Goal: Task Accomplishment & Management: Manage account settings

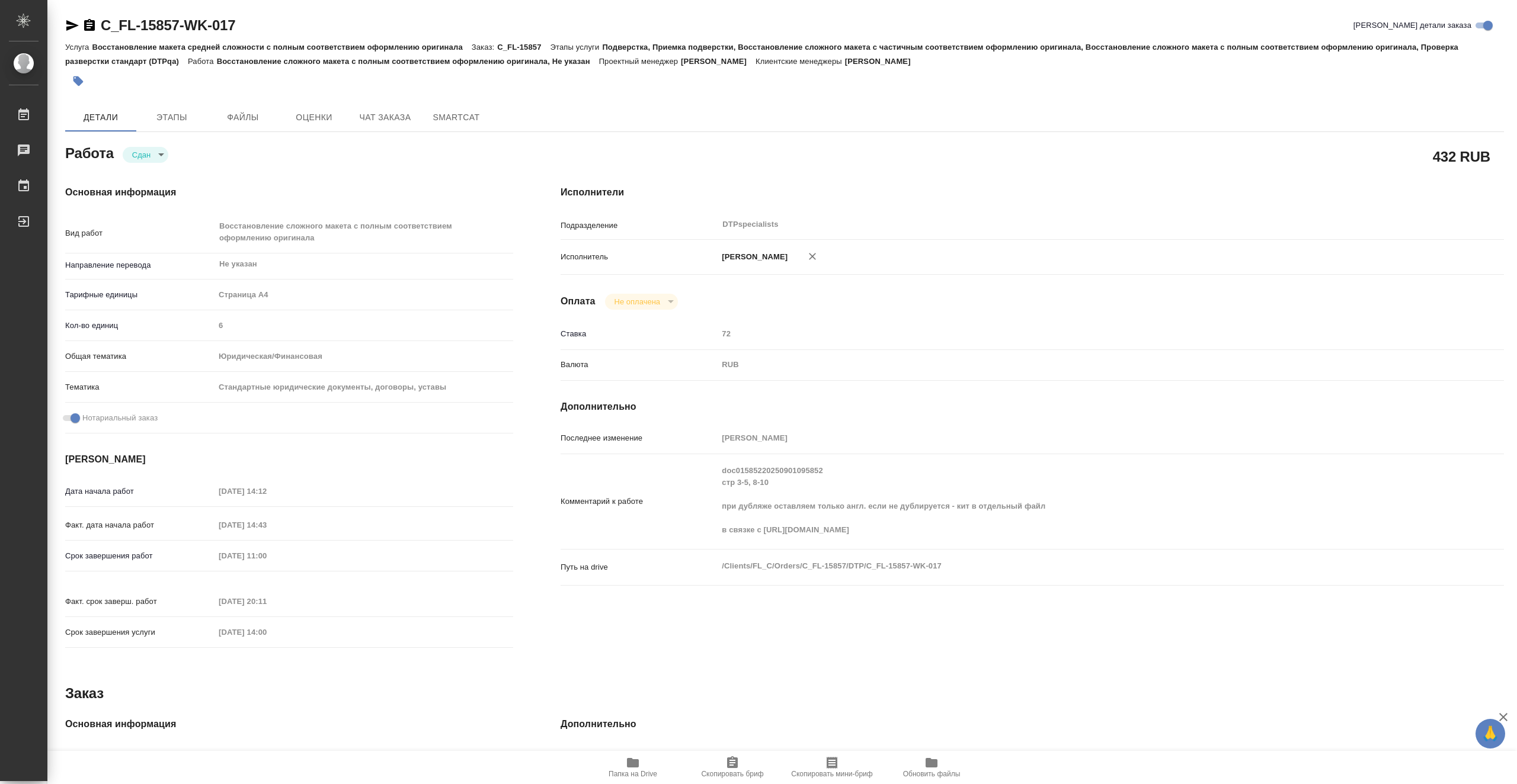
click at [630, 763] on icon "button" at bounding box center [633, 763] width 12 height 10
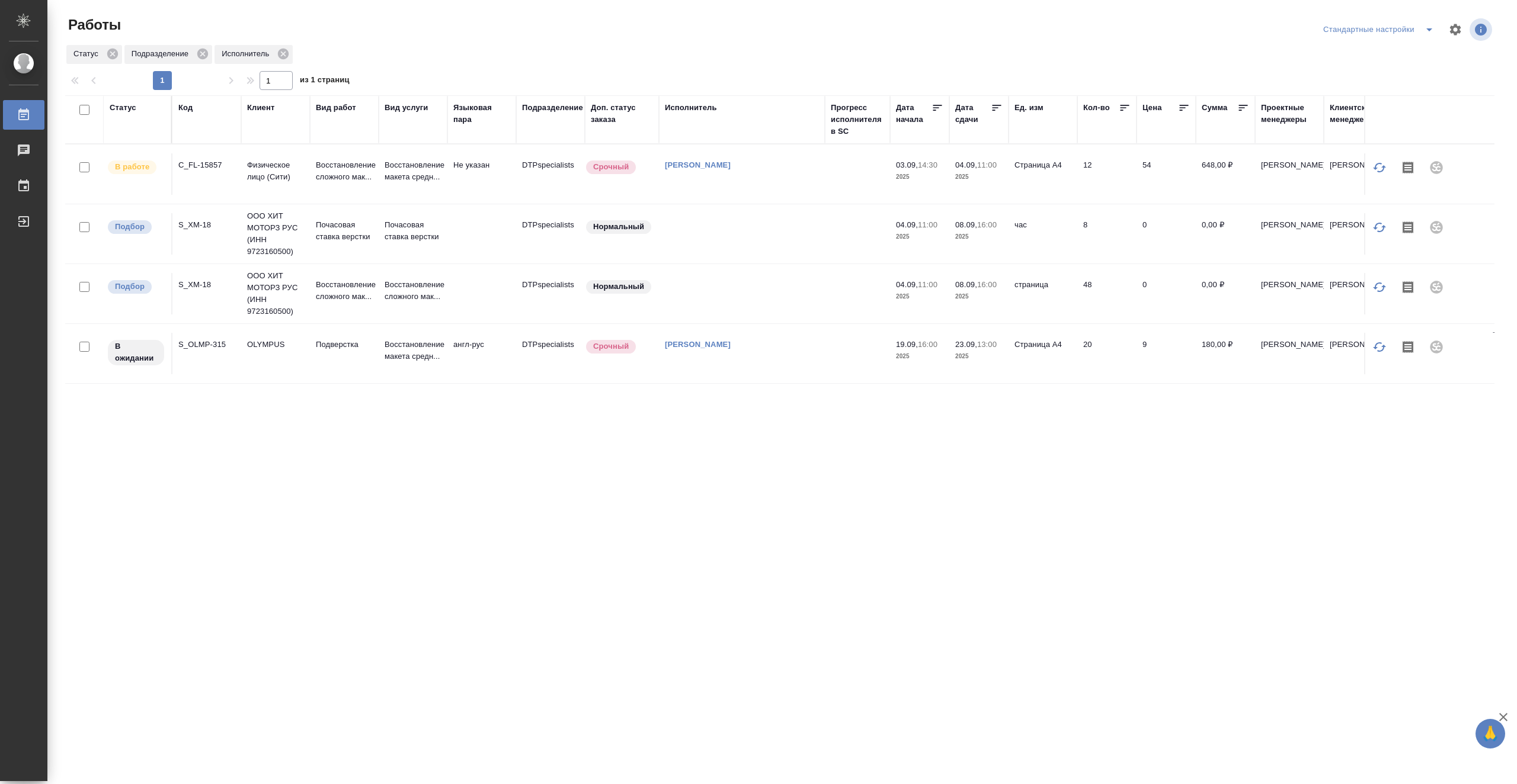
click at [705, 182] on td "[PERSON_NAME]" at bounding box center [742, 174] width 166 height 41
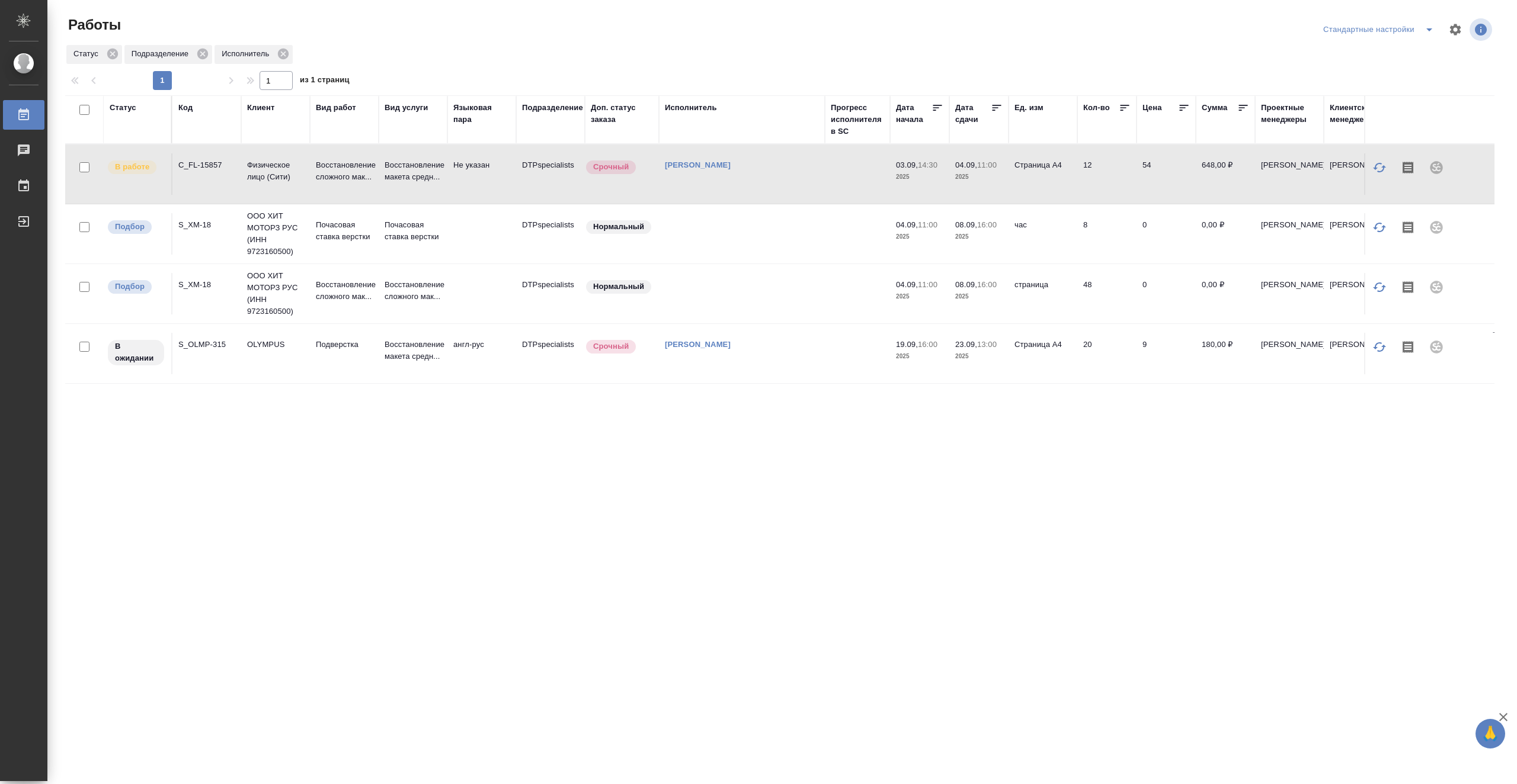
click at [705, 182] on td "[PERSON_NAME]" at bounding box center [742, 174] width 166 height 41
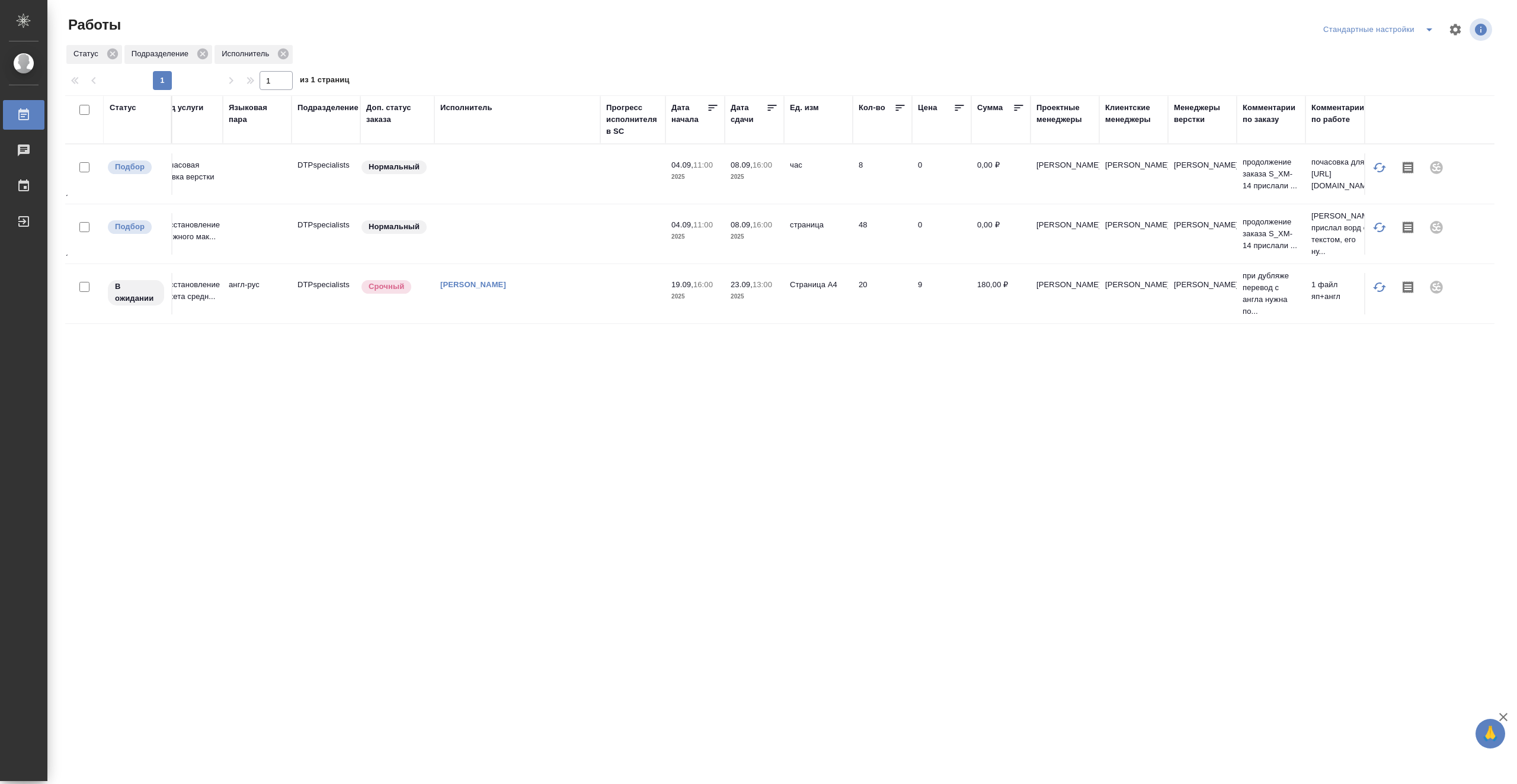
scroll to position [0, 235]
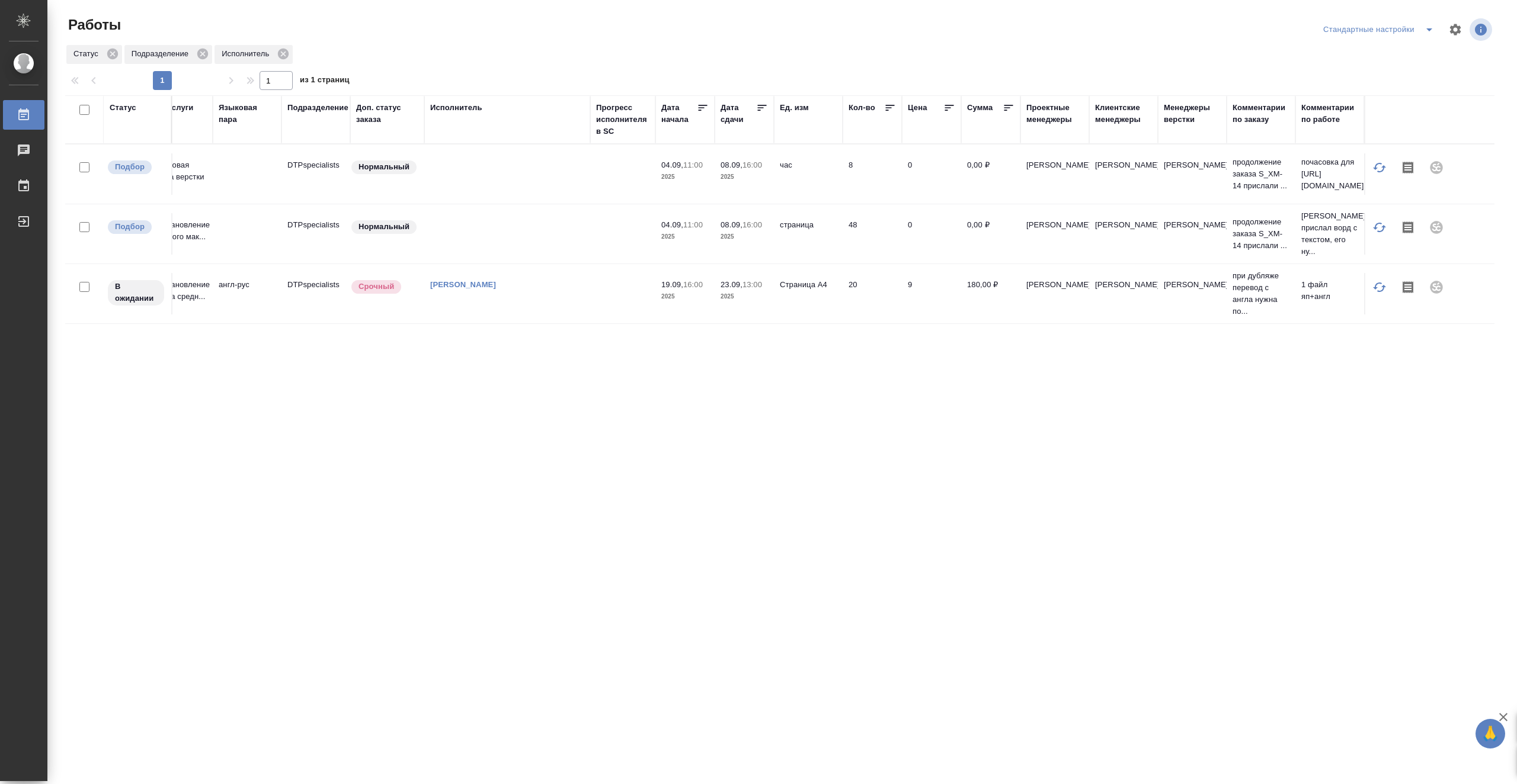
click at [471, 107] on div "Исполнитель" at bounding box center [456, 108] width 52 height 12
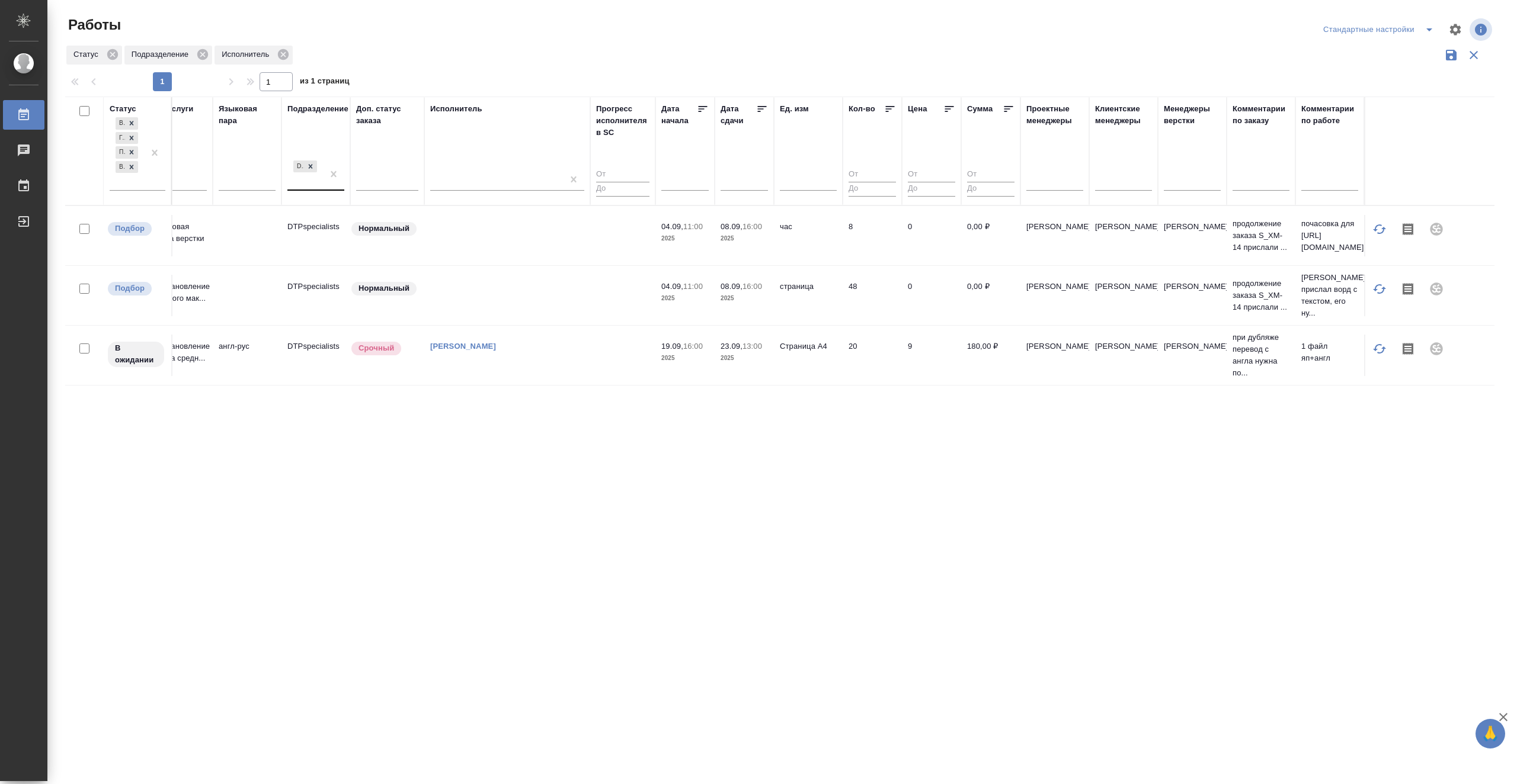
click at [304, 187] on div "DTPspecialists" at bounding box center [305, 174] width 35 height 32
type input "вер"
click at [320, 253] on div "Верстки и дизайна" at bounding box center [376, 259] width 178 height 21
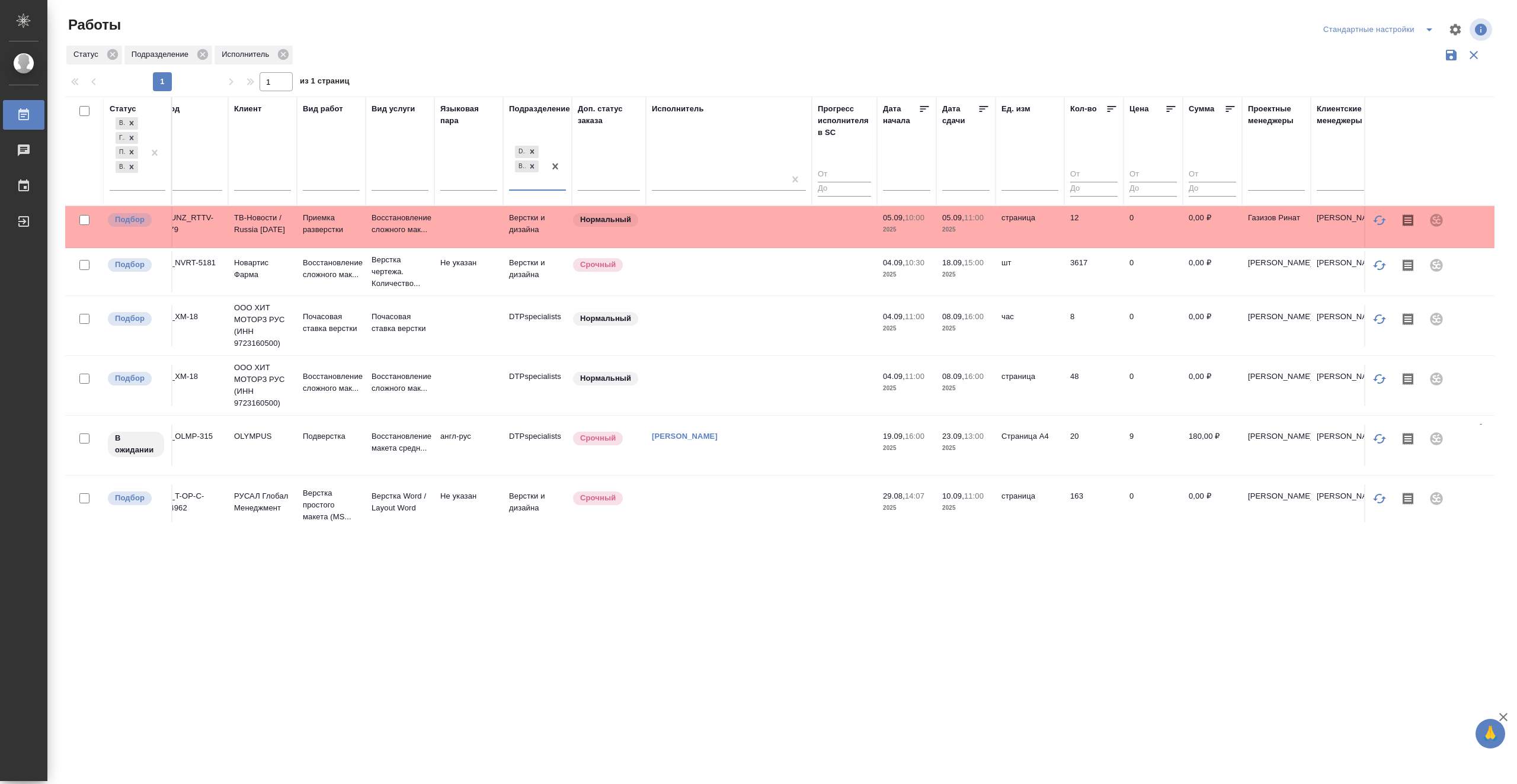
scroll to position [0, 0]
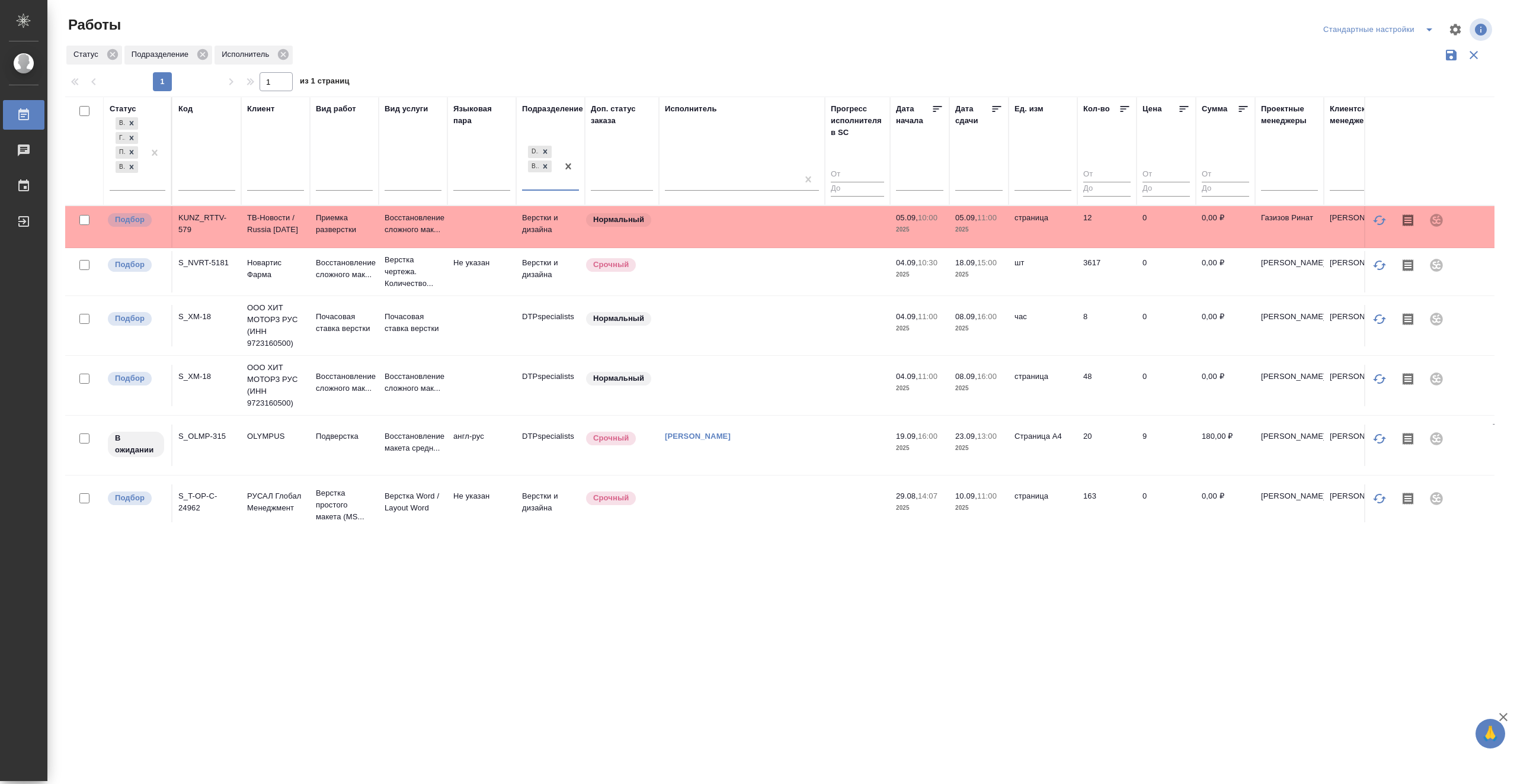
click at [774, 277] on td at bounding box center [742, 271] width 166 height 41
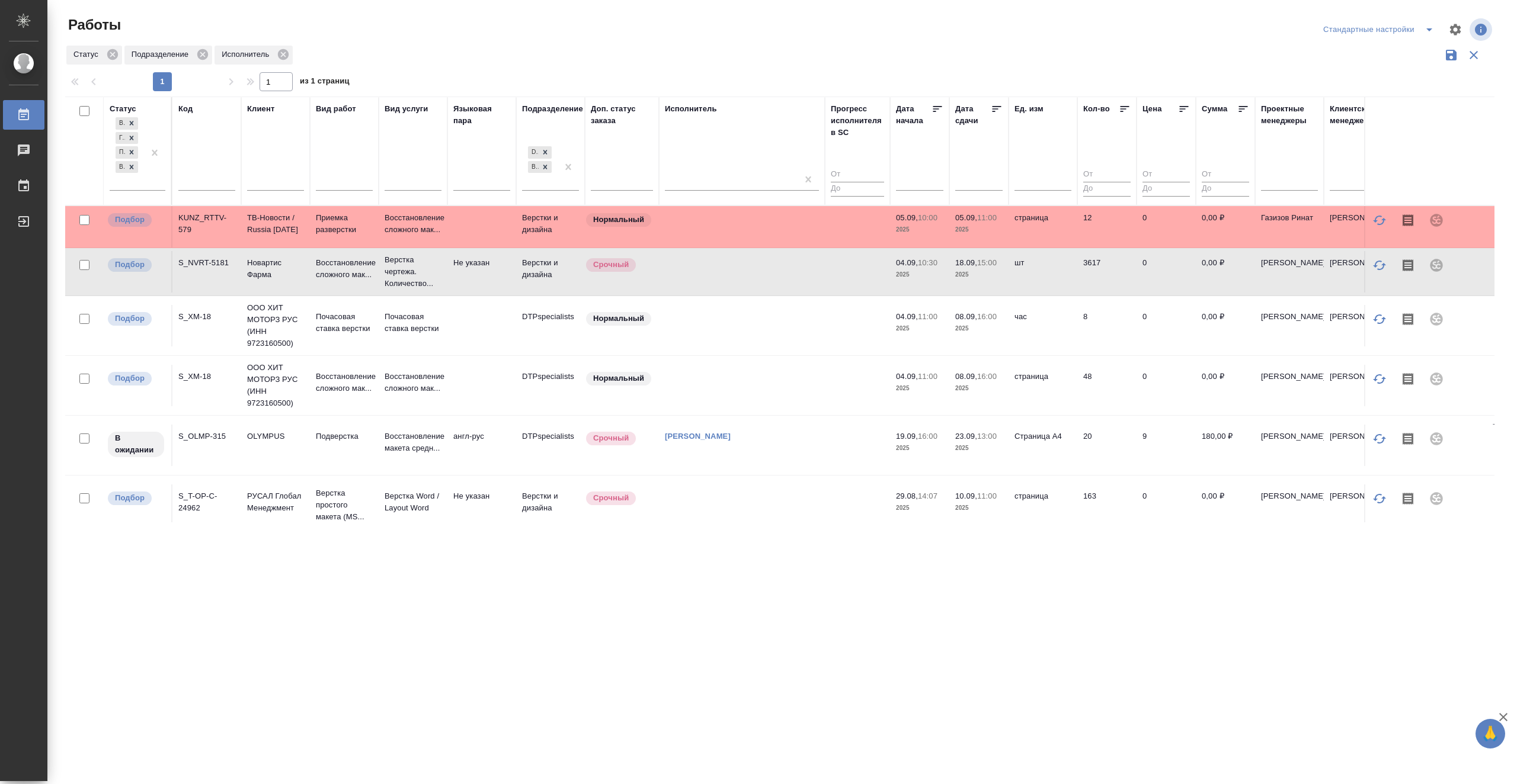
click at [774, 277] on td at bounding box center [742, 271] width 166 height 41
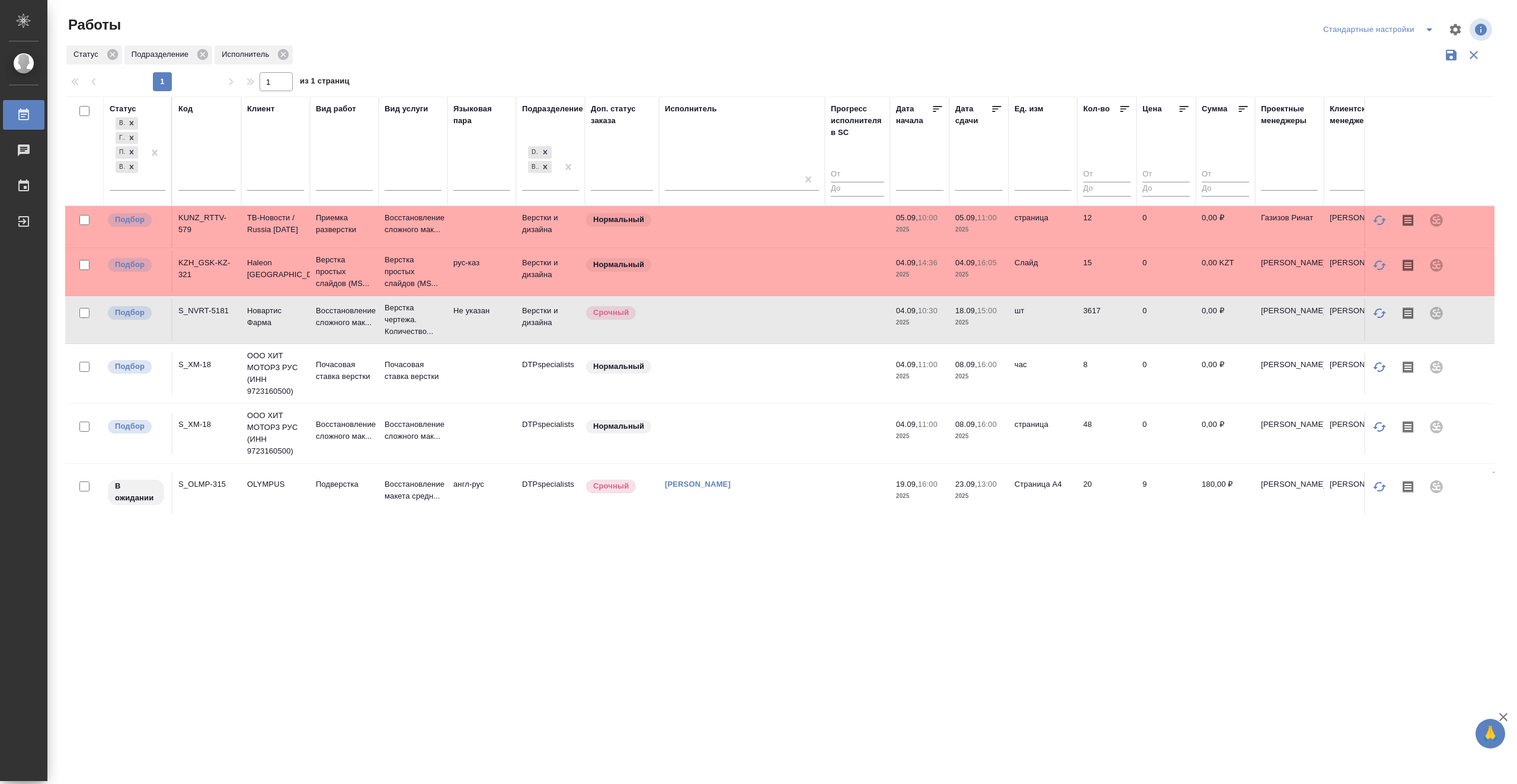
click at [992, 109] on icon at bounding box center [997, 109] width 12 height 12
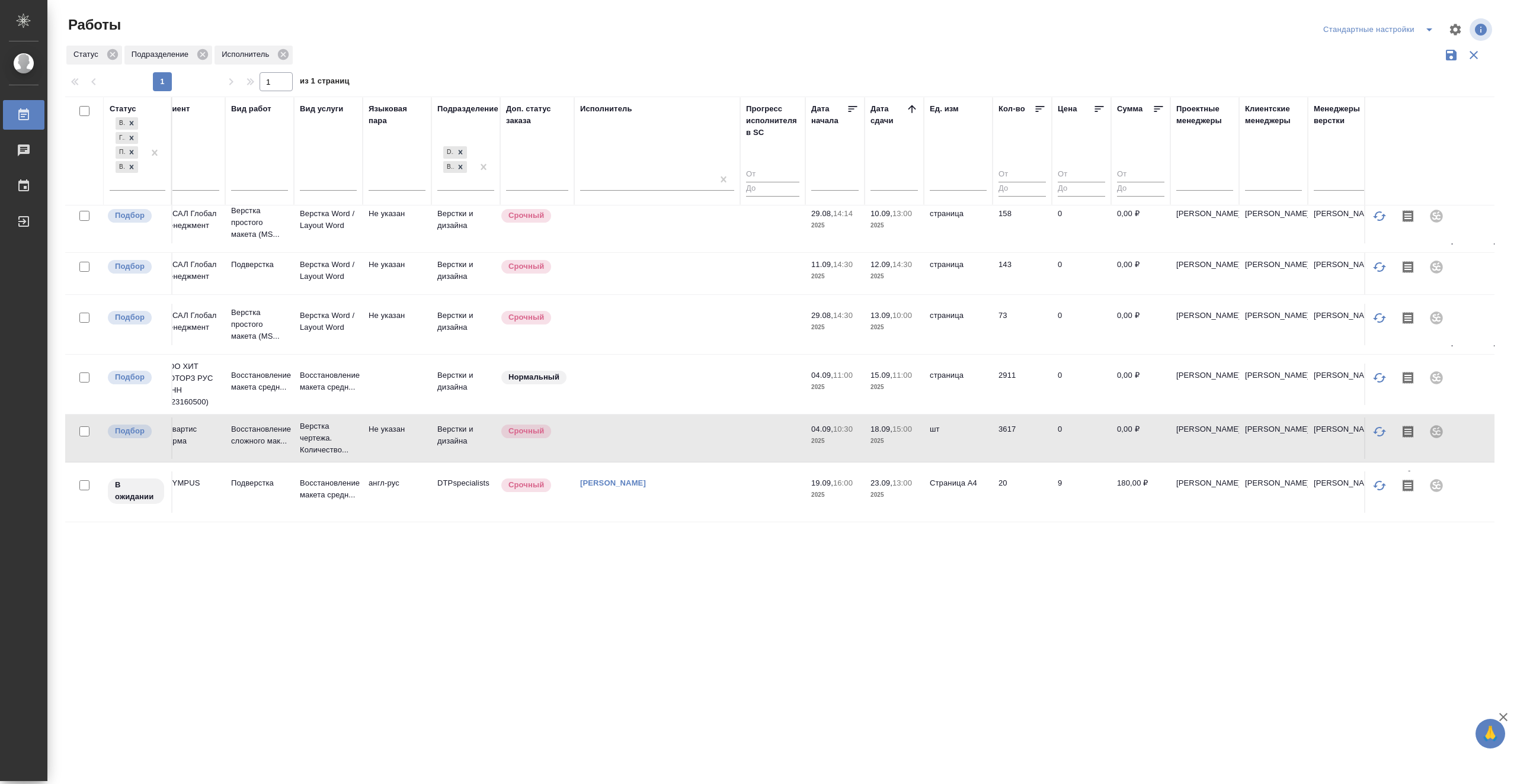
scroll to position [351, 0]
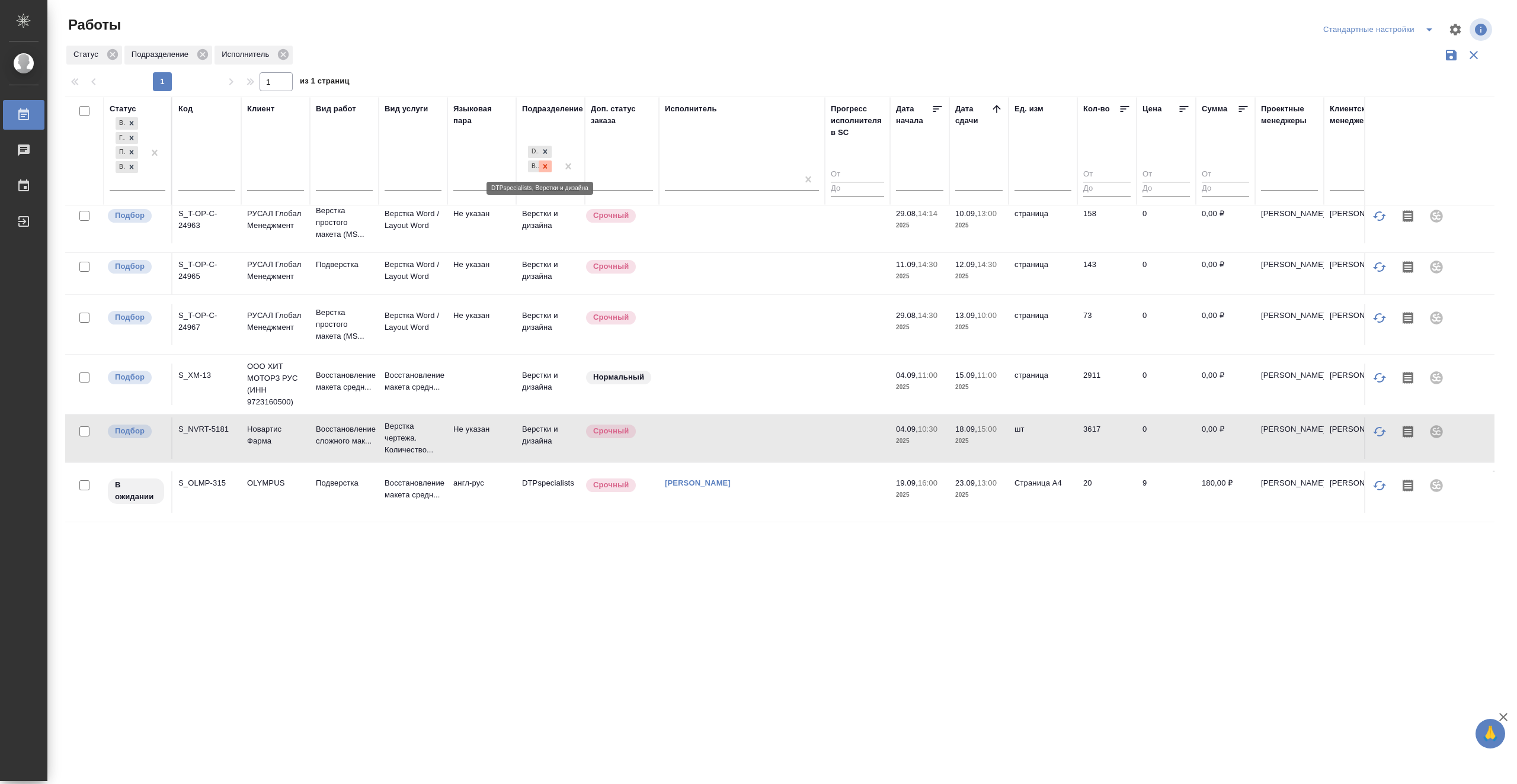
click at [550, 166] on div at bounding box center [546, 166] width 13 height 12
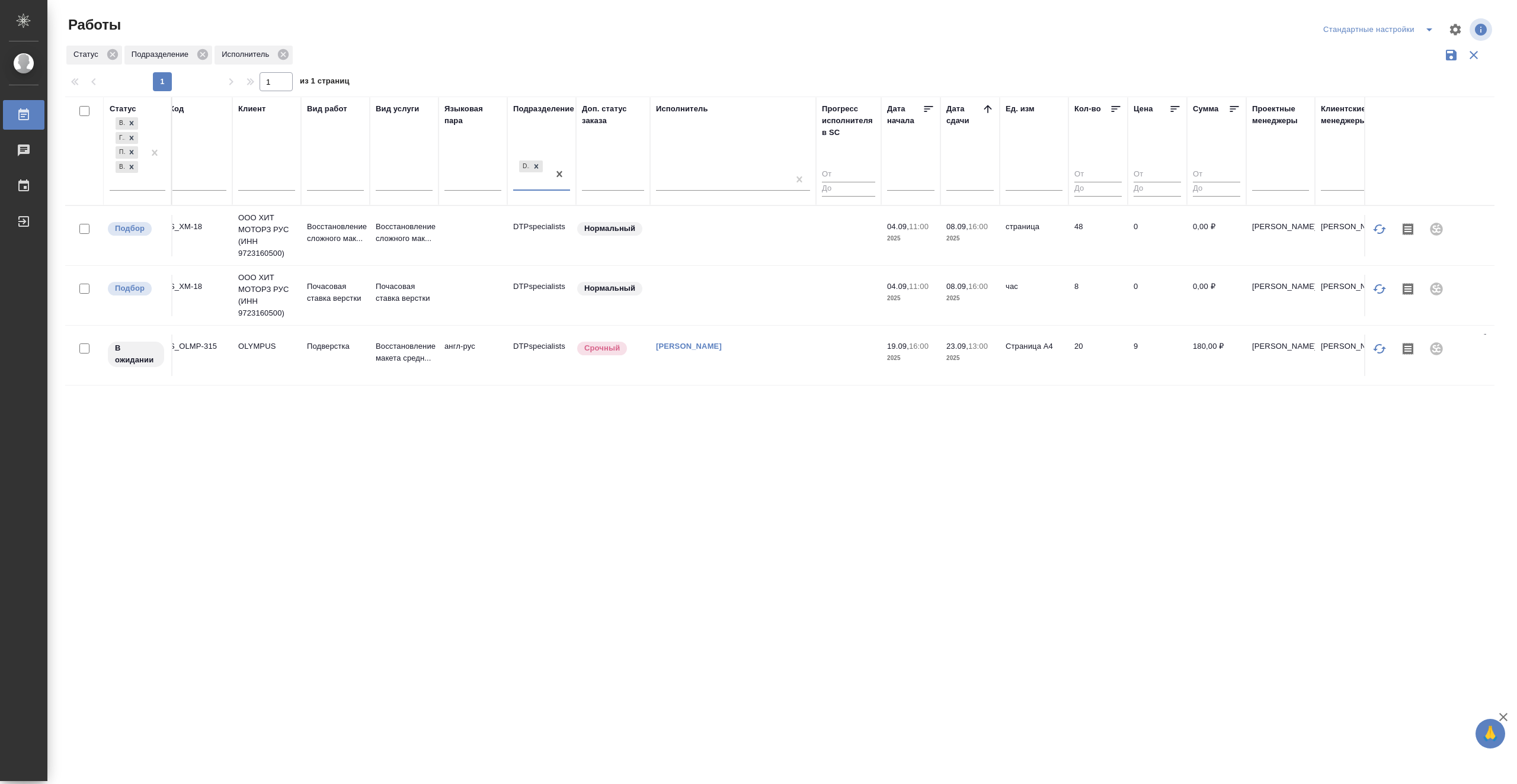
scroll to position [0, 0]
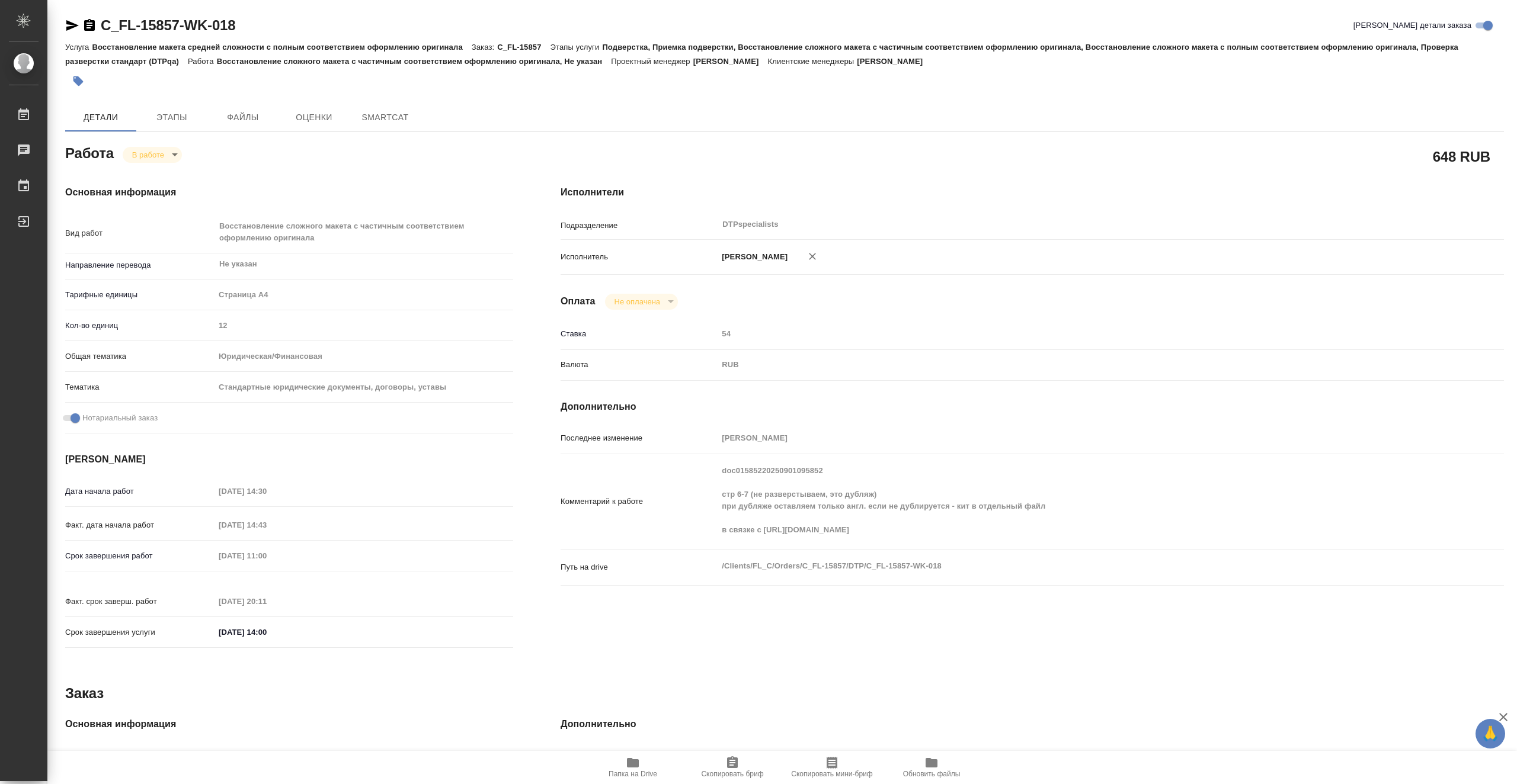
type textarea "x"
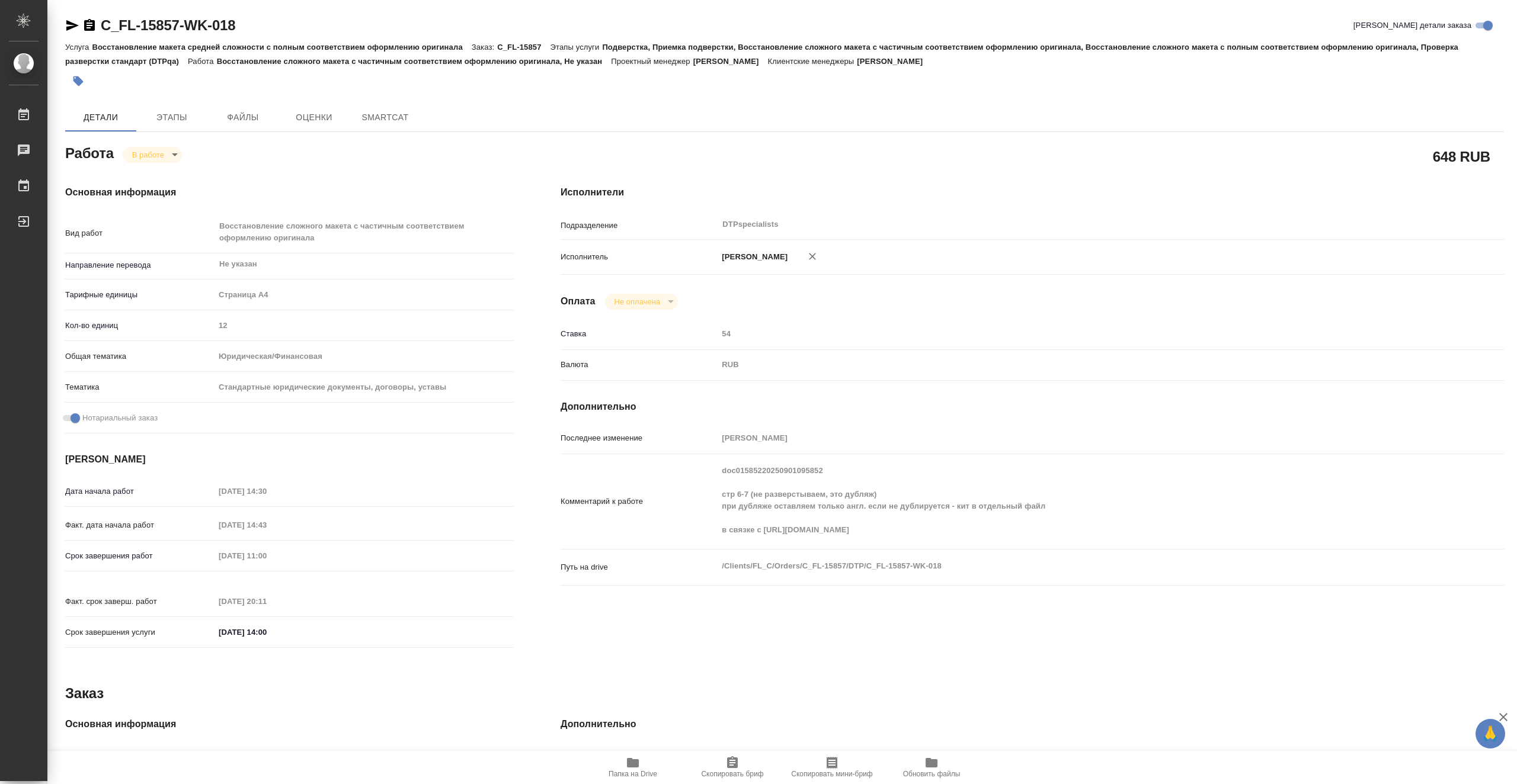
type textarea "x"
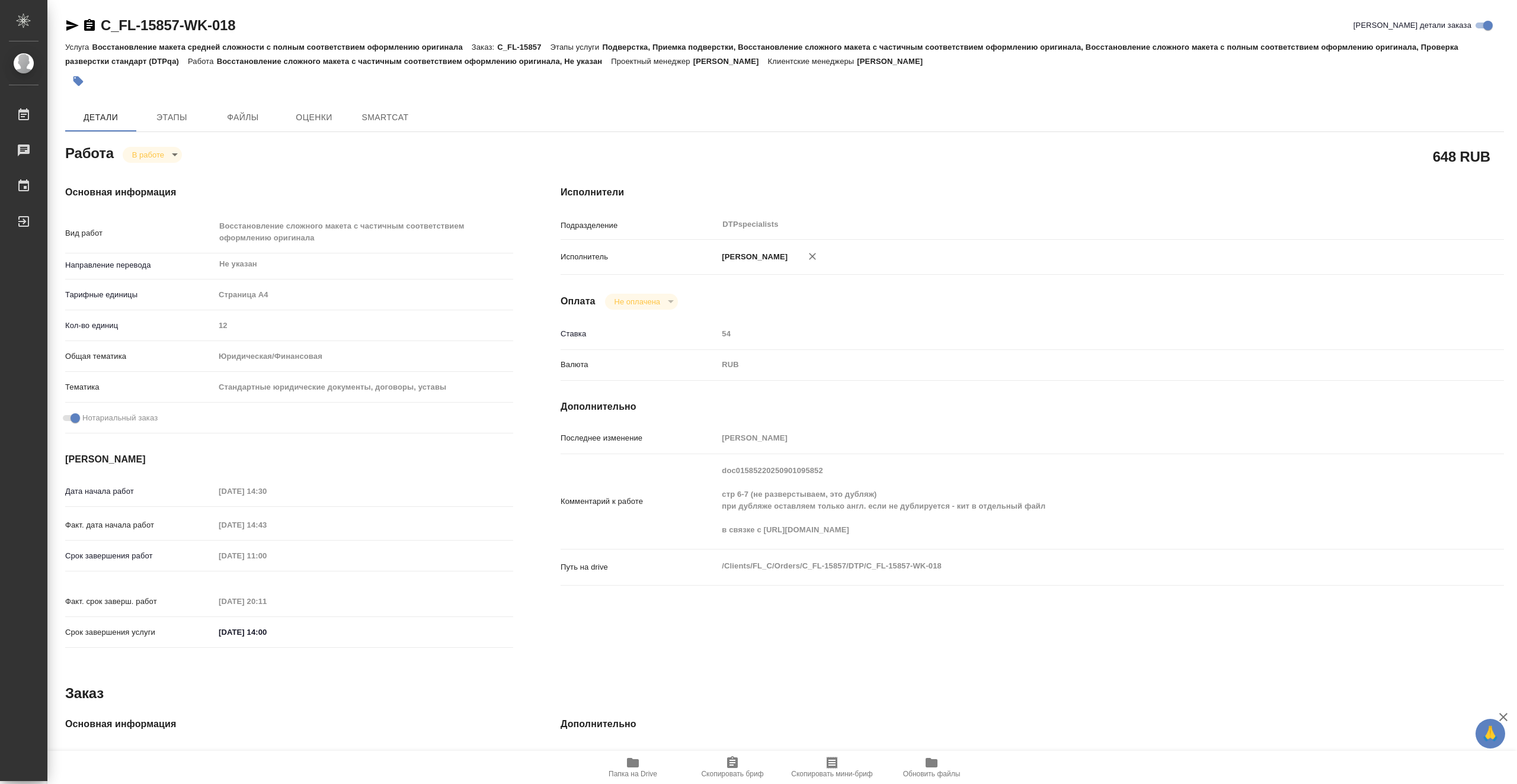
type textarea "x"
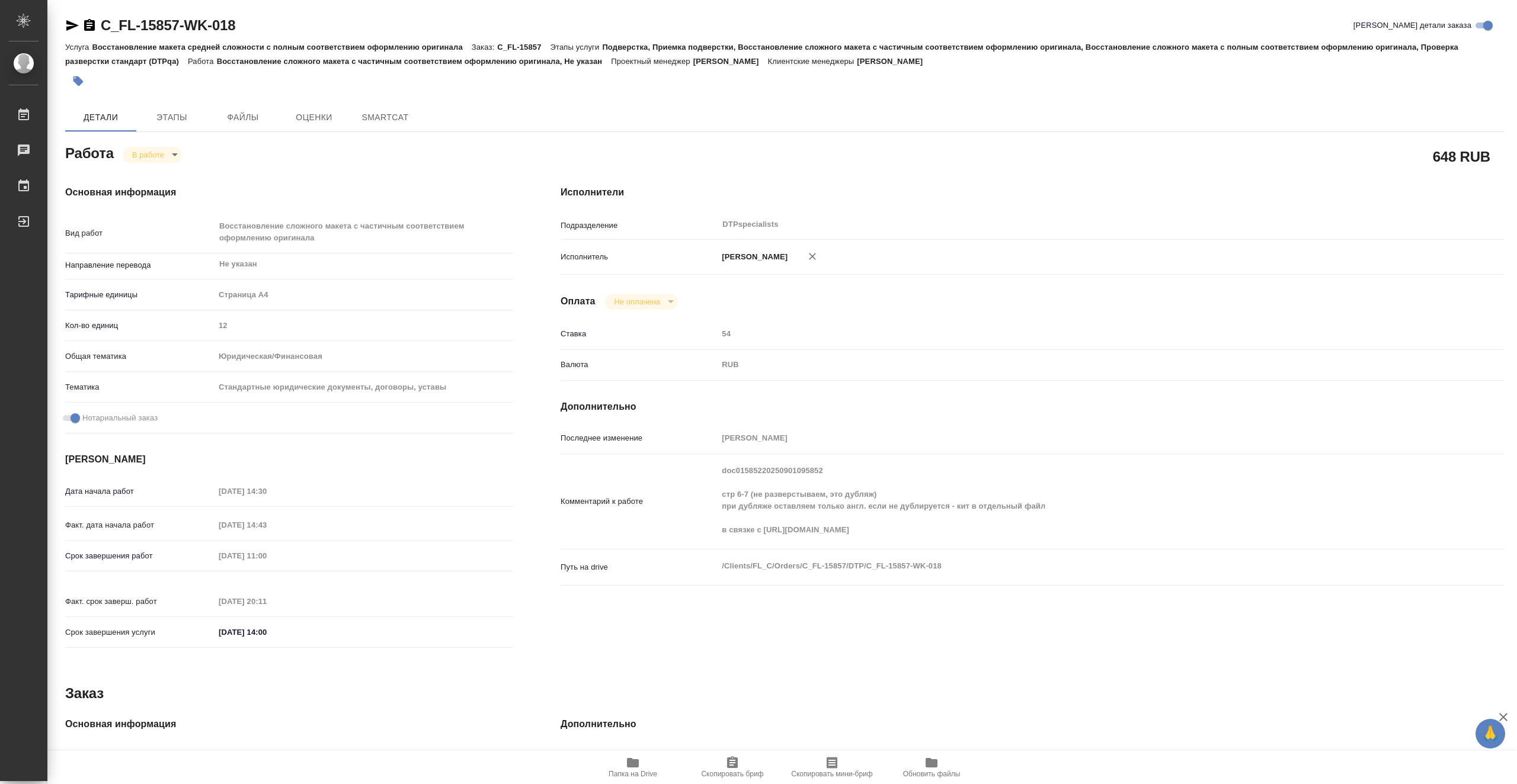
type textarea "x"
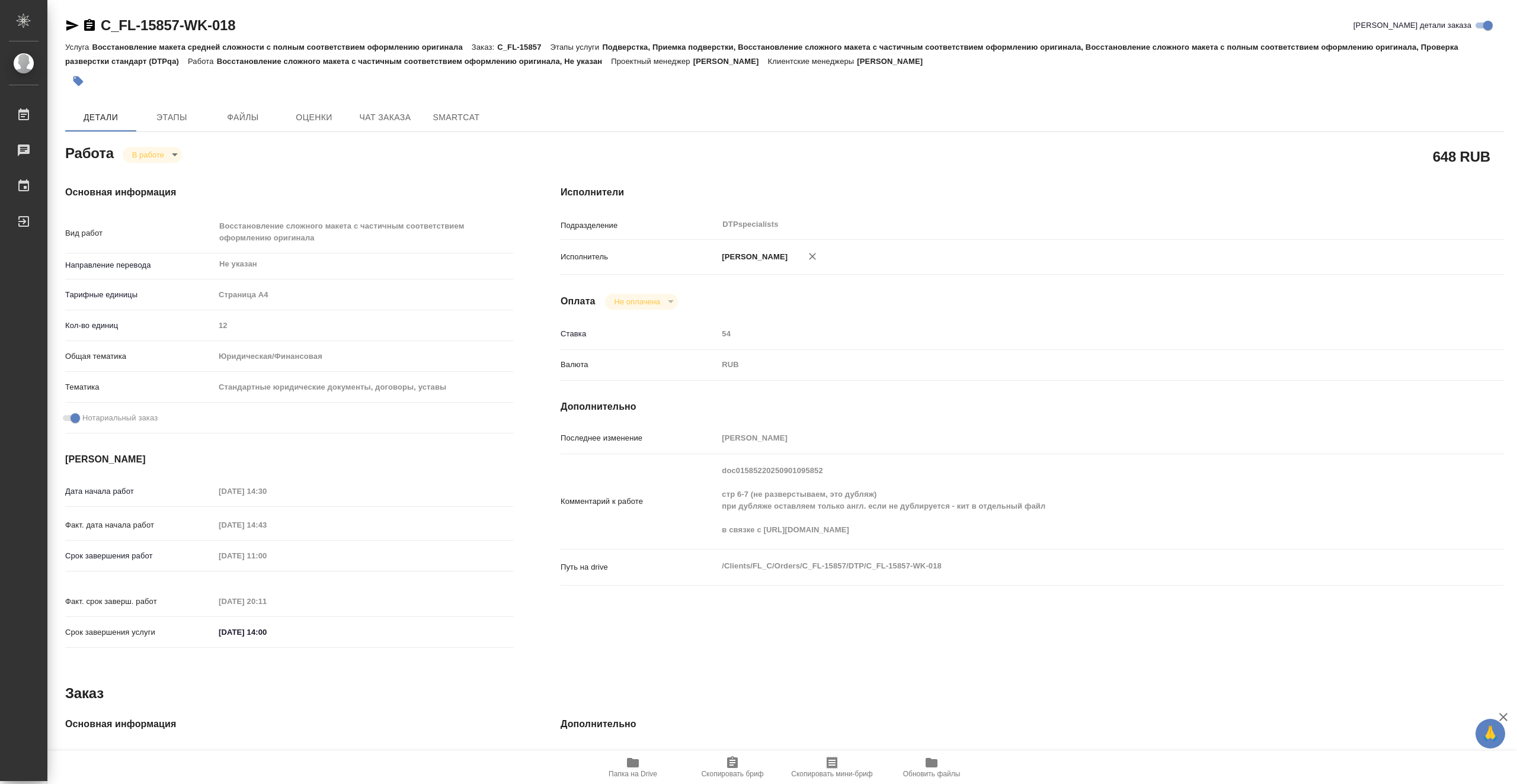
type textarea "x"
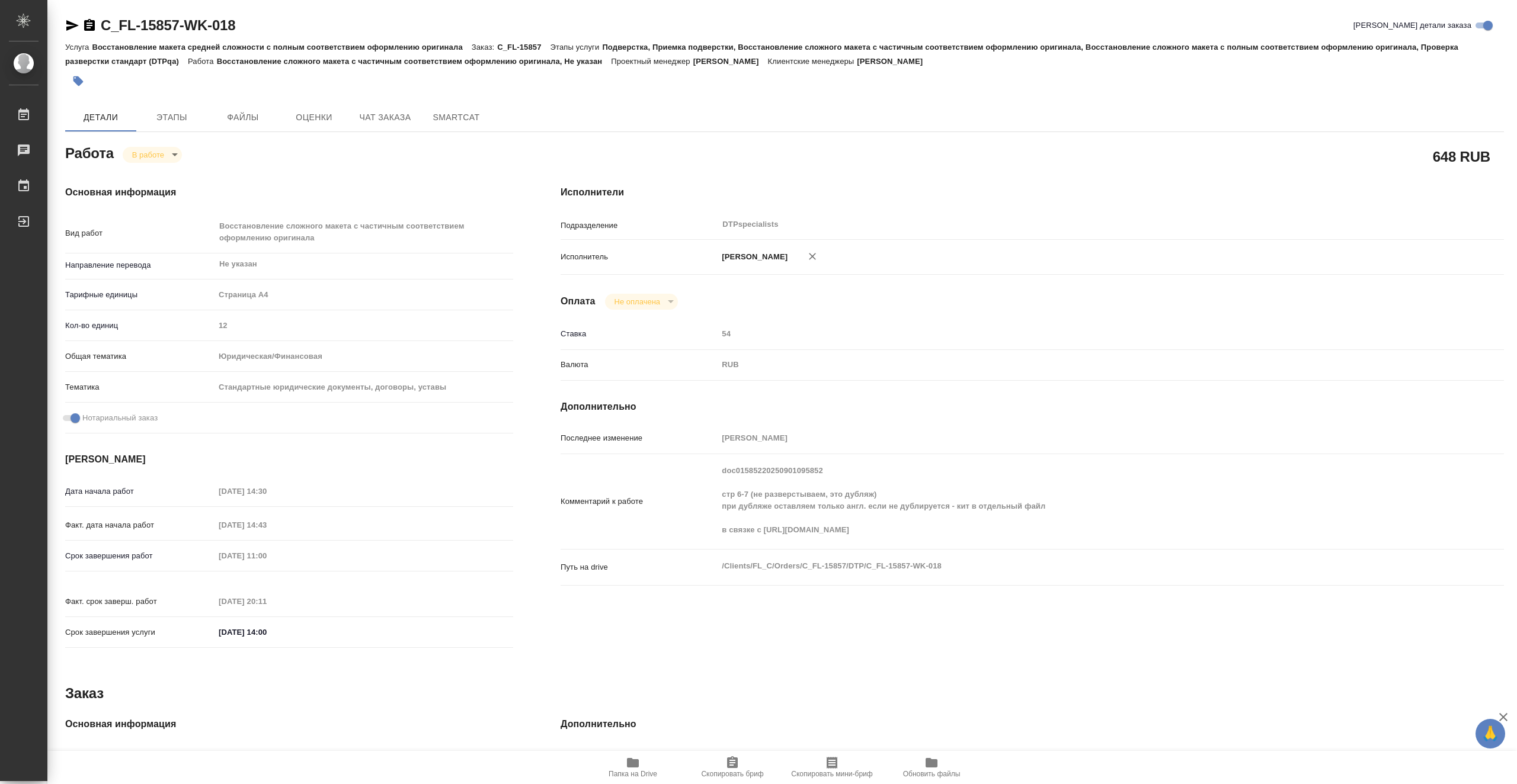
type textarea "x"
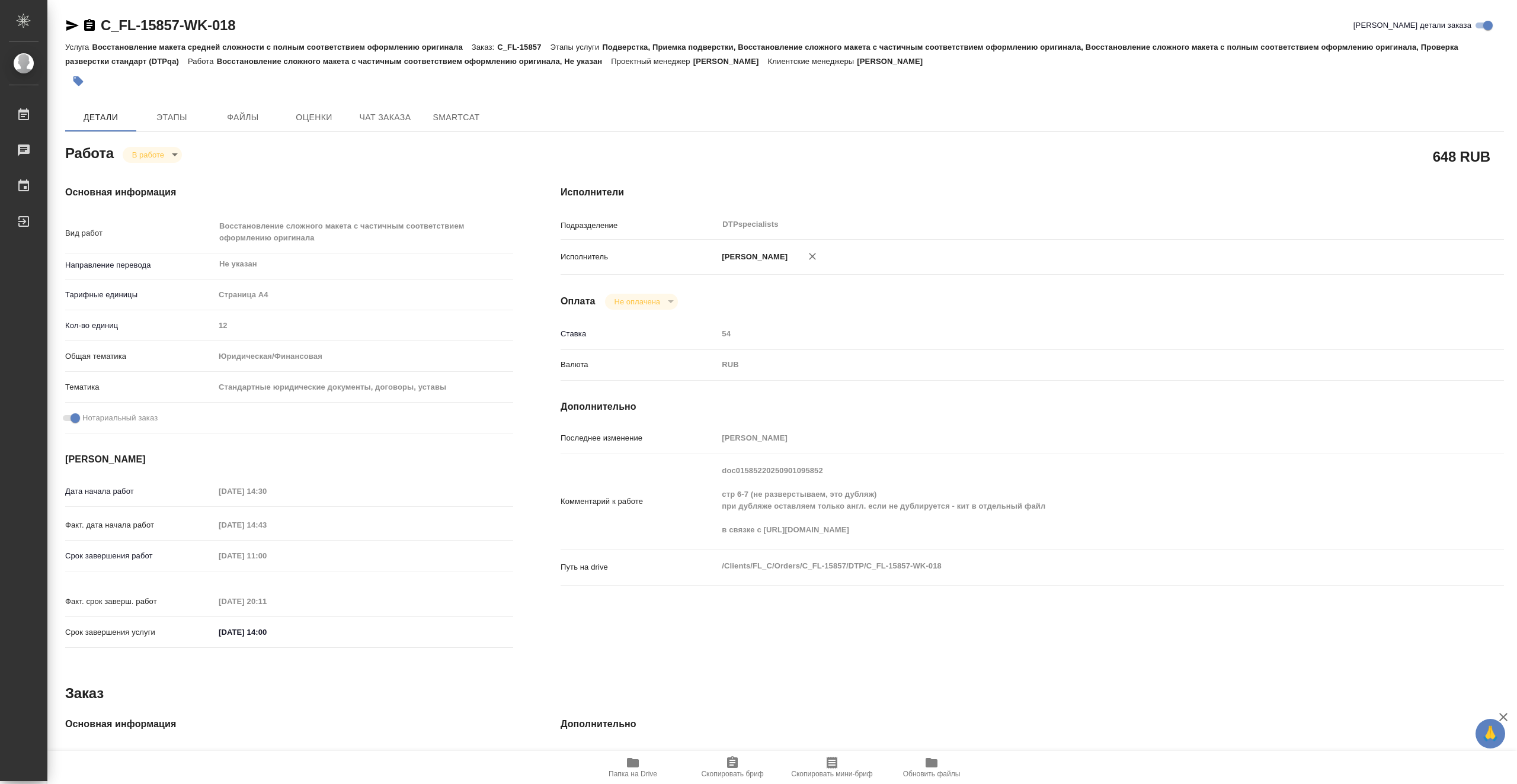
click at [651, 767] on span "Папка на Drive" at bounding box center [633, 767] width 86 height 22
click at [171, 155] on body "🙏 .cls-1 fill:#fff; AWATERA Vasiutchenko Aleksandr Работы 0 Чаты График Выйти C…" at bounding box center [758, 392] width 1517 height 784
click at [177, 172] on li "Выполнен" at bounding box center [161, 174] width 78 height 20
type textarea "x"
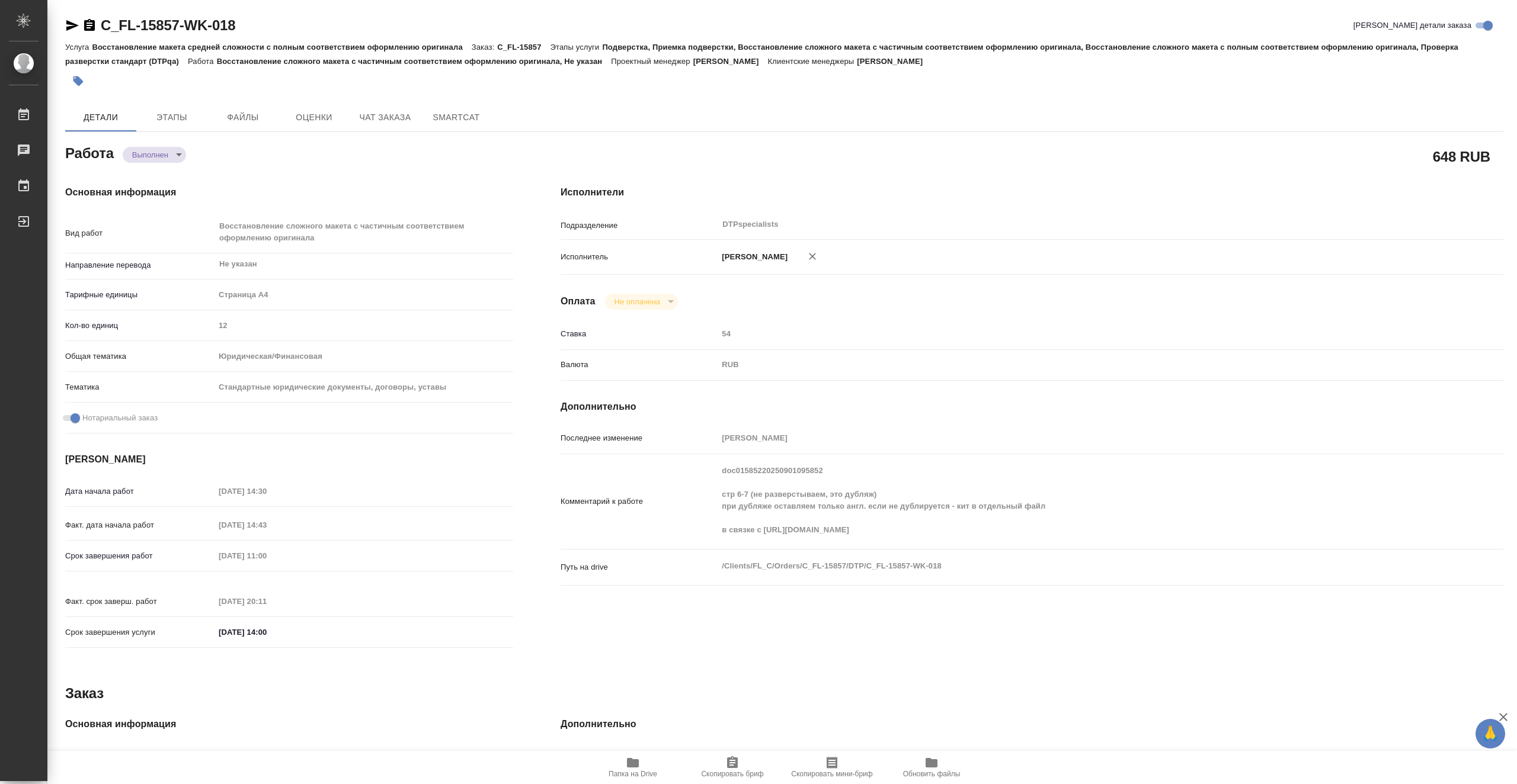
type textarea "x"
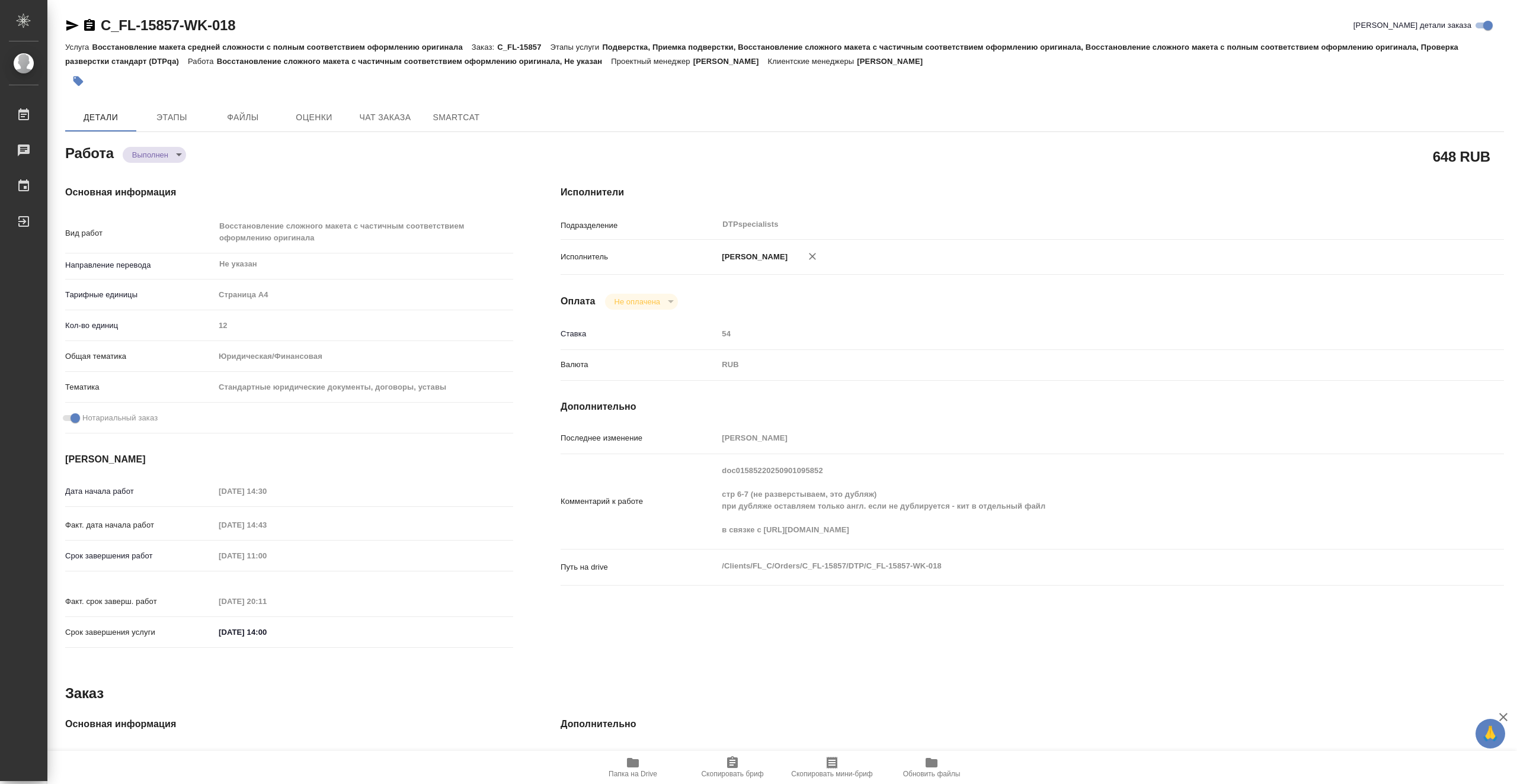
type textarea "x"
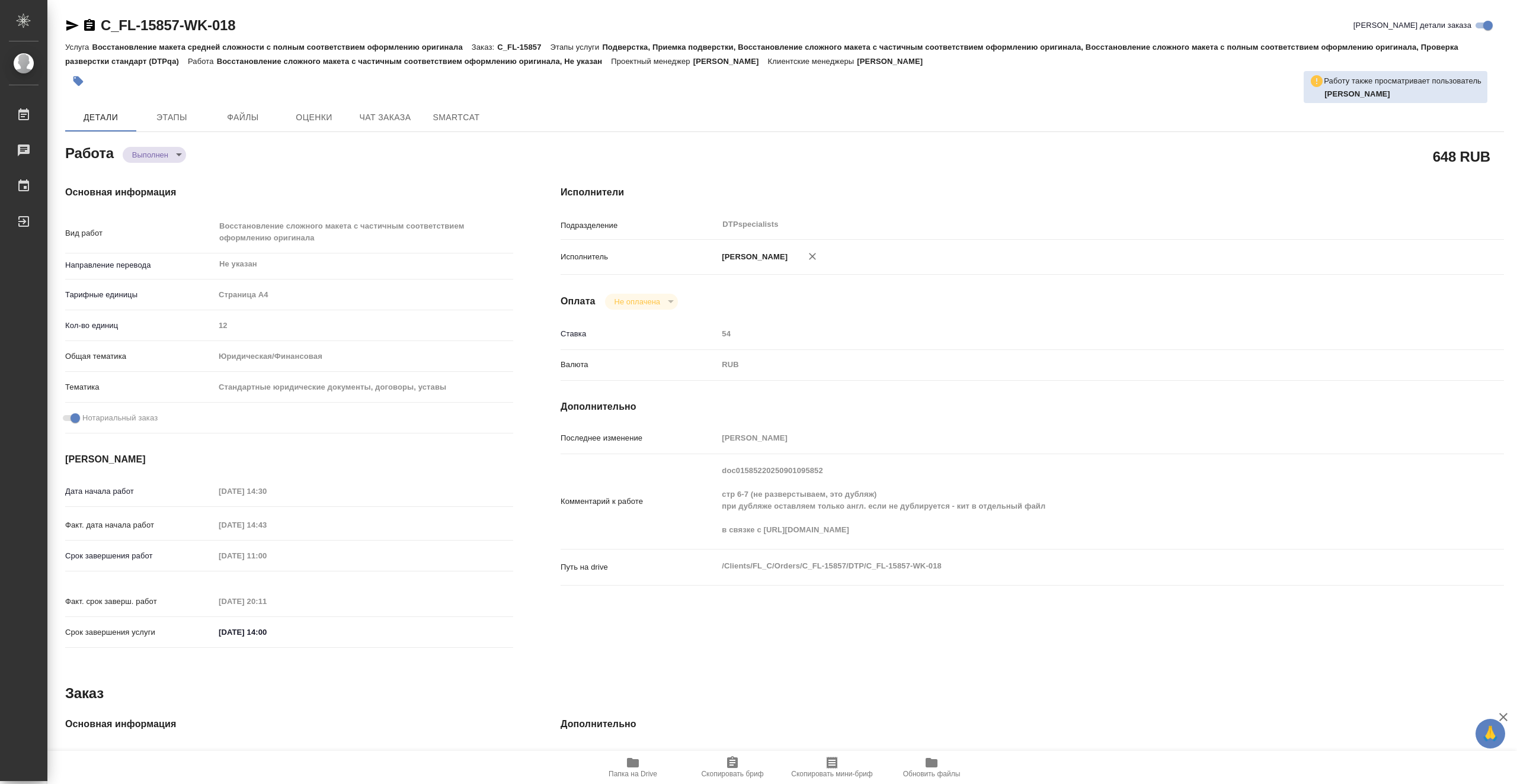
type textarea "x"
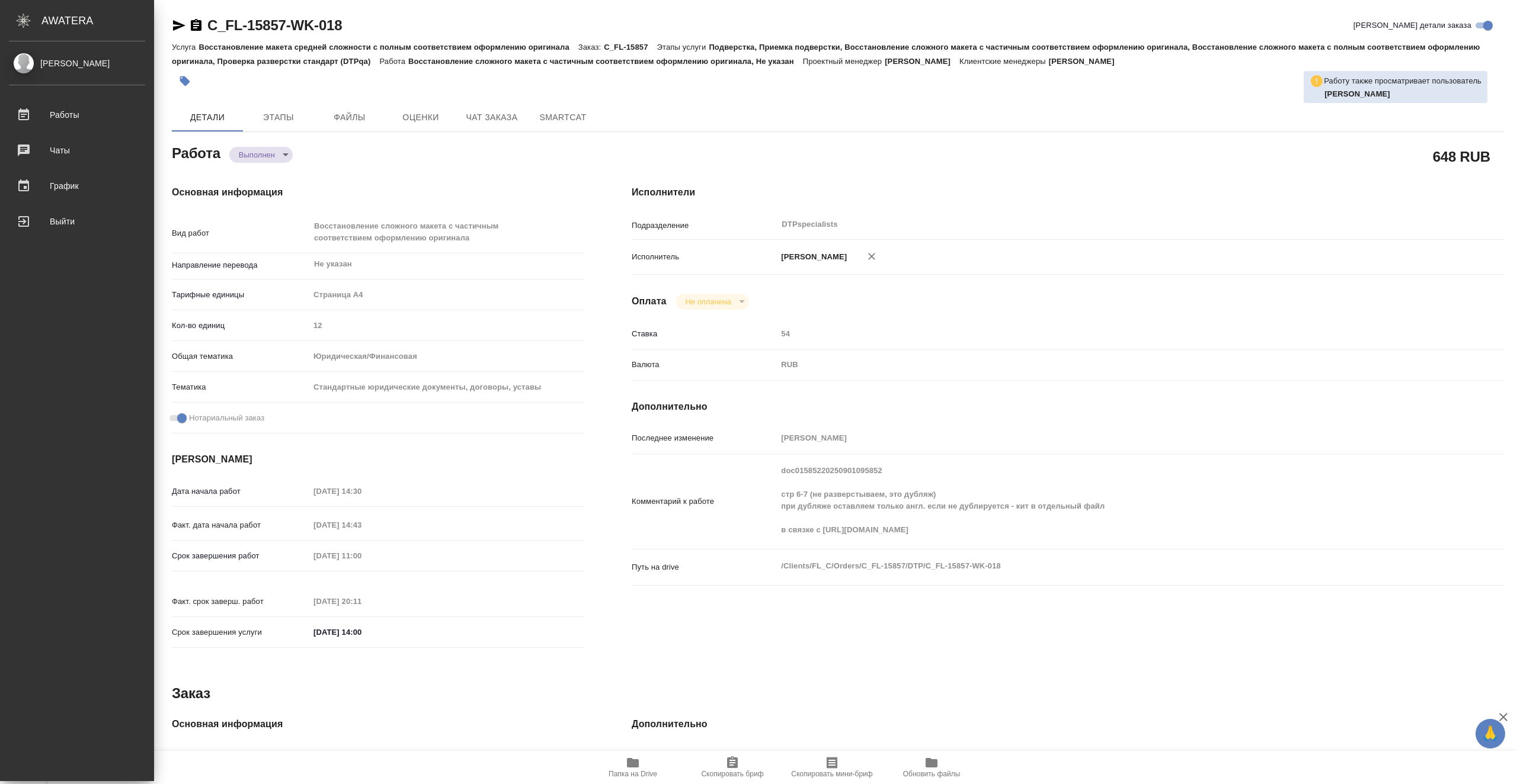
type textarea "x"
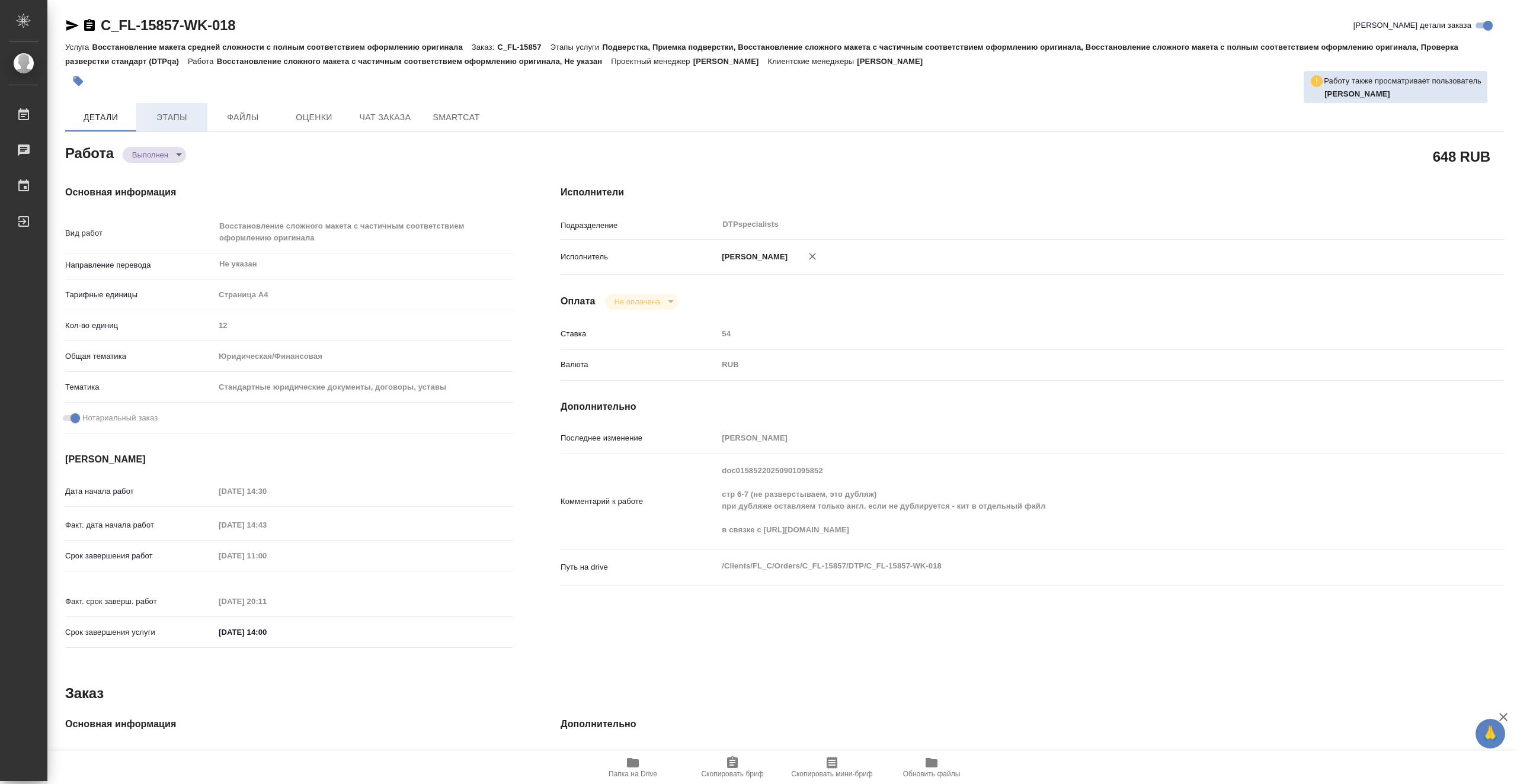
click at [170, 106] on button "Этапы" at bounding box center [172, 117] width 71 height 29
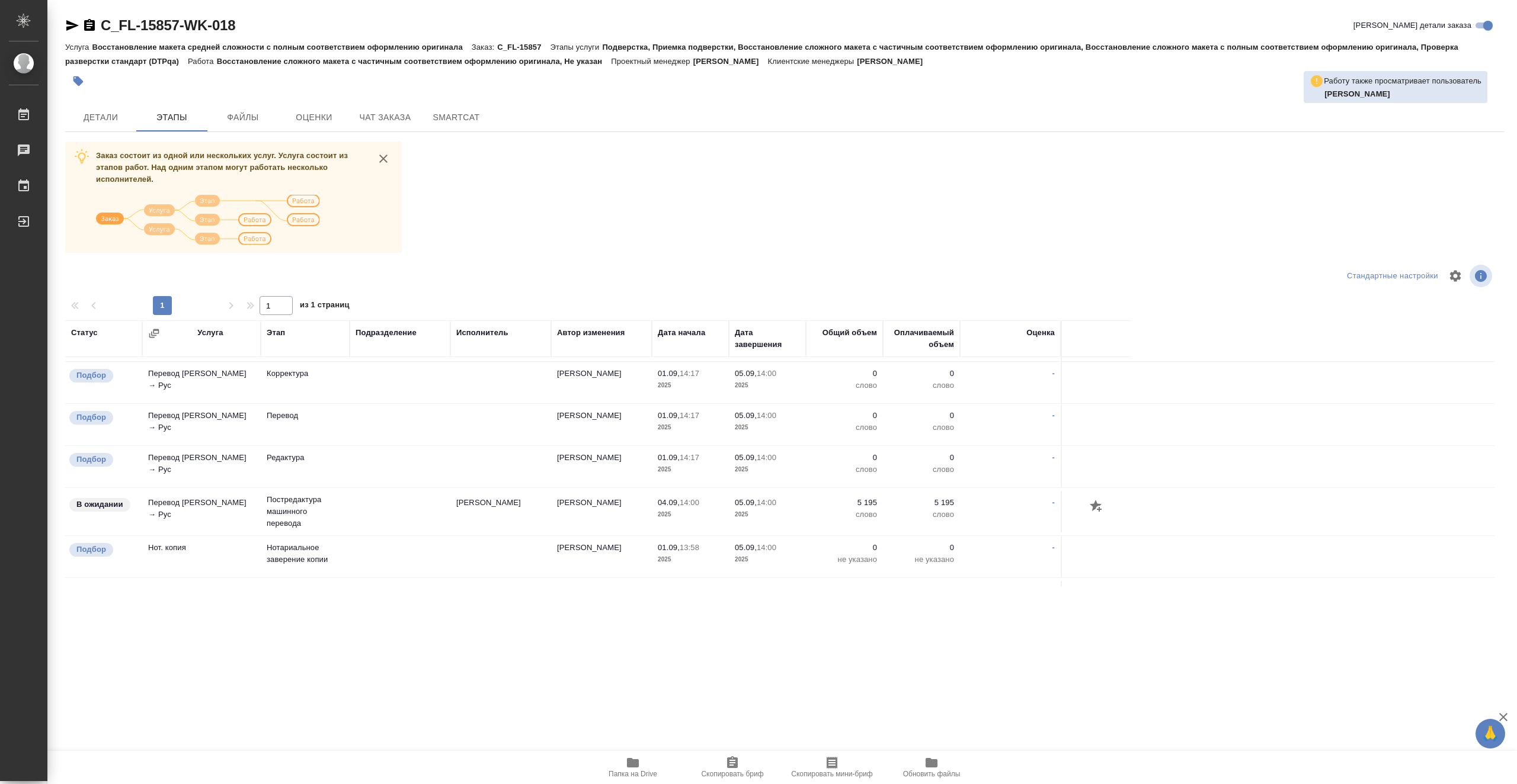
scroll to position [118, 0]
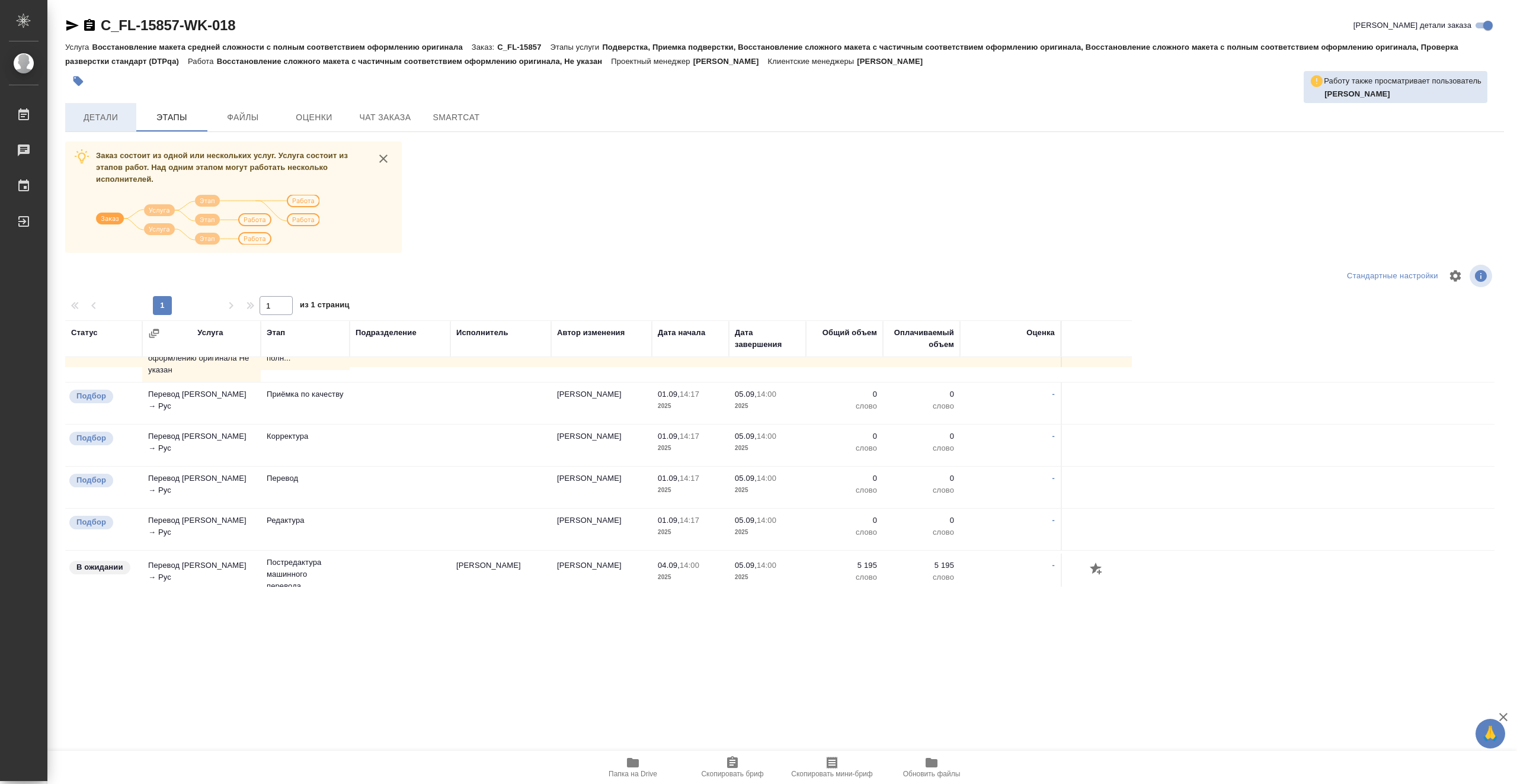
click at [123, 114] on span "Детали" at bounding box center [100, 118] width 57 height 15
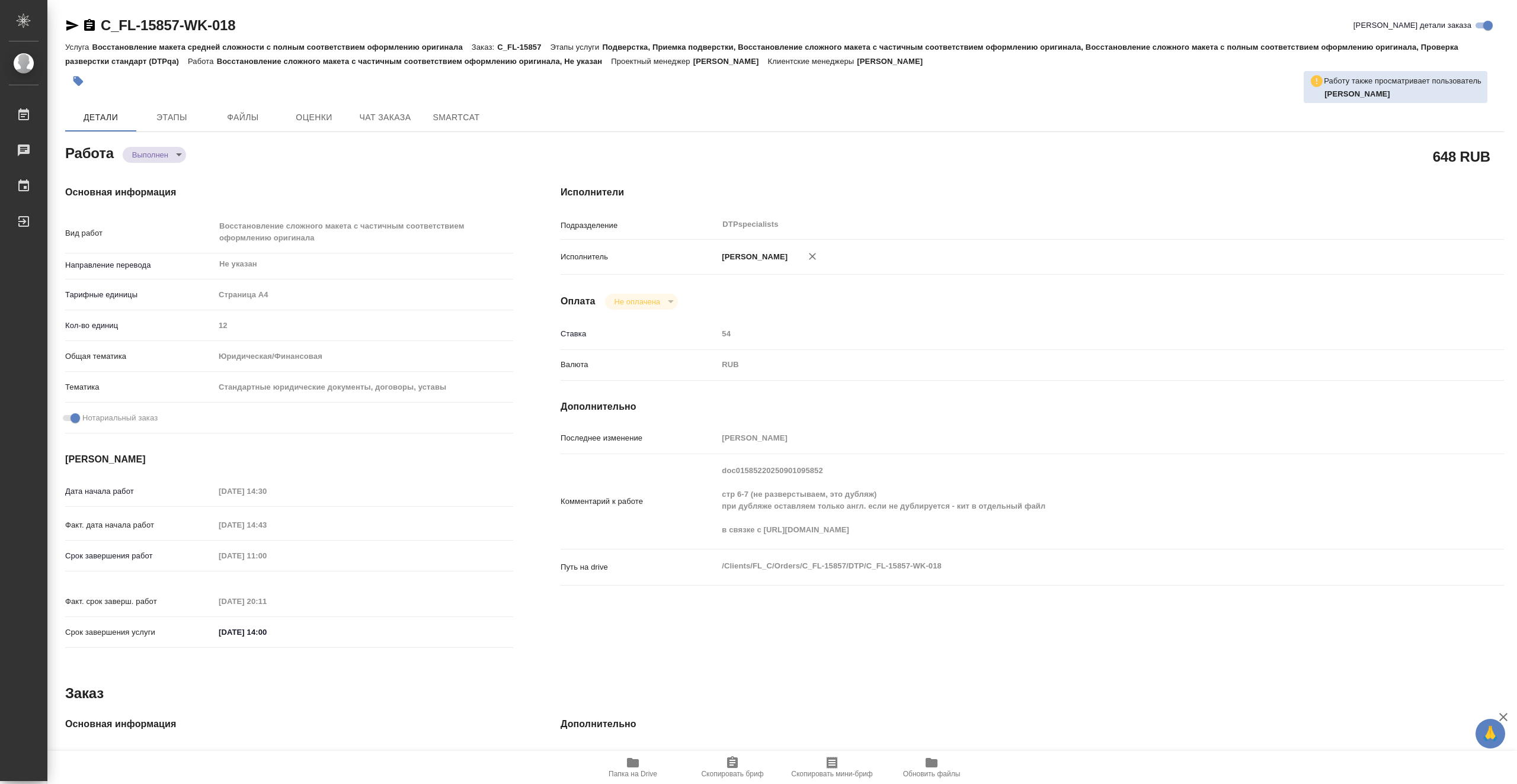
type textarea "x"
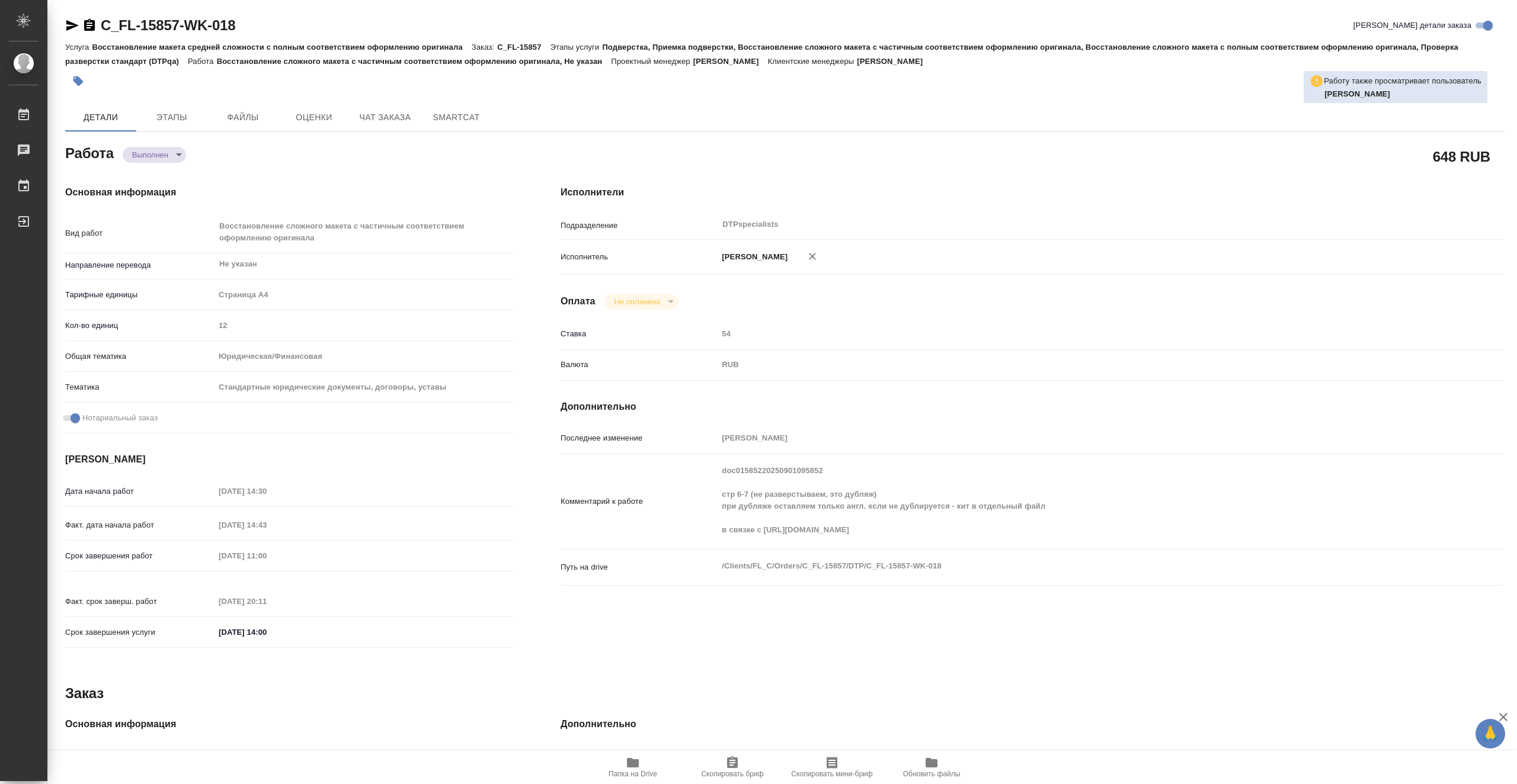
type textarea "x"
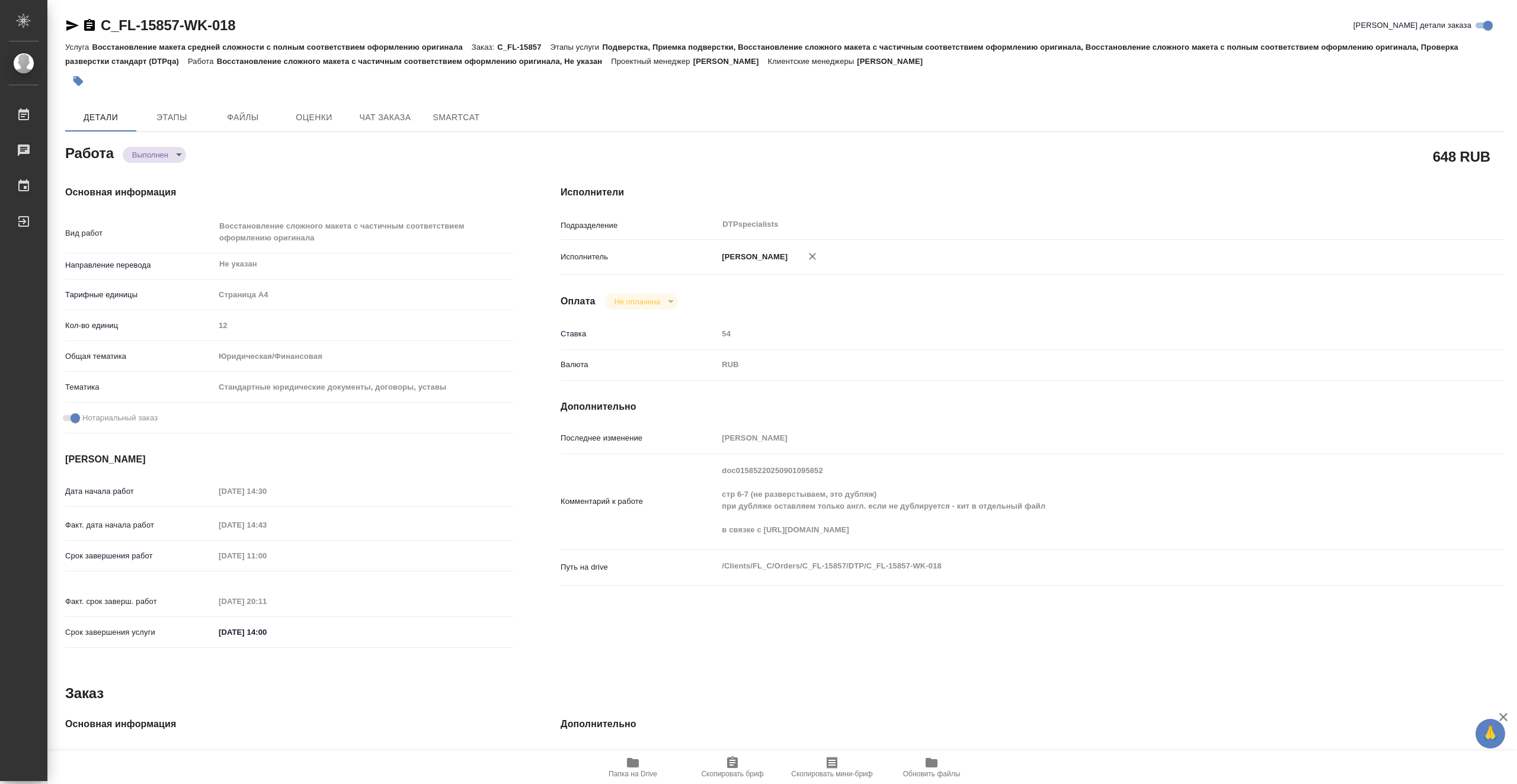
type textarea "x"
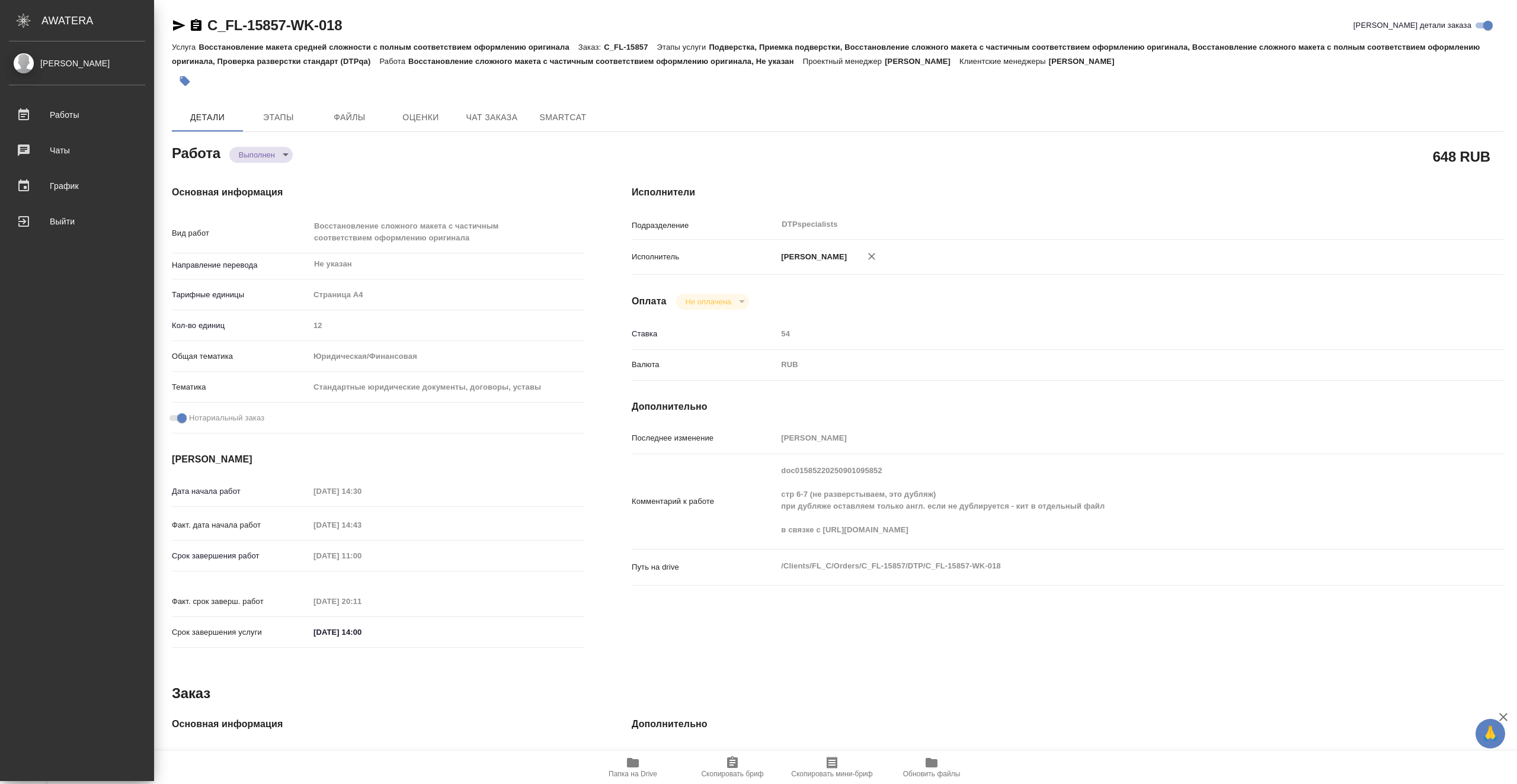
type textarea "x"
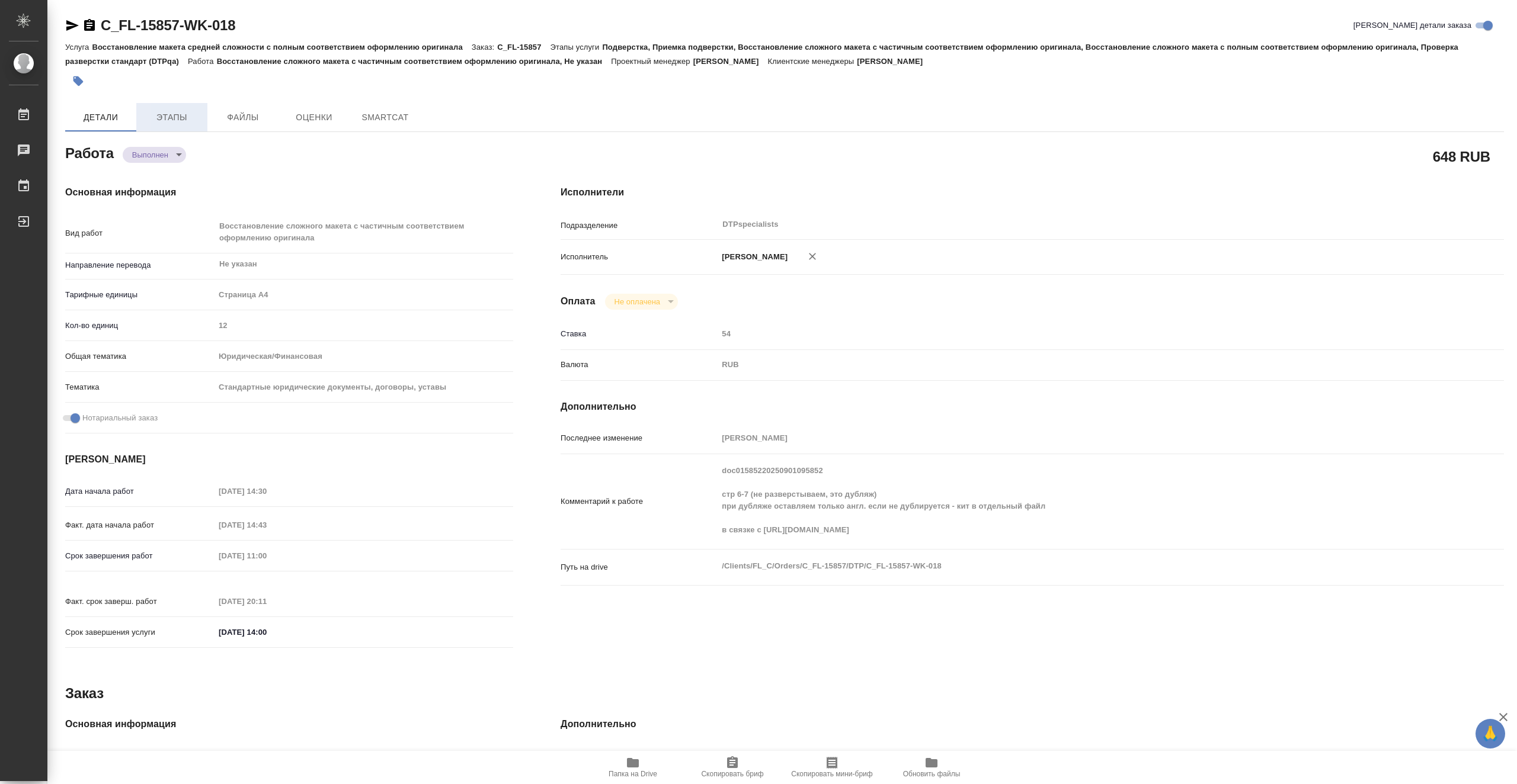
type textarea "x"
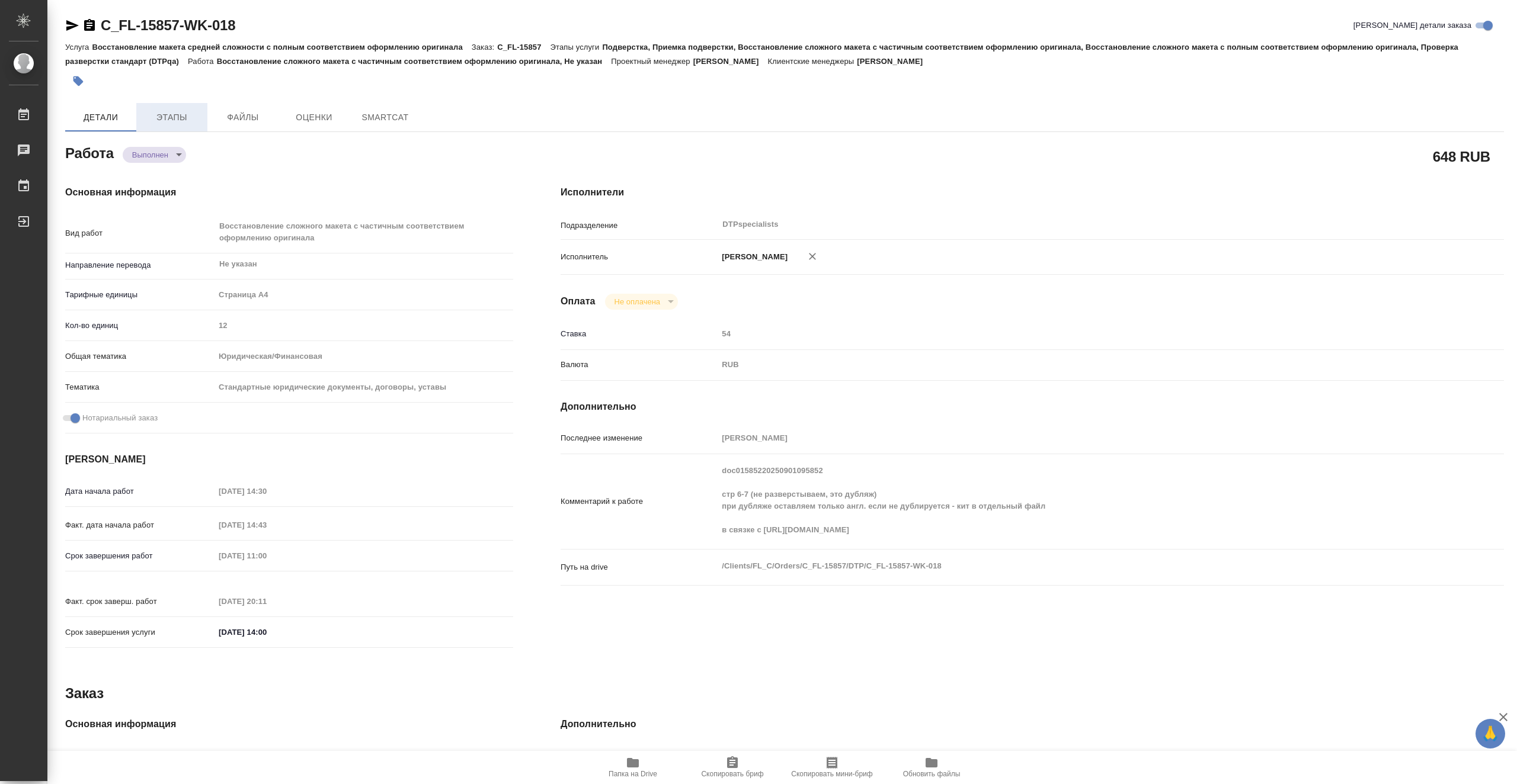
type textarea "x"
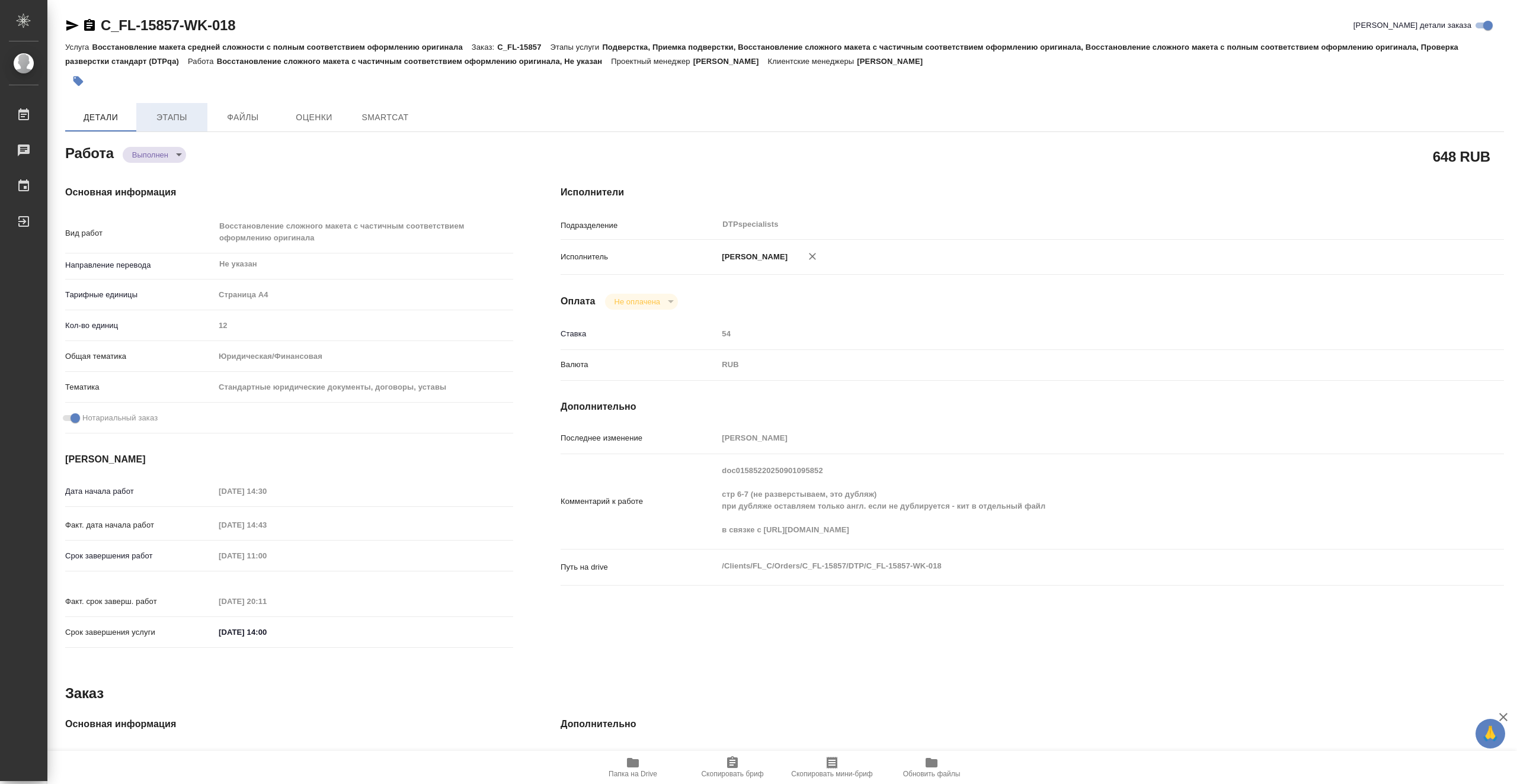
type textarea "x"
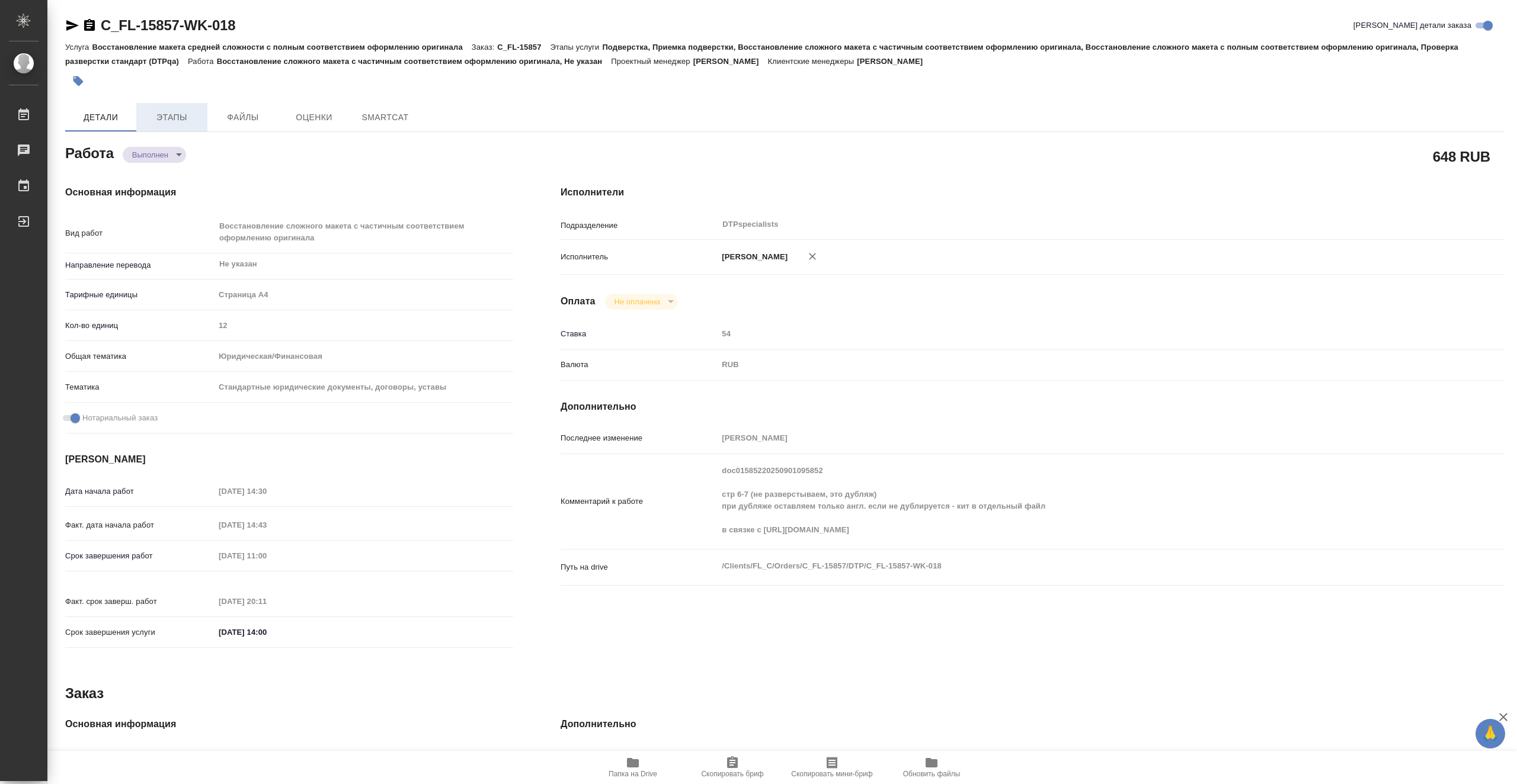
type textarea "x"
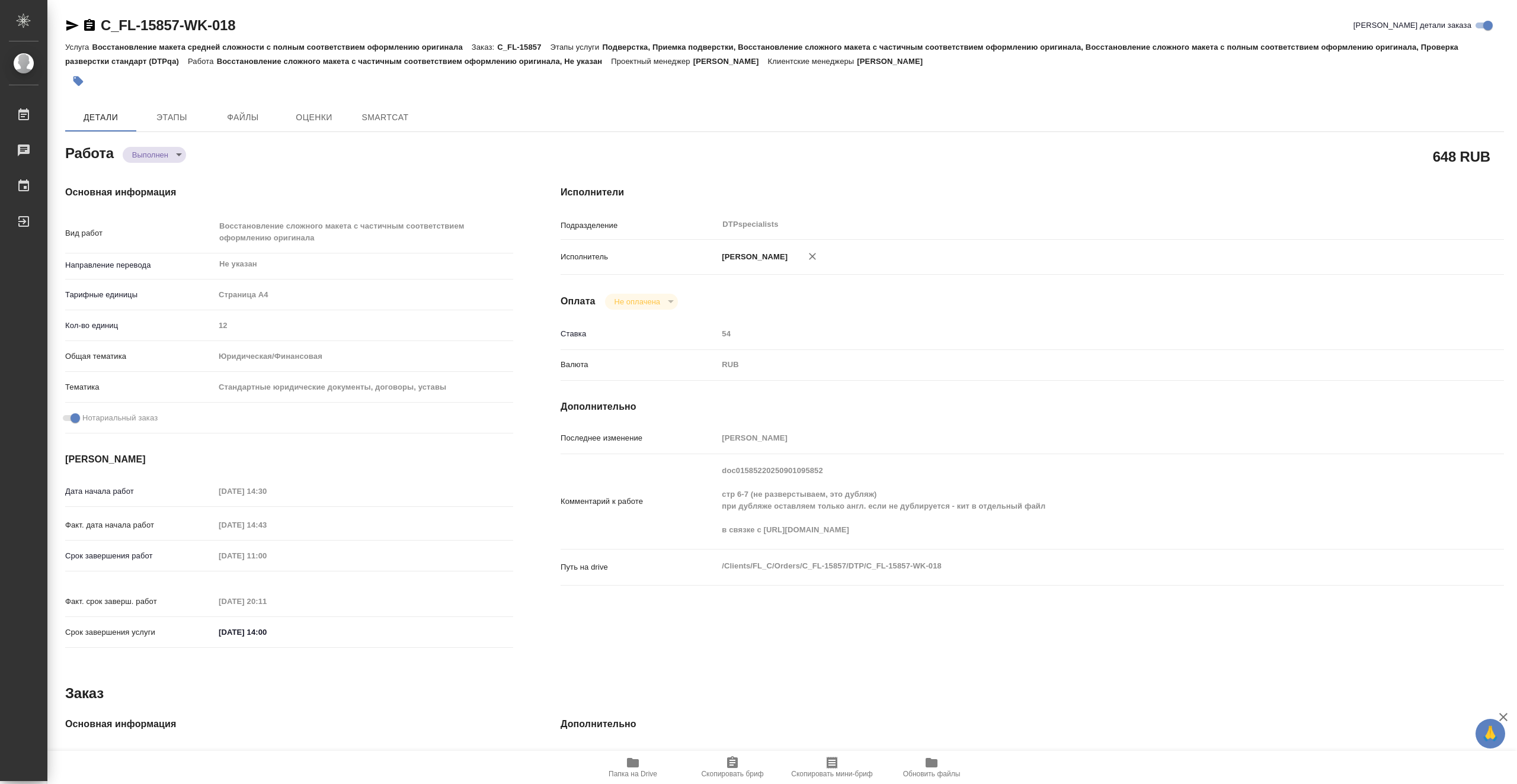
type textarea "x"
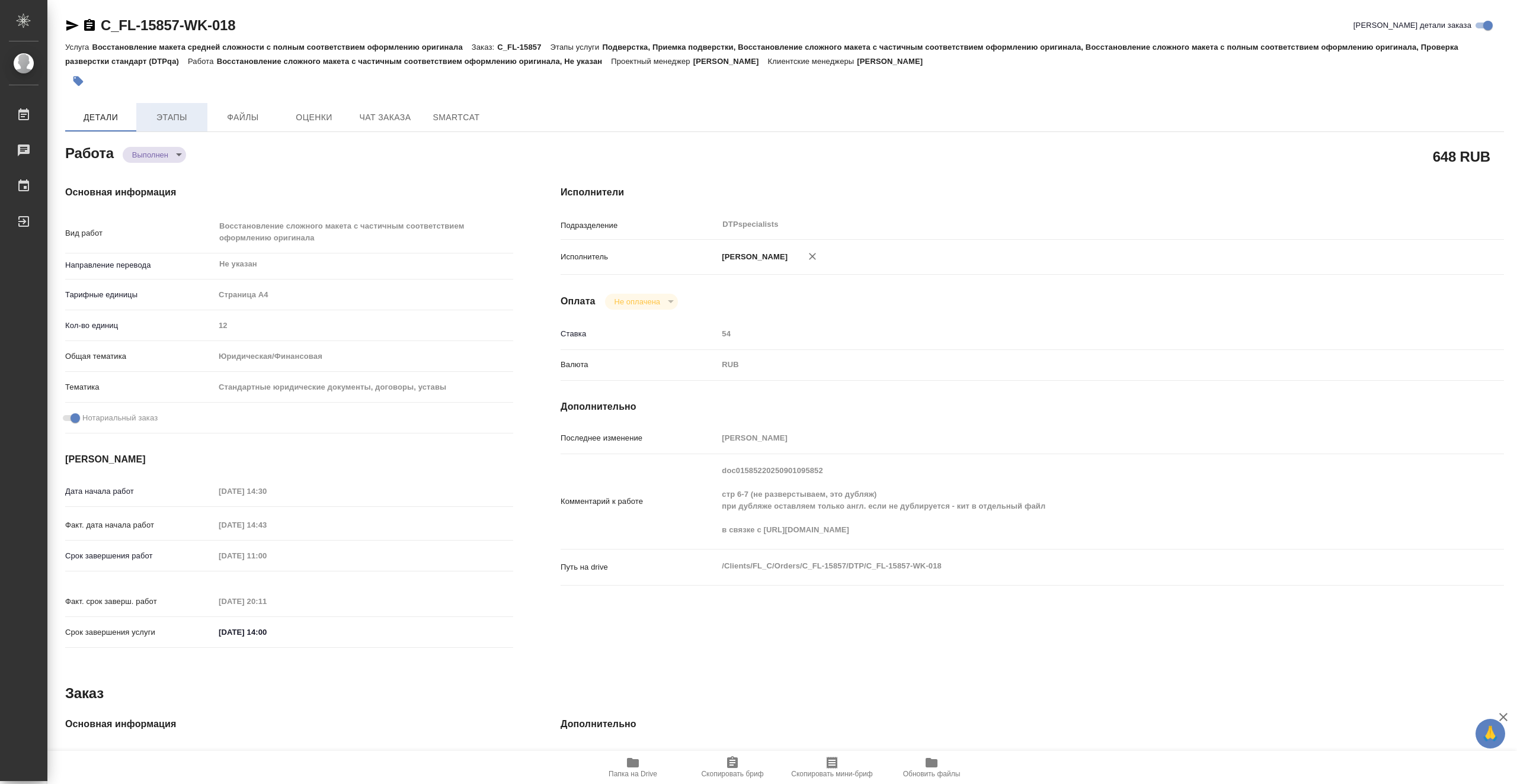
click at [185, 113] on span "Этапы" at bounding box center [171, 118] width 57 height 15
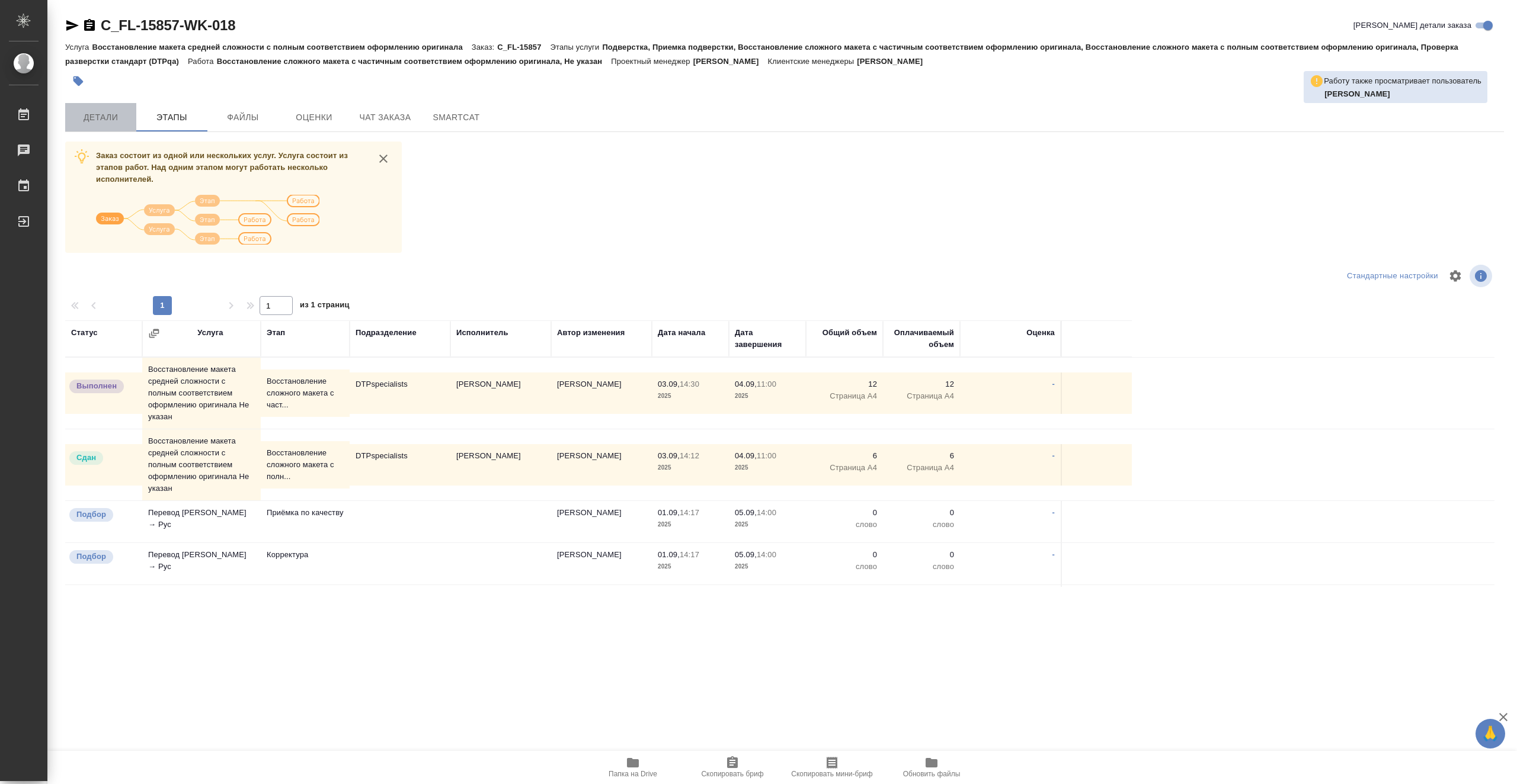
click at [98, 114] on span "Детали" at bounding box center [100, 118] width 57 height 15
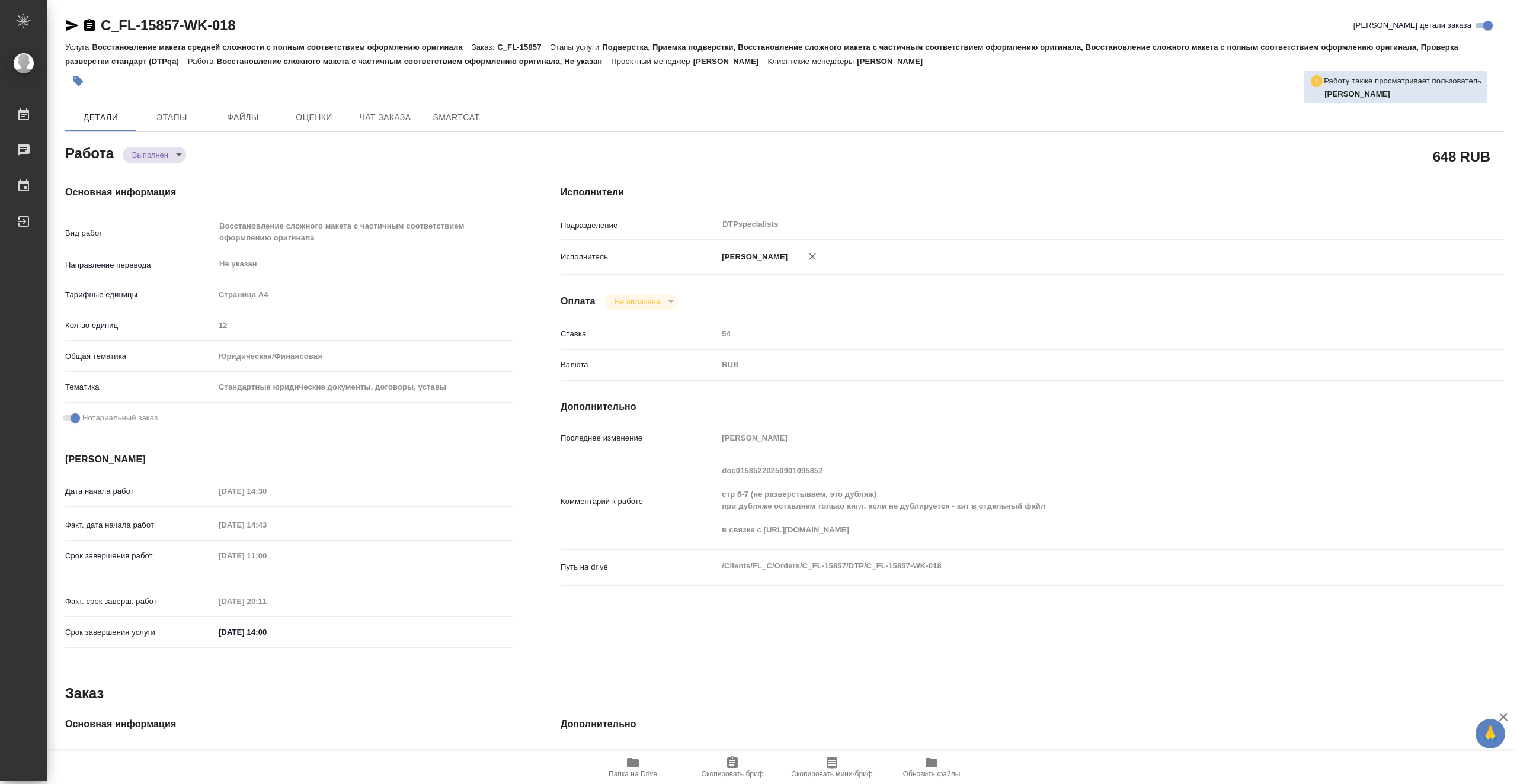
type textarea "x"
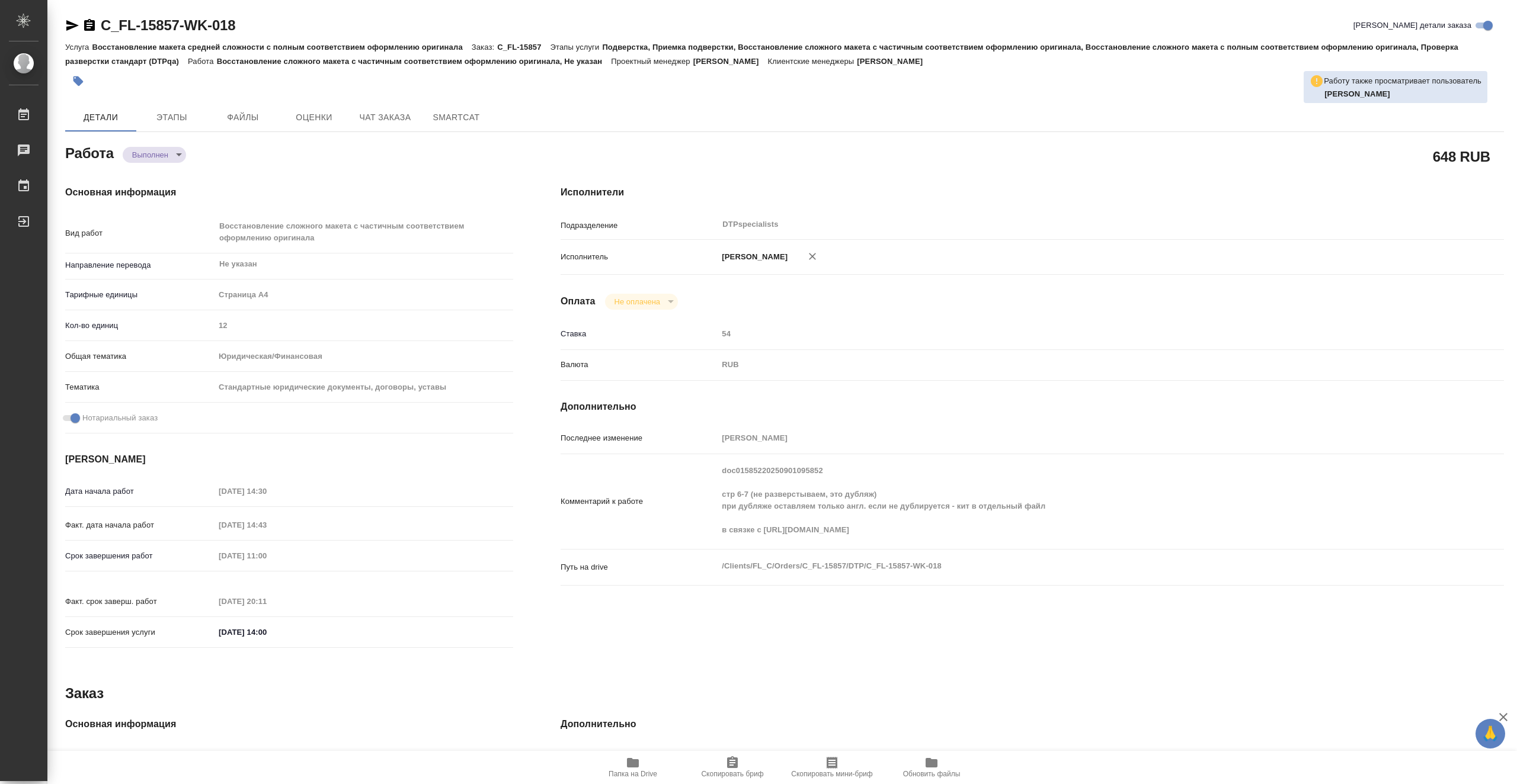
type textarea "x"
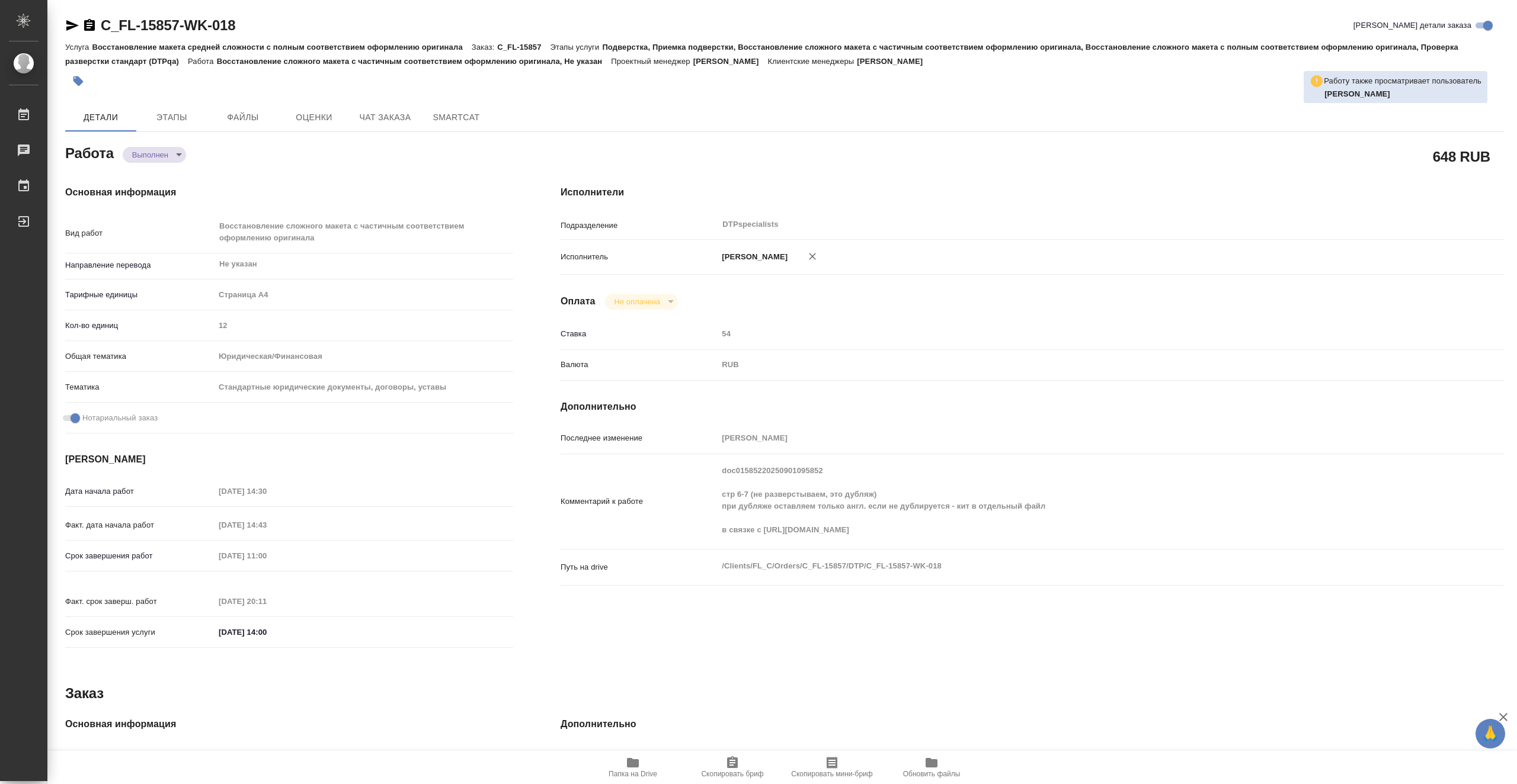
type textarea "x"
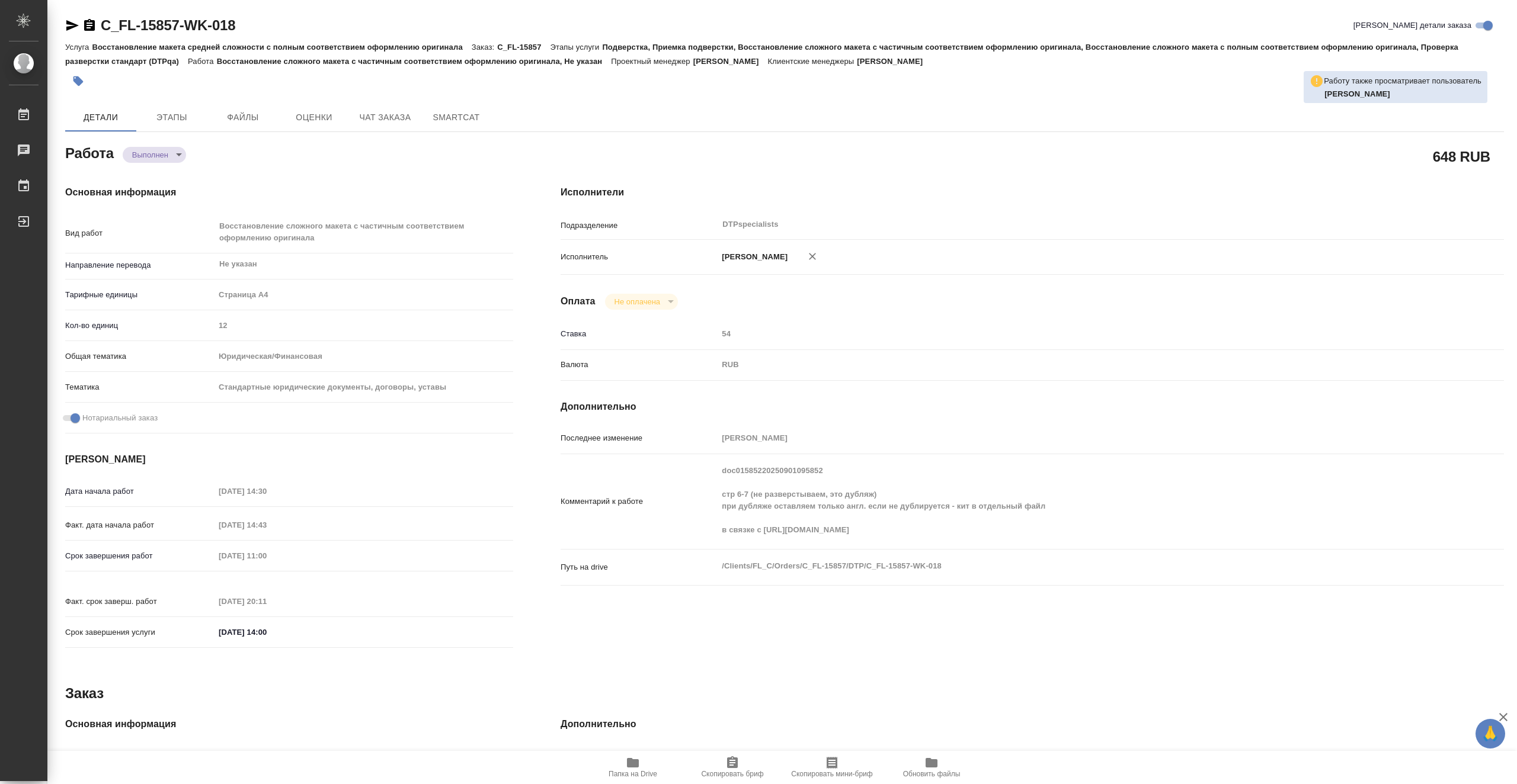
type textarea "x"
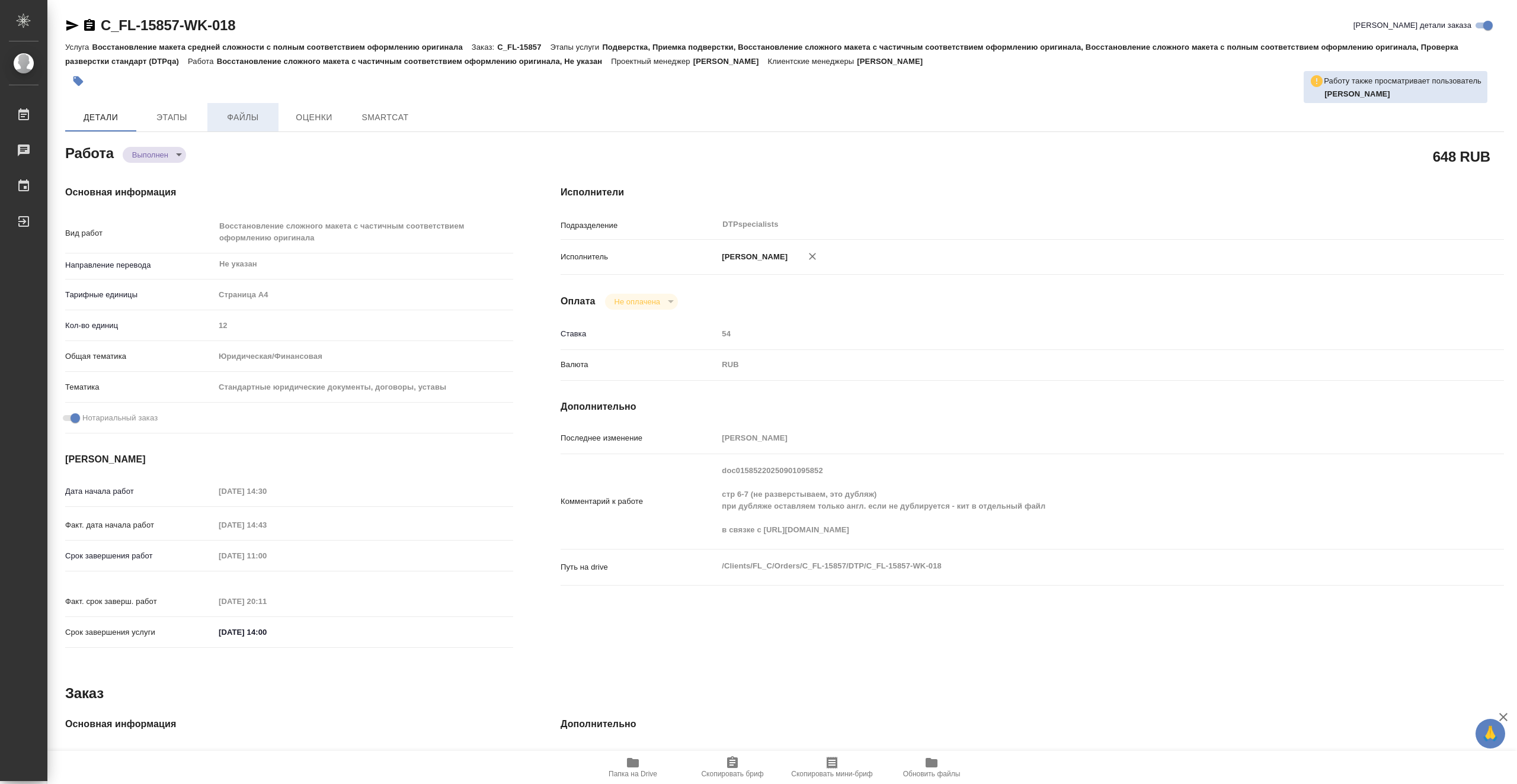
type textarea "x"
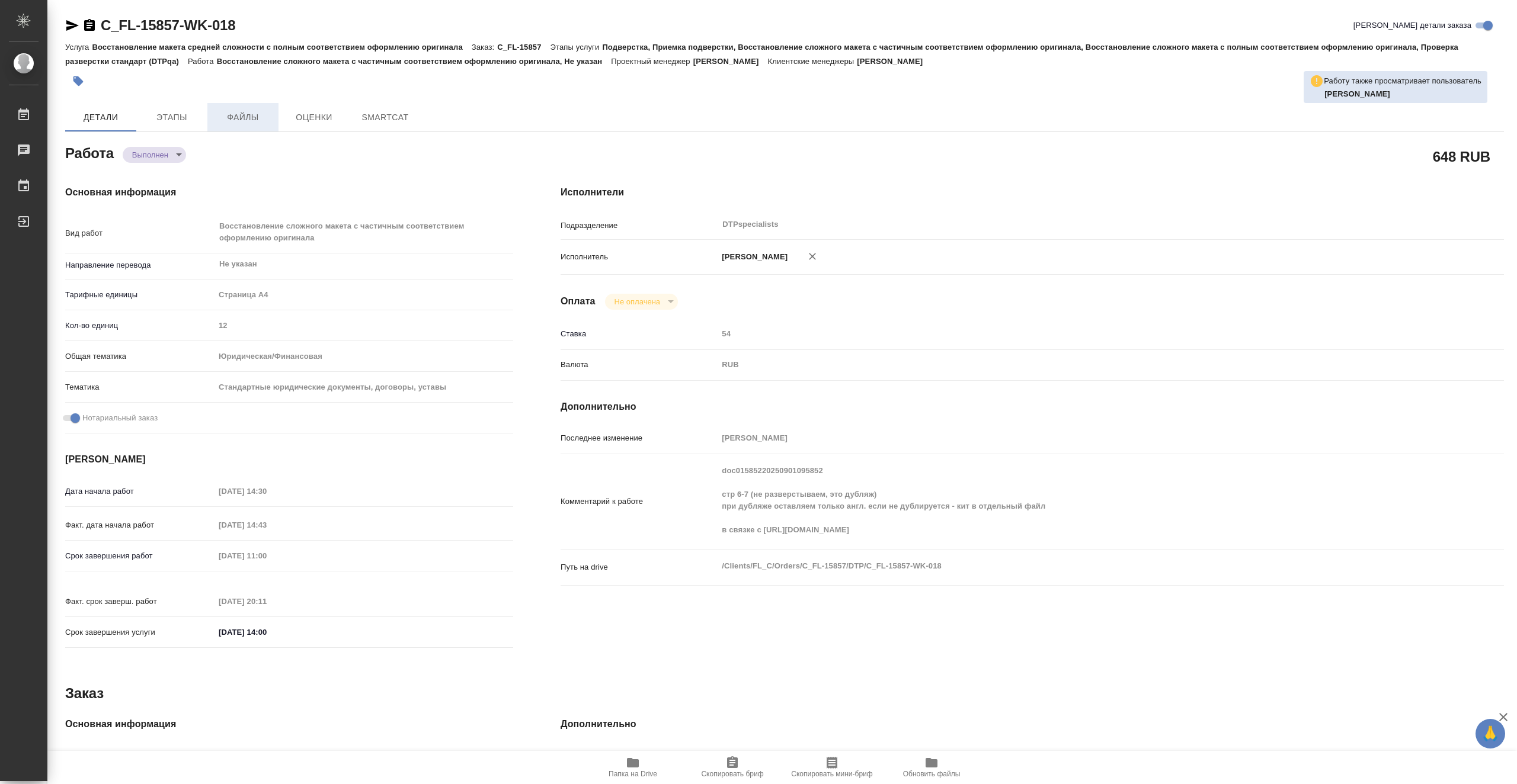
type textarea "x"
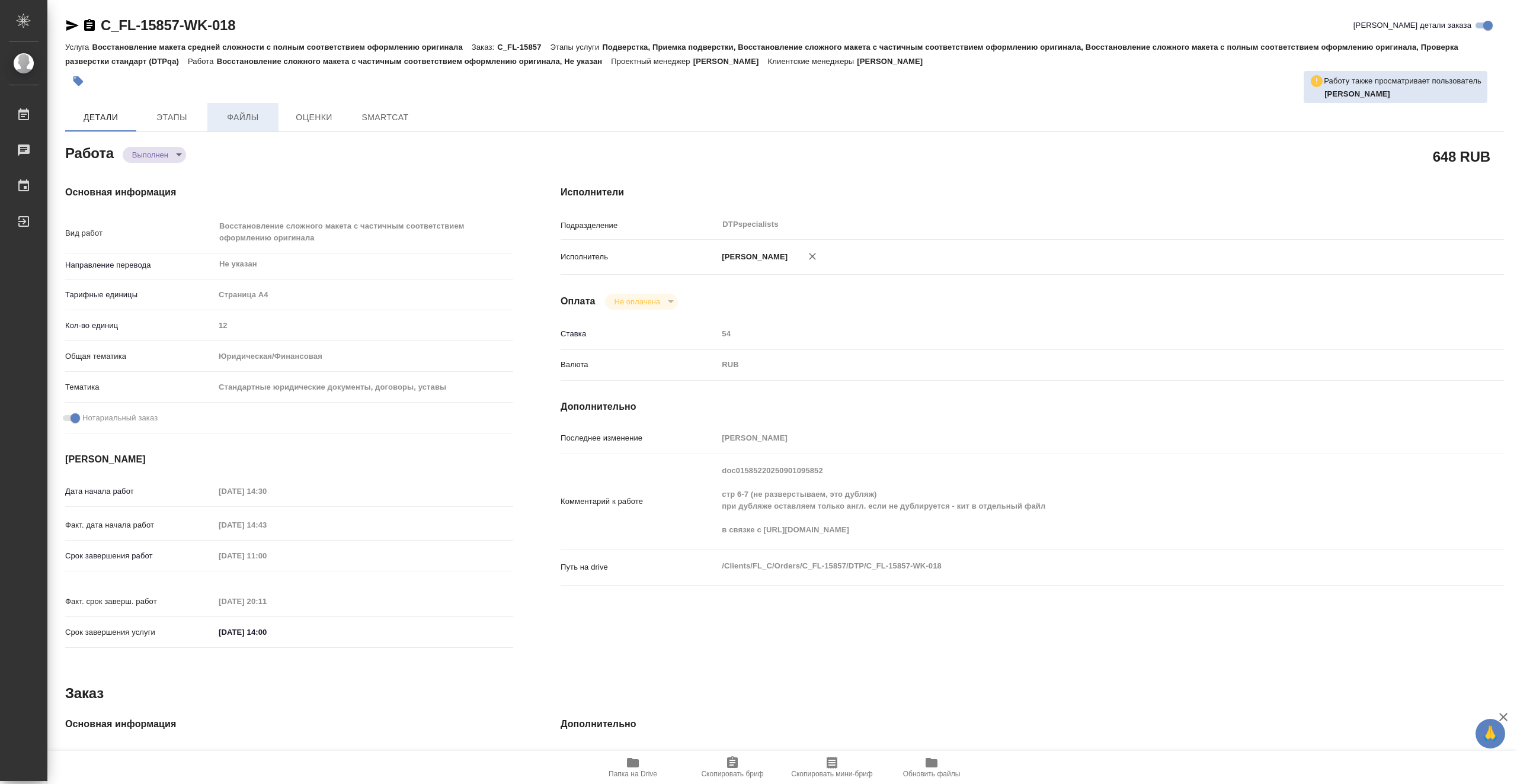
type textarea "x"
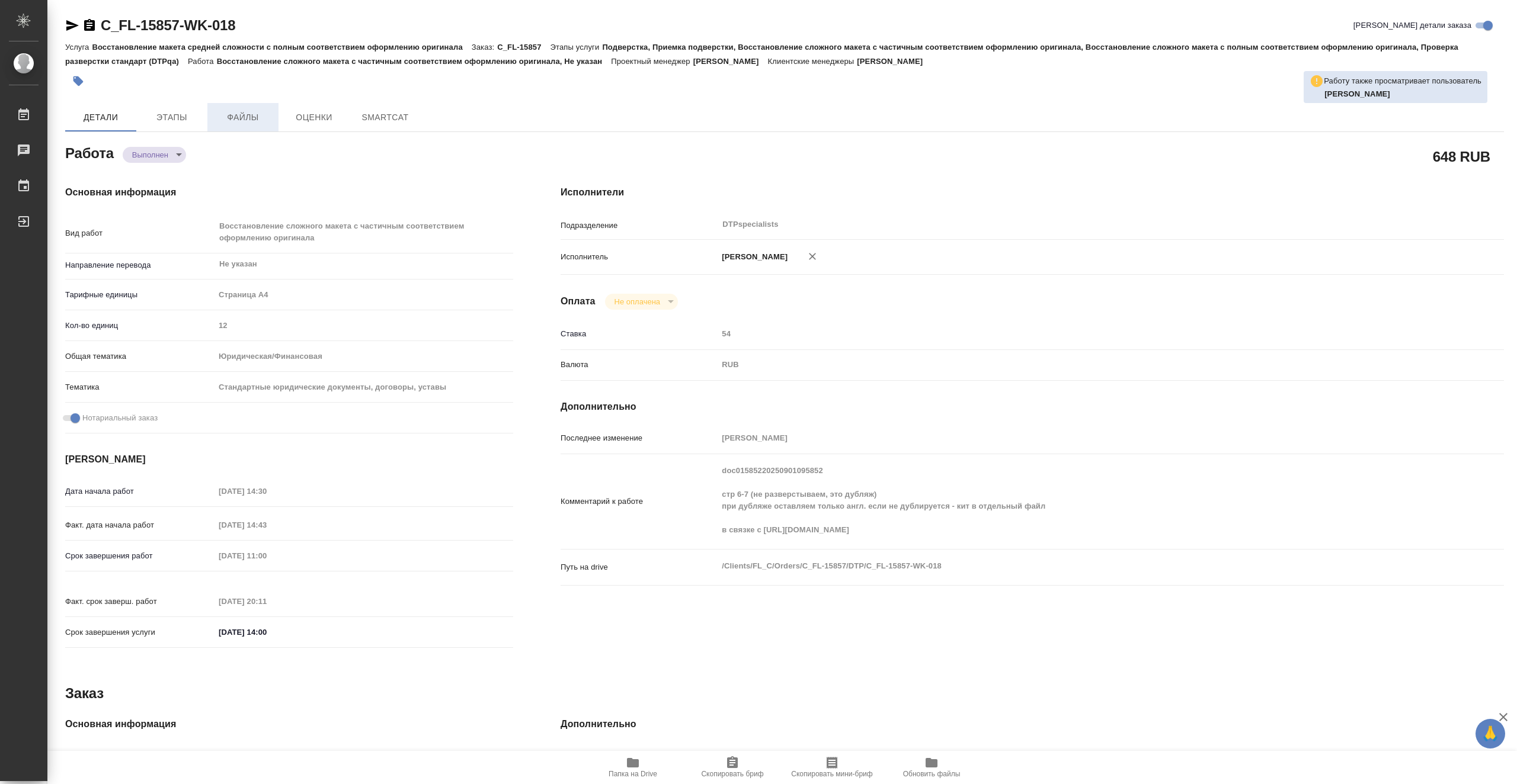
type textarea "x"
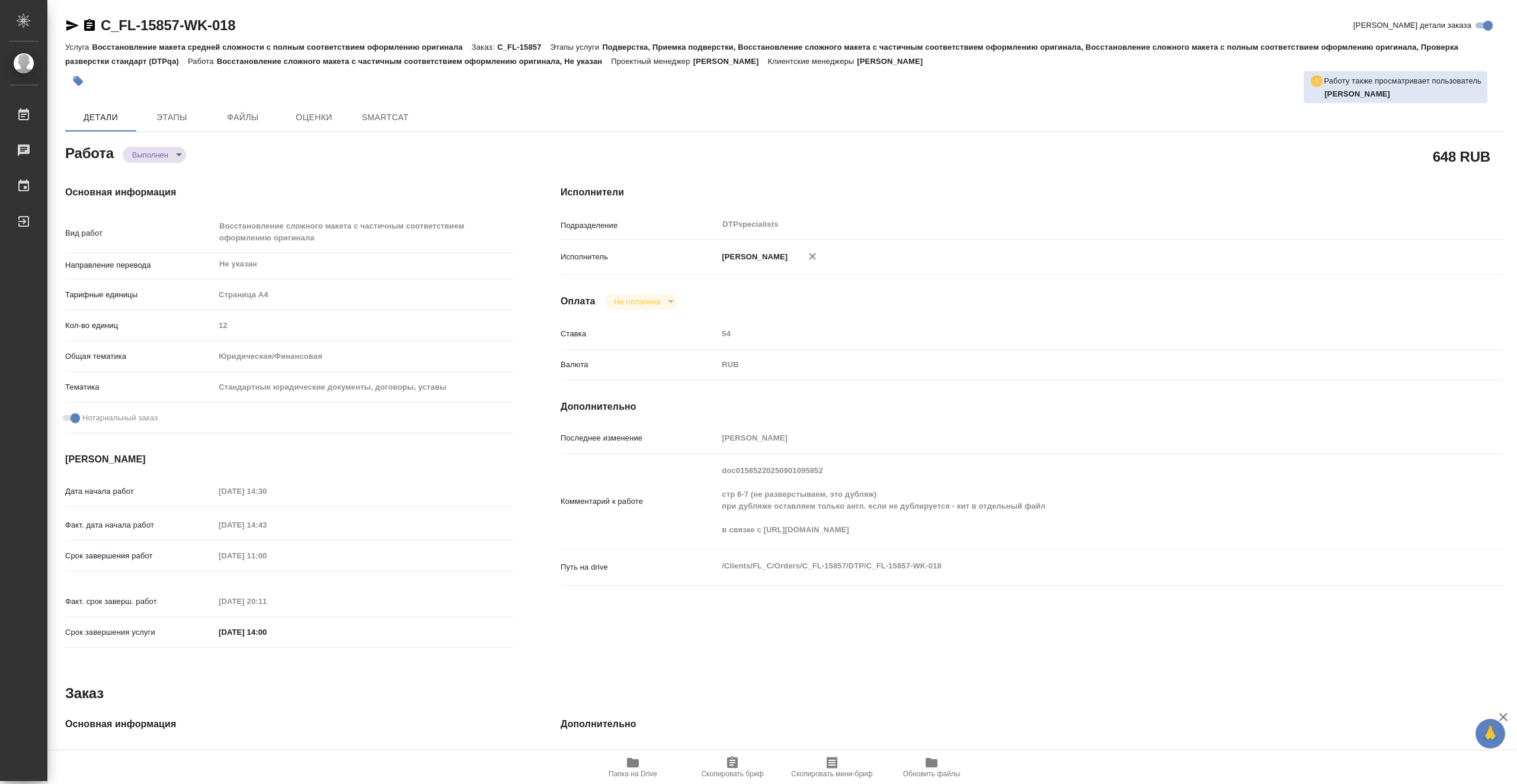
type textarea "x"
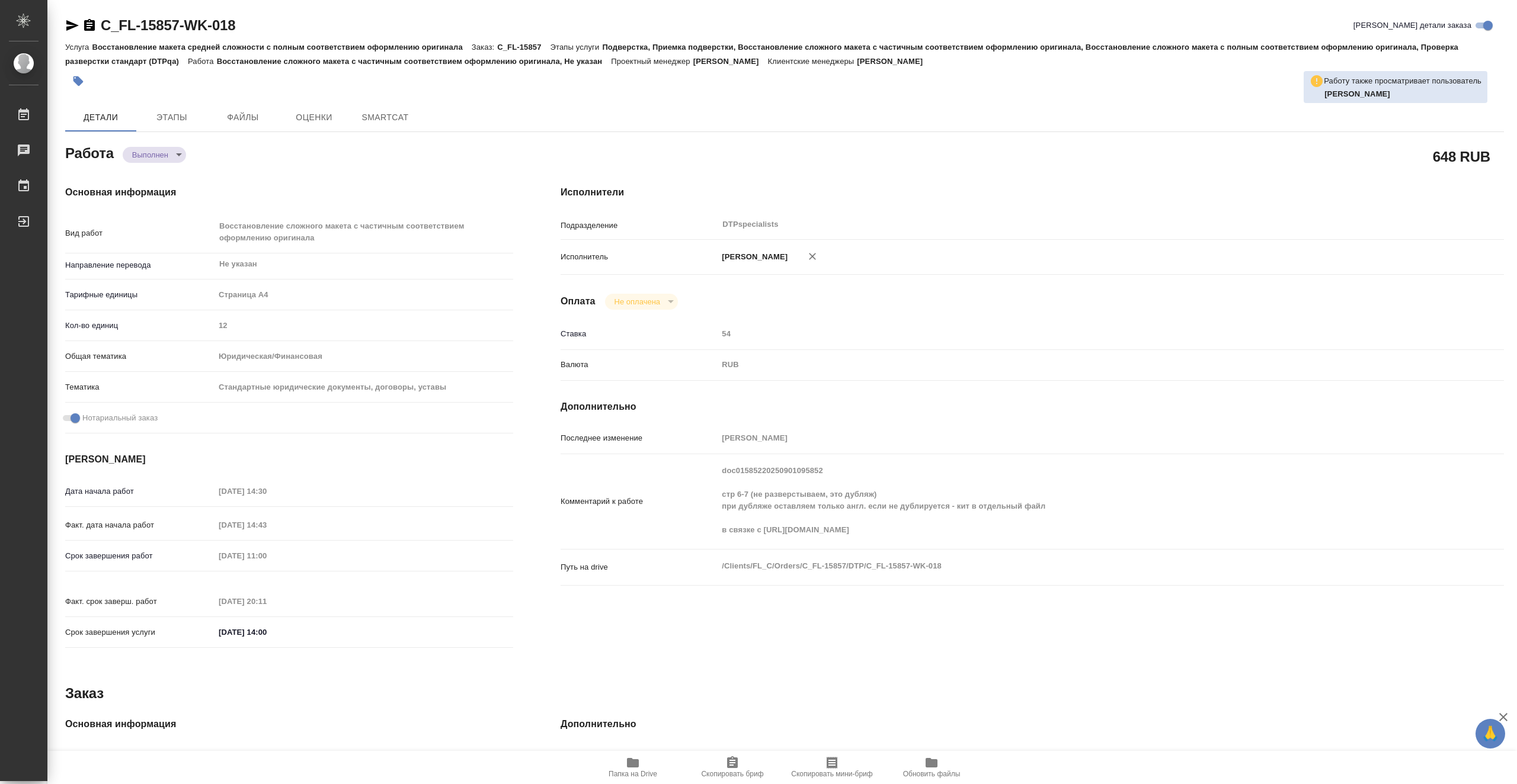
type textarea "x"
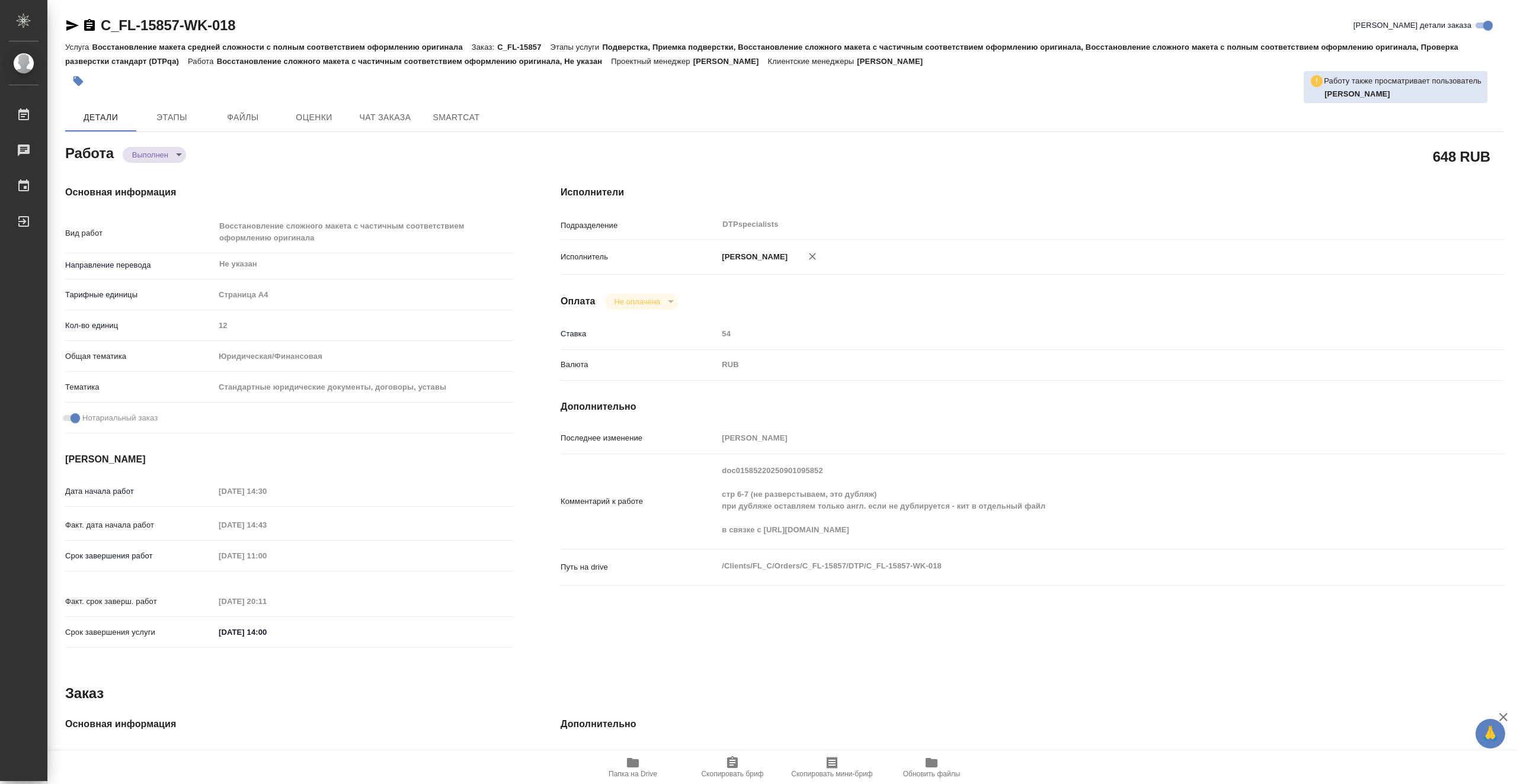
type textarea "x"
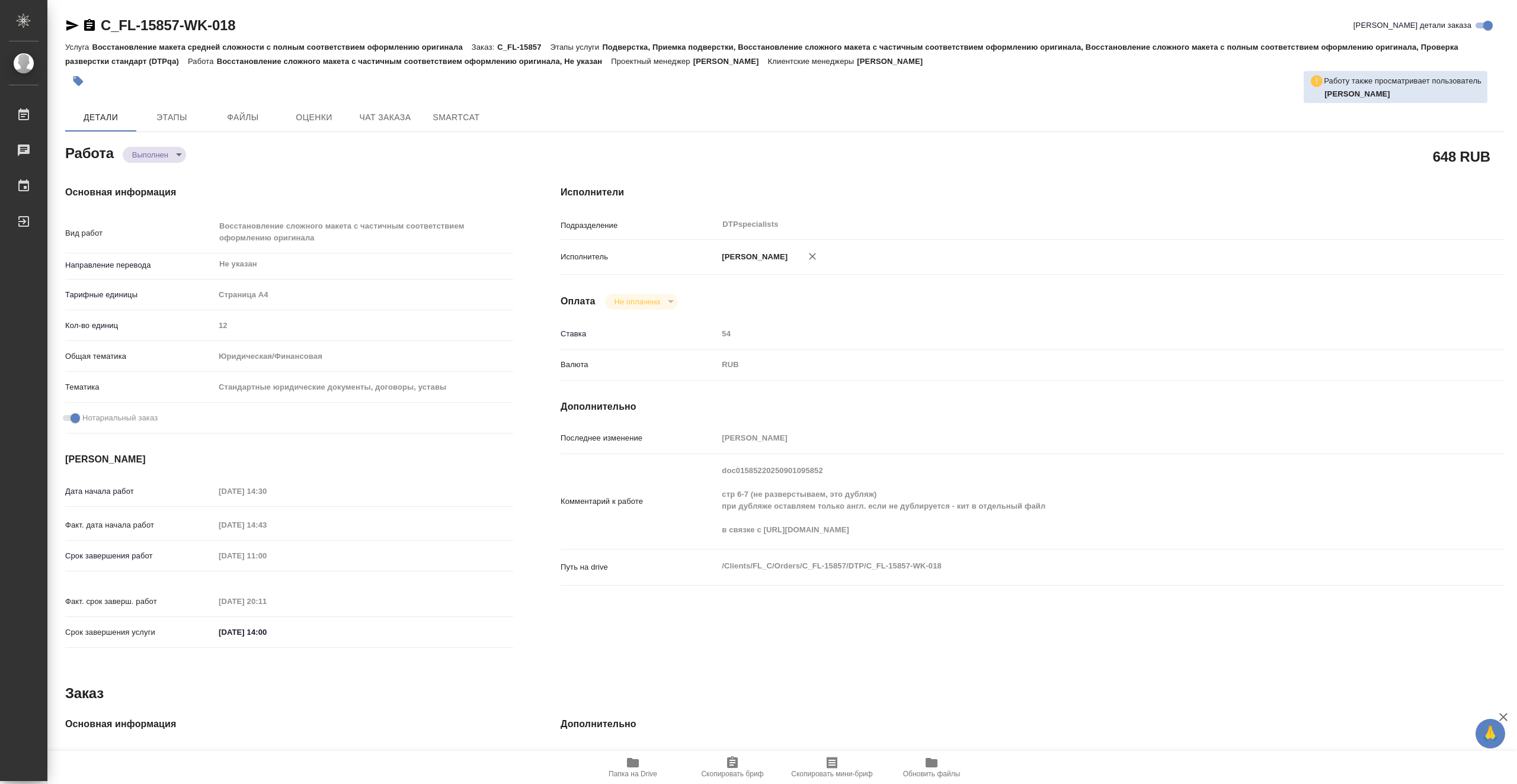
type textarea "x"
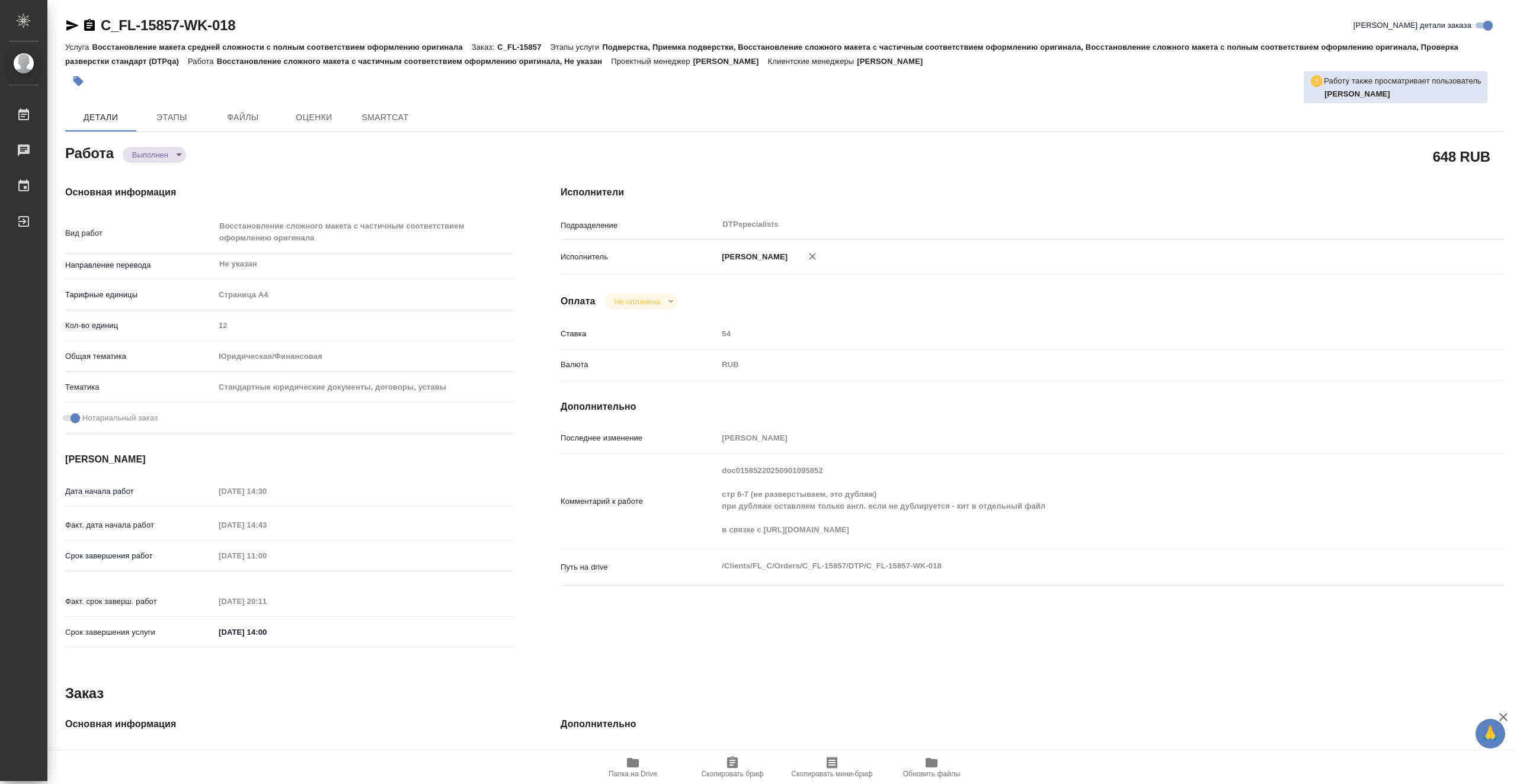
type textarea "x"
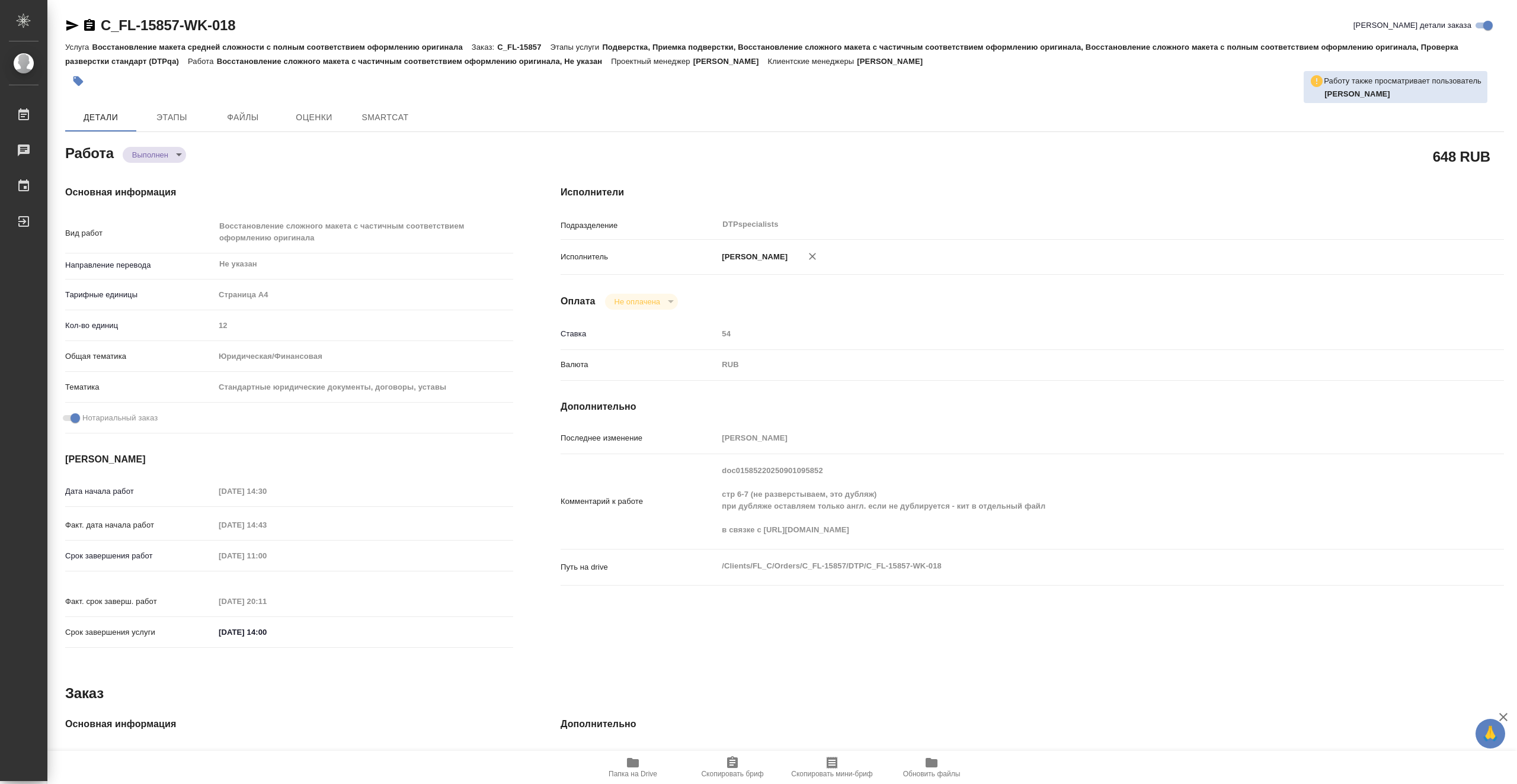
type textarea "x"
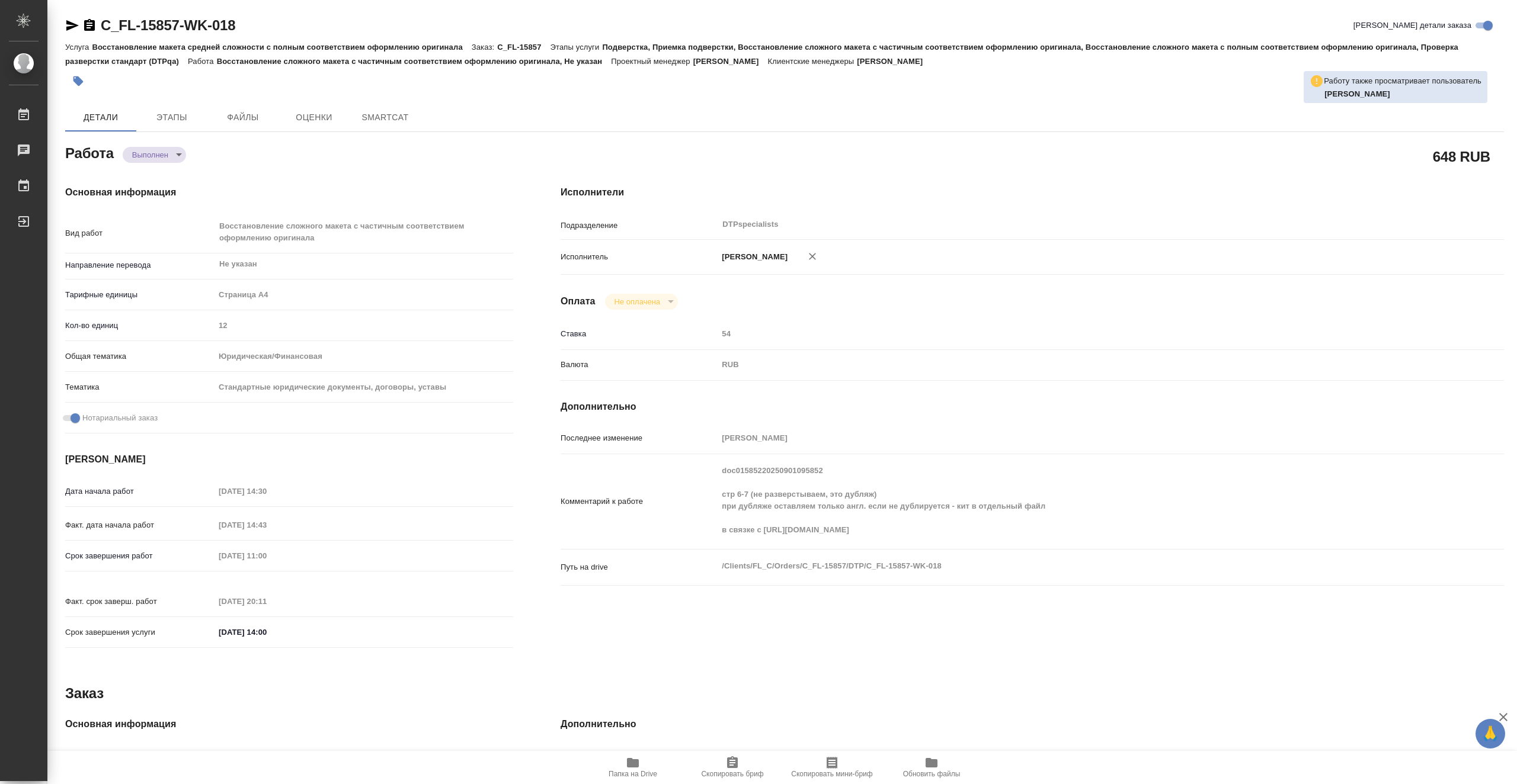
type textarea "x"
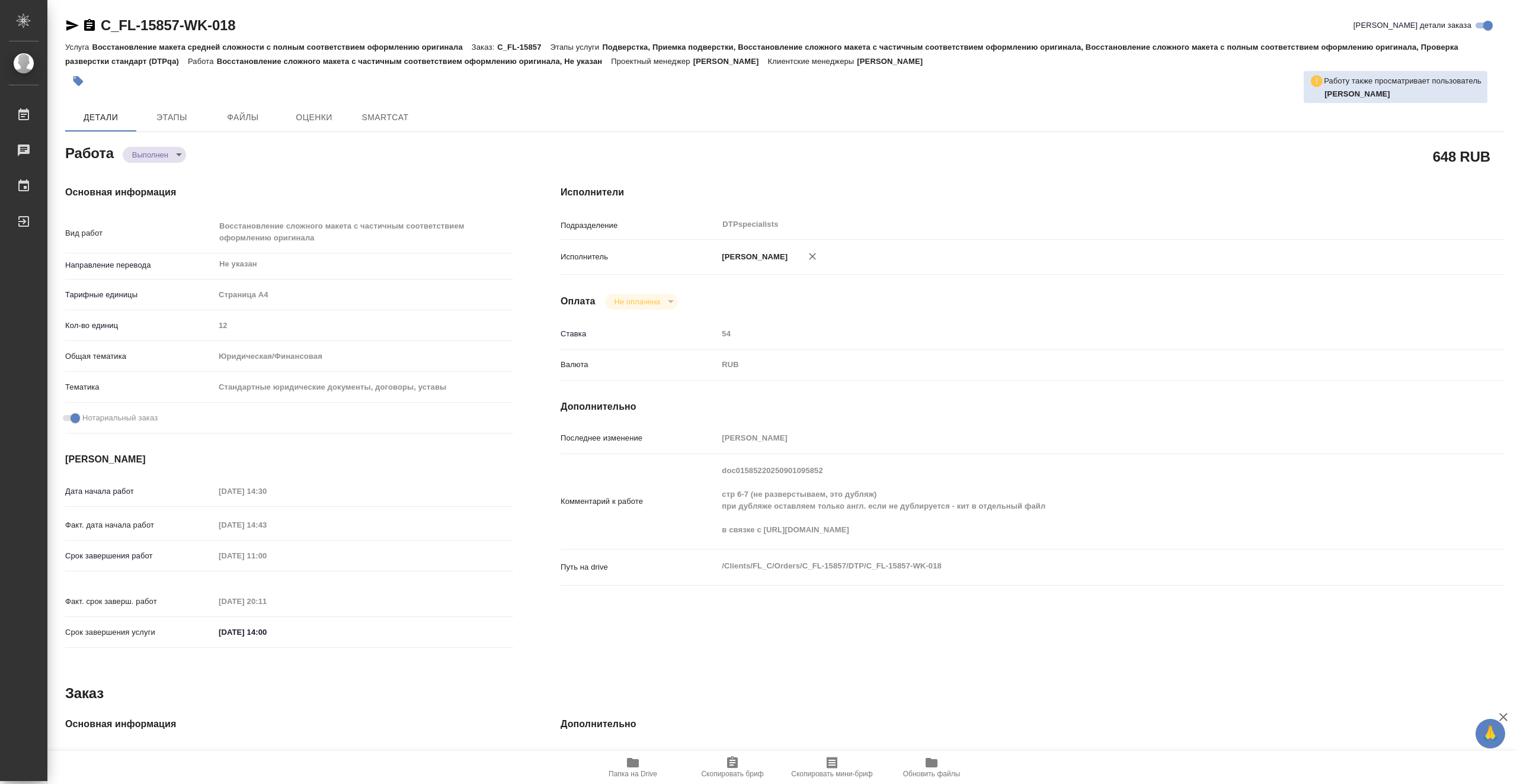
type textarea "x"
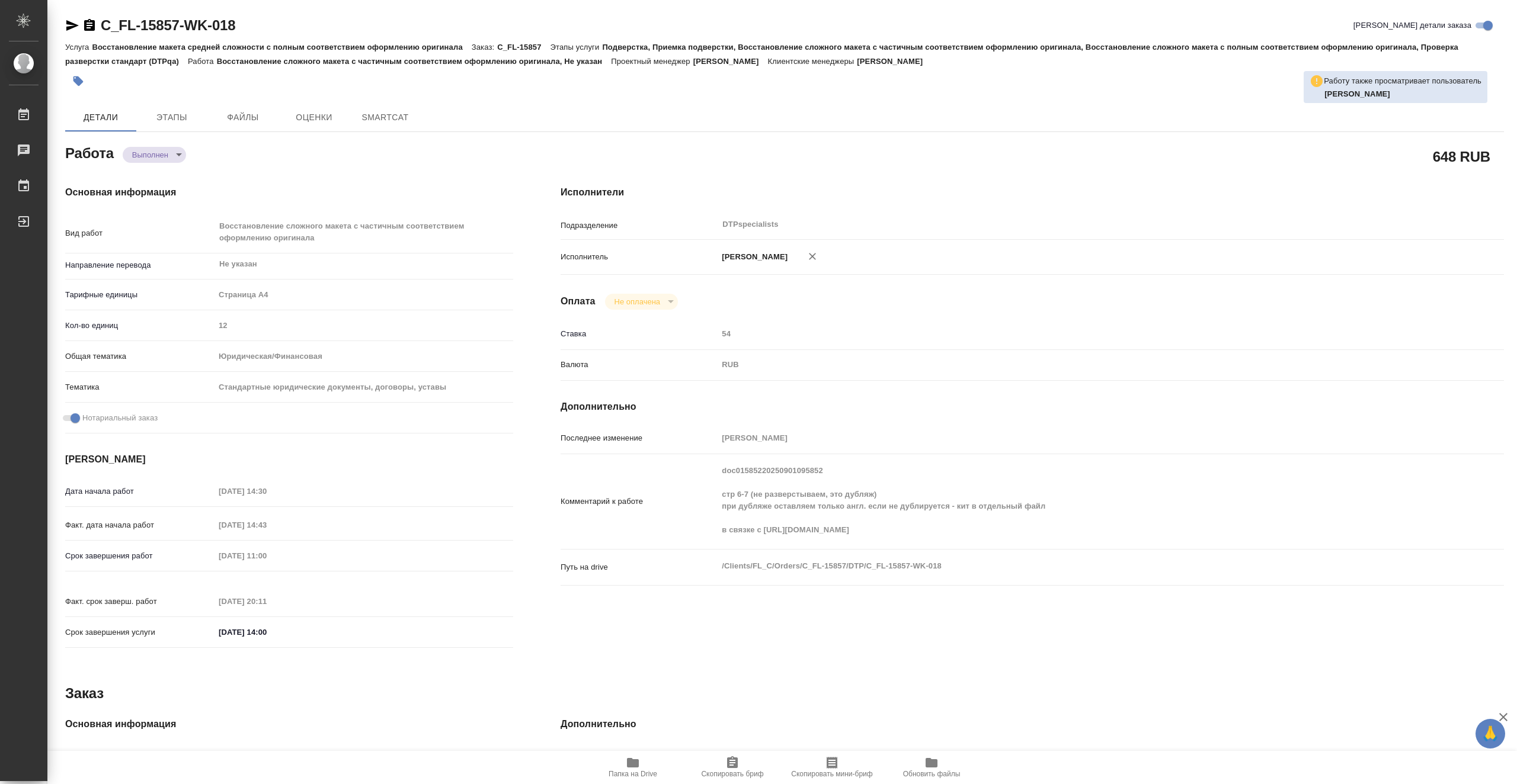
type textarea "x"
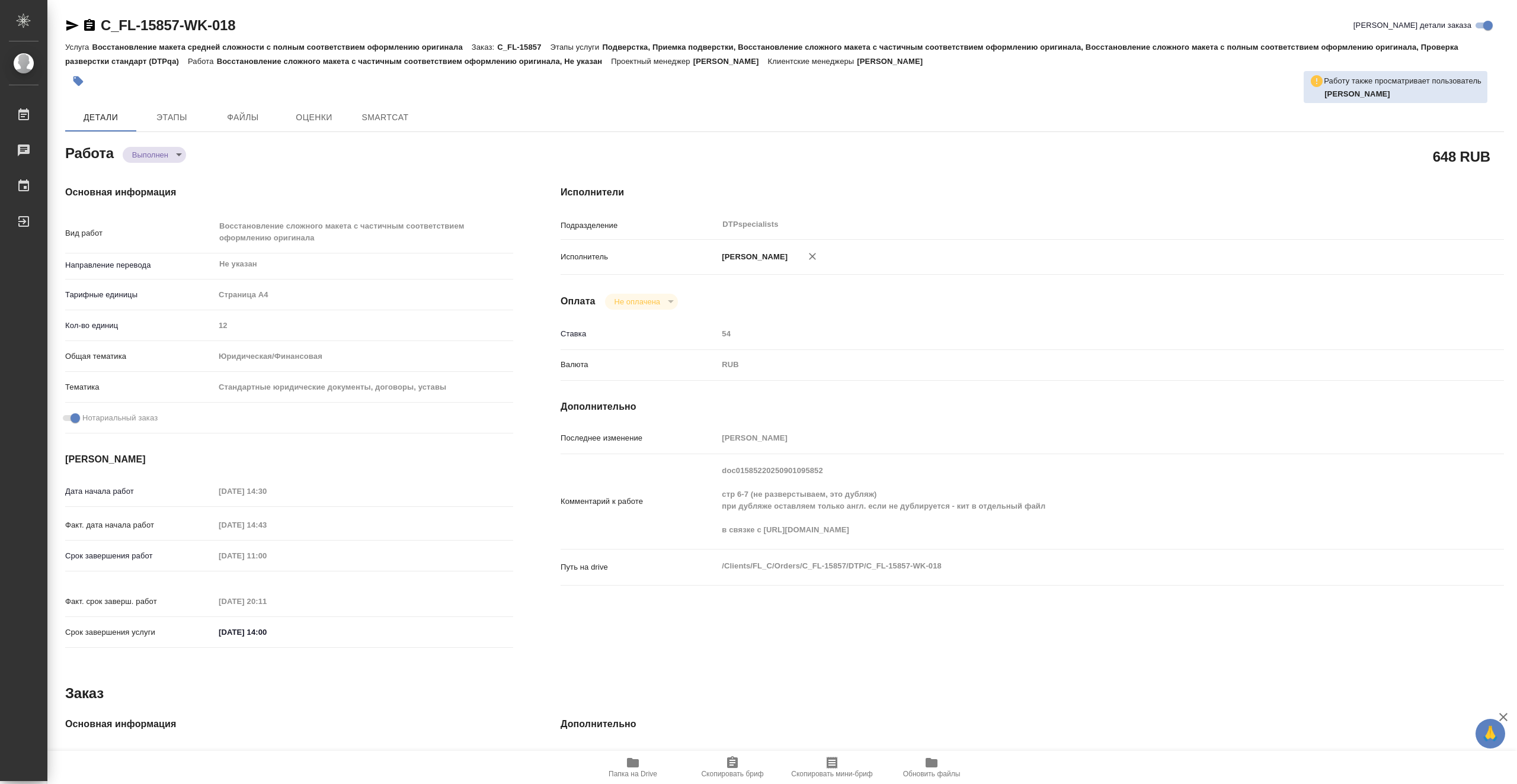
type textarea "x"
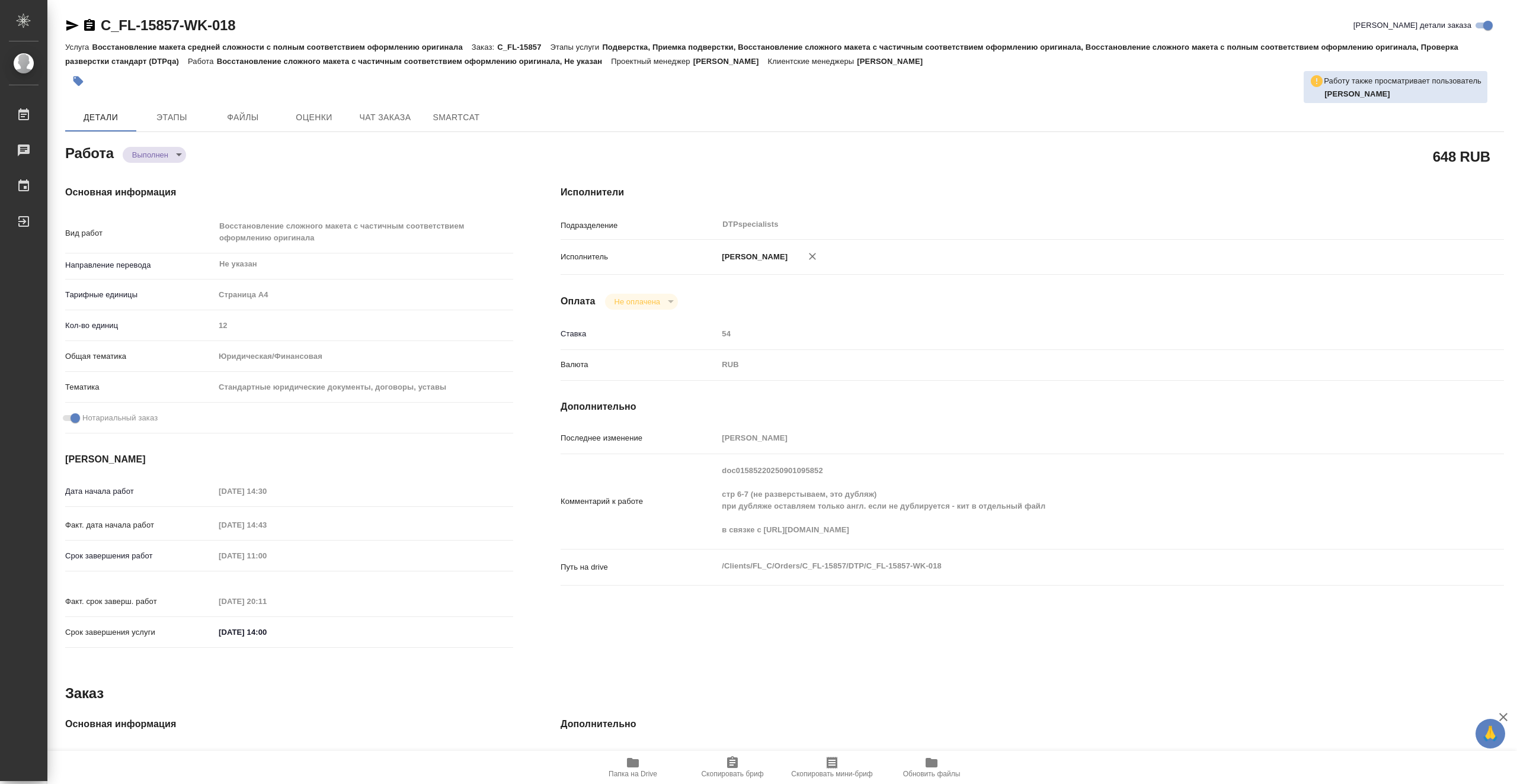
type textarea "x"
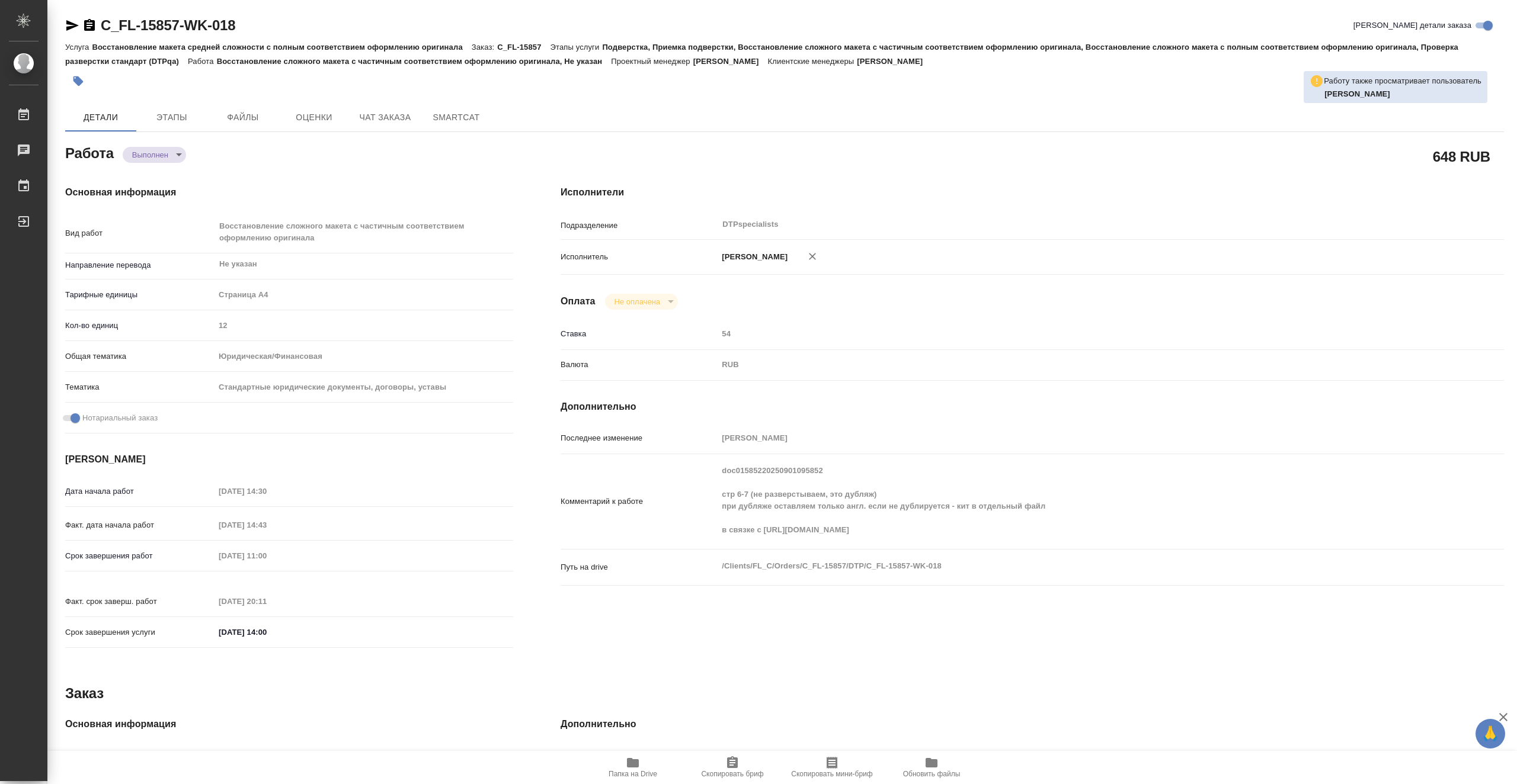
type textarea "x"
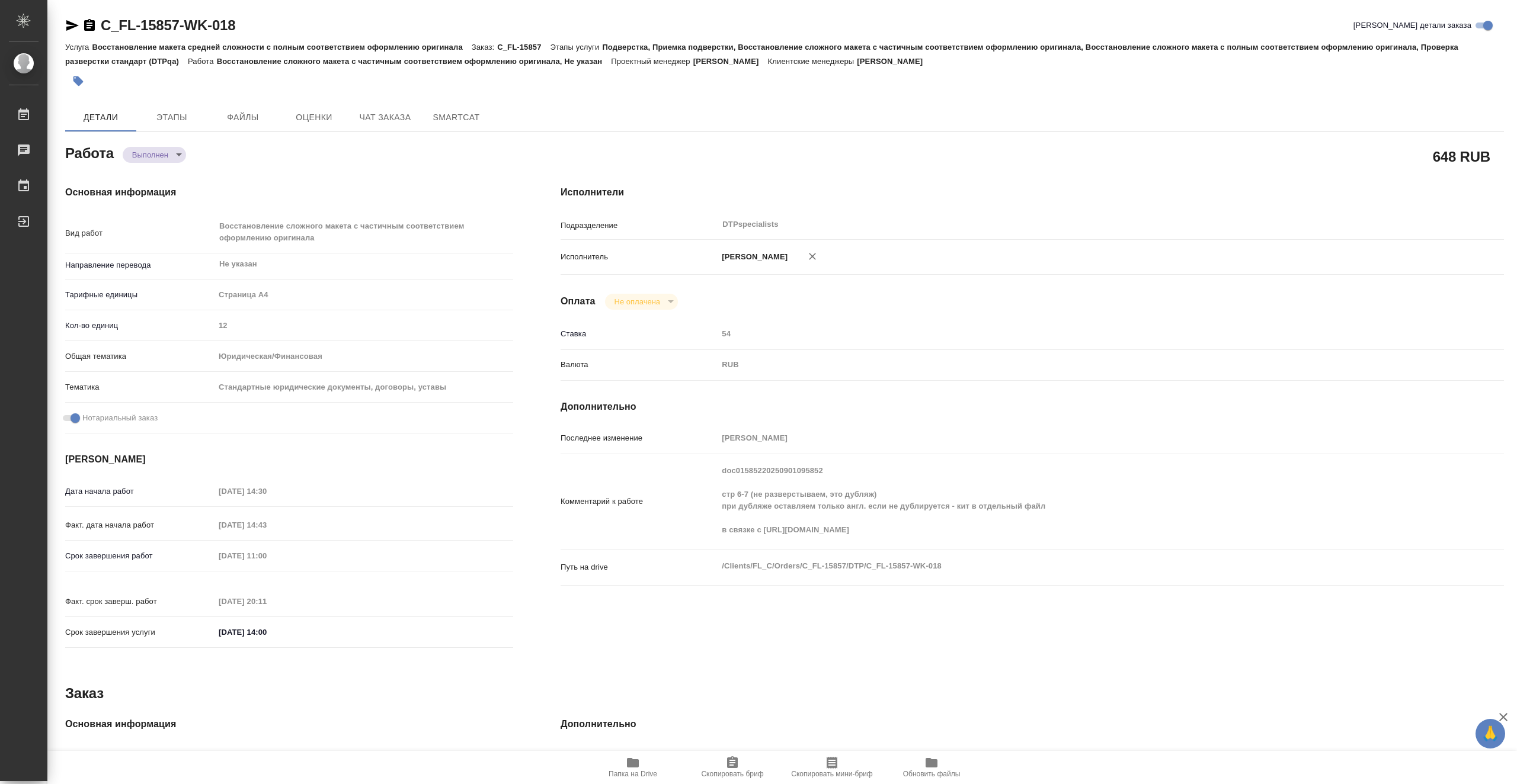
type textarea "x"
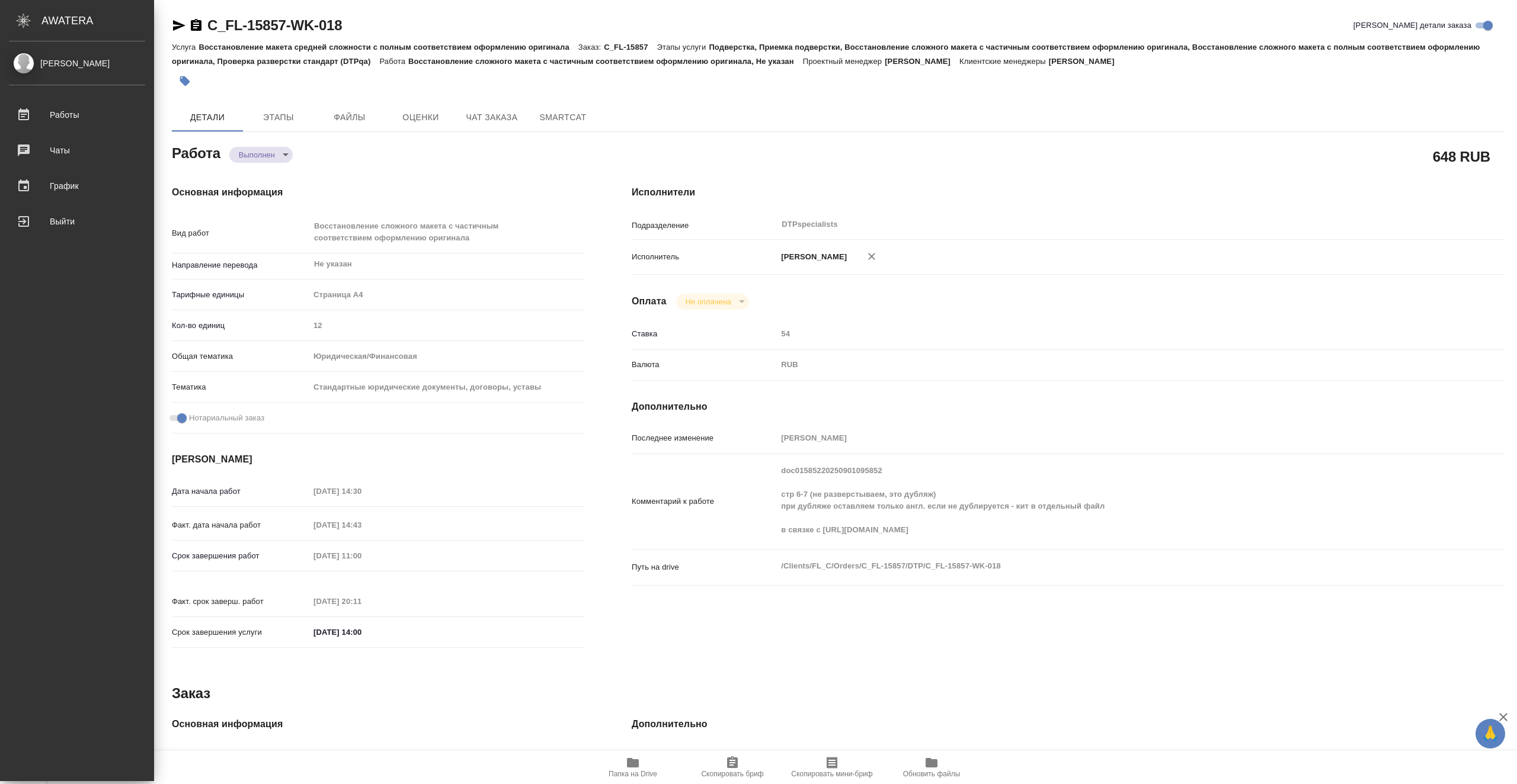
type textarea "x"
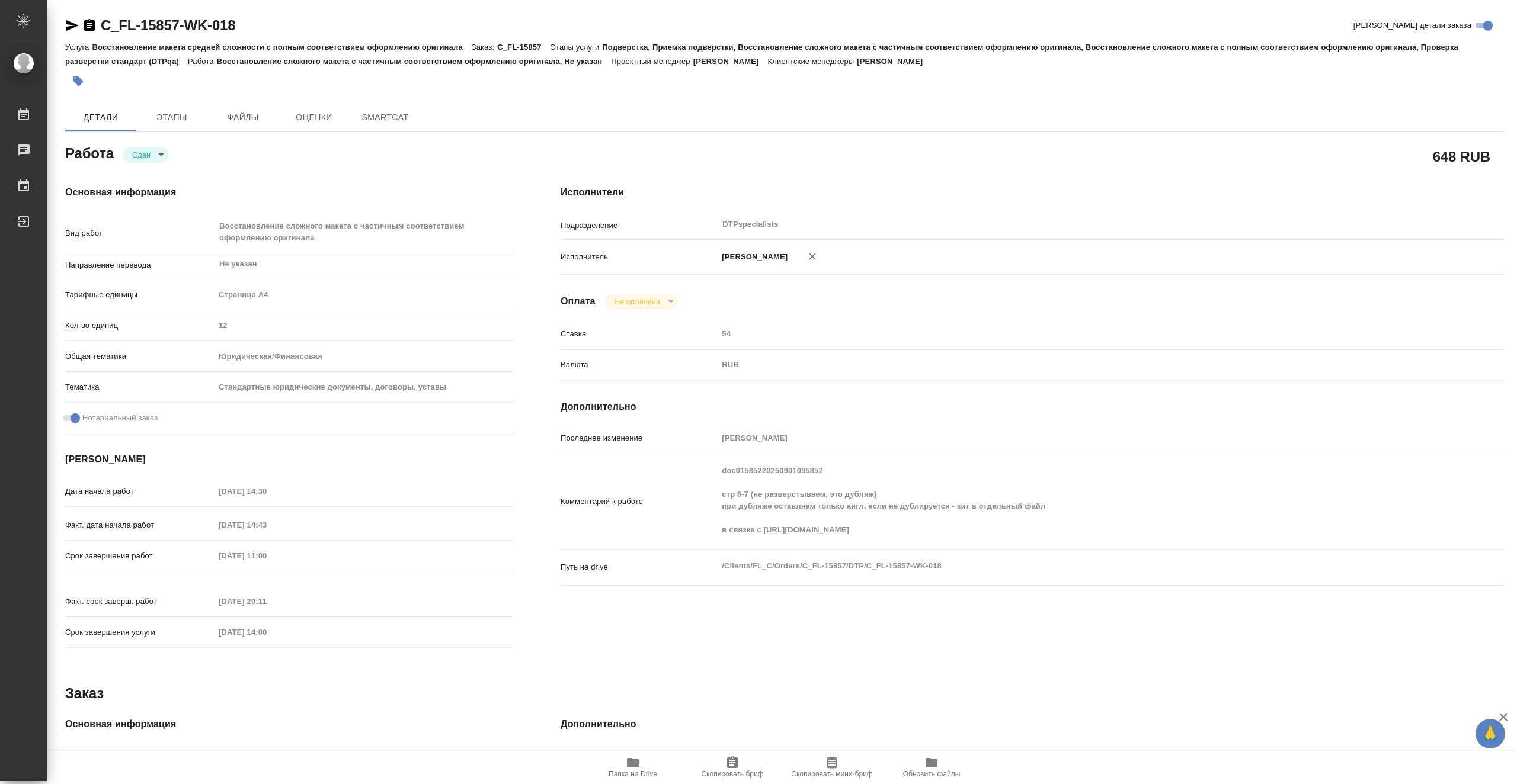
type textarea "x"
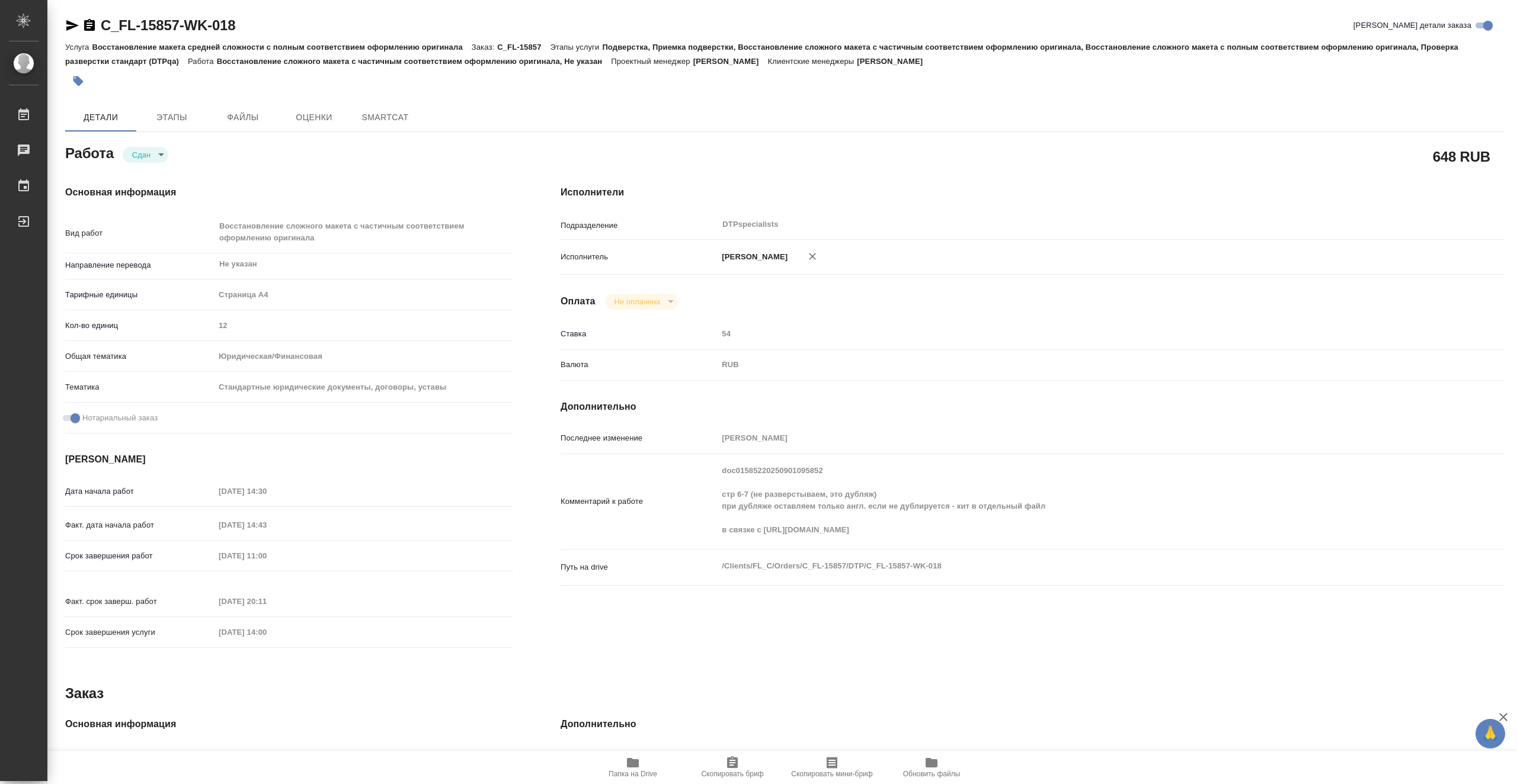
type textarea "x"
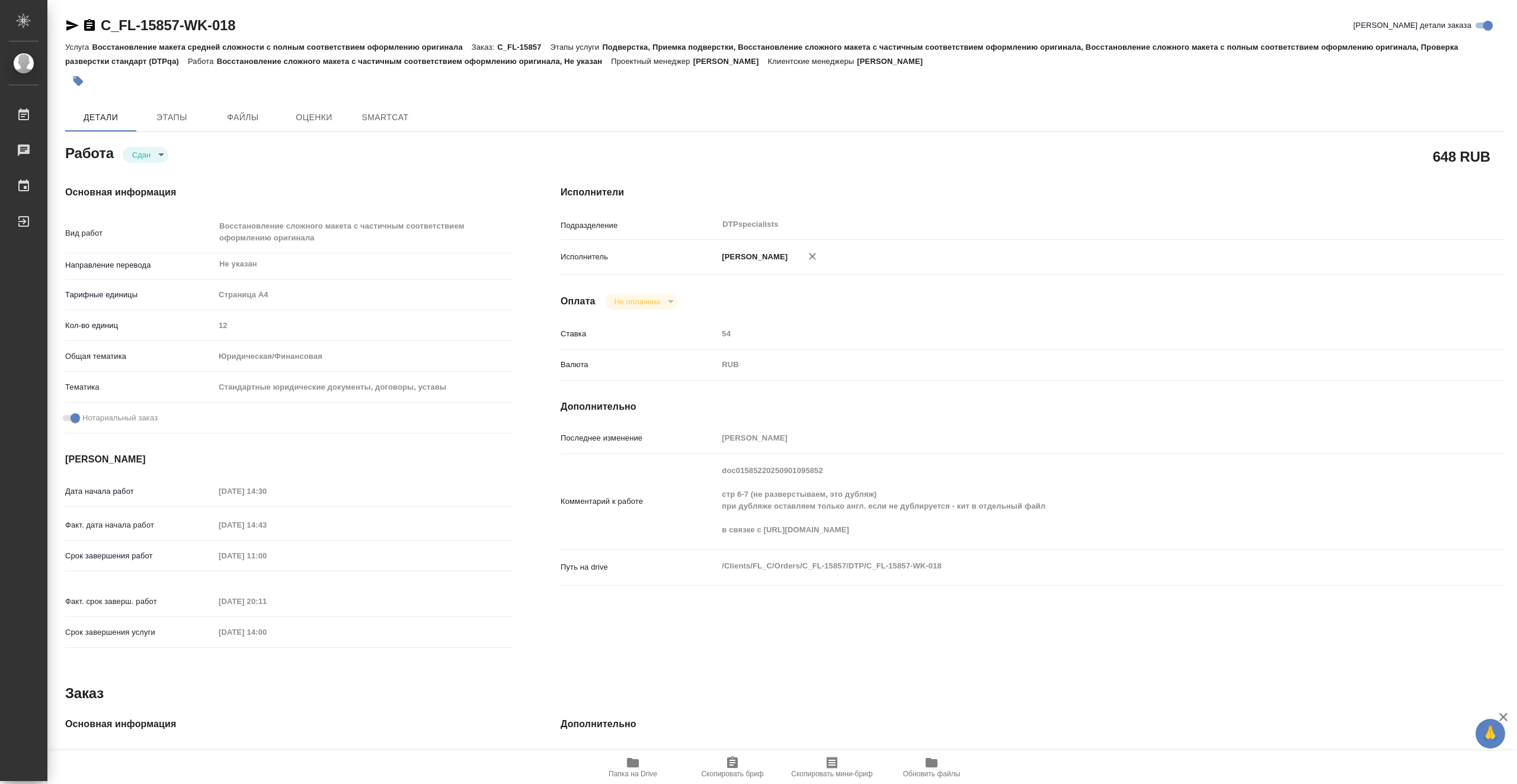
type textarea "x"
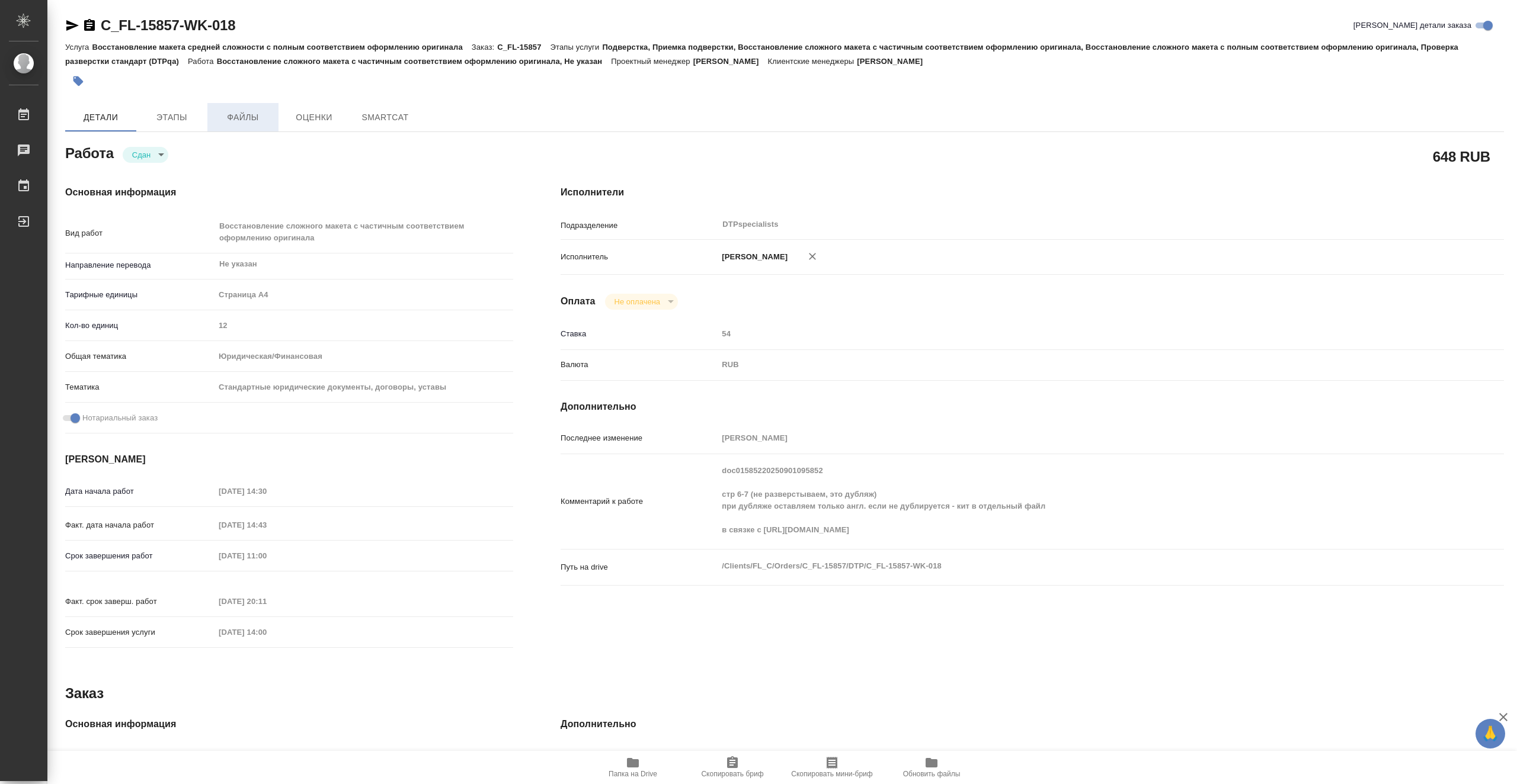
type textarea "x"
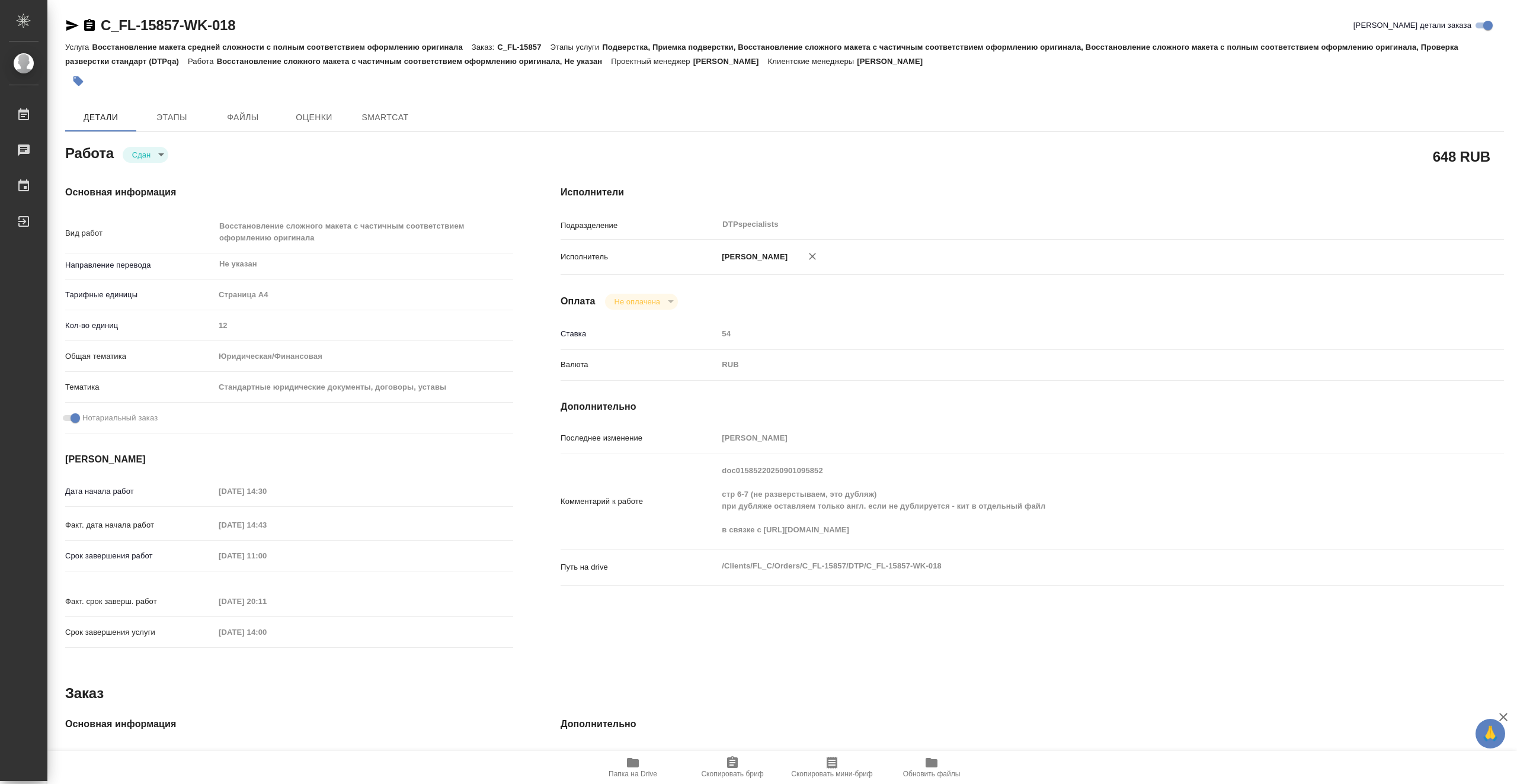
type textarea "x"
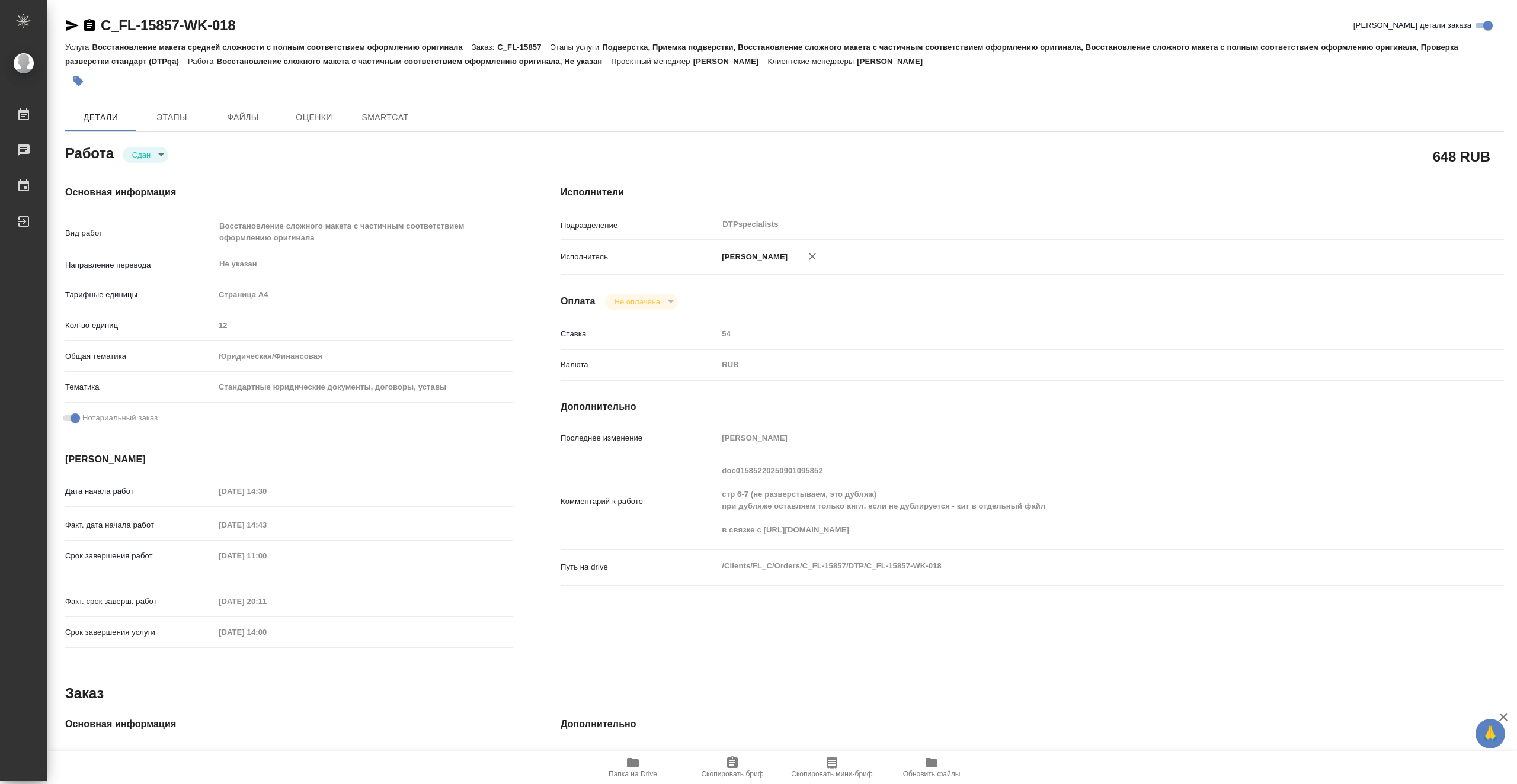
type textarea "x"
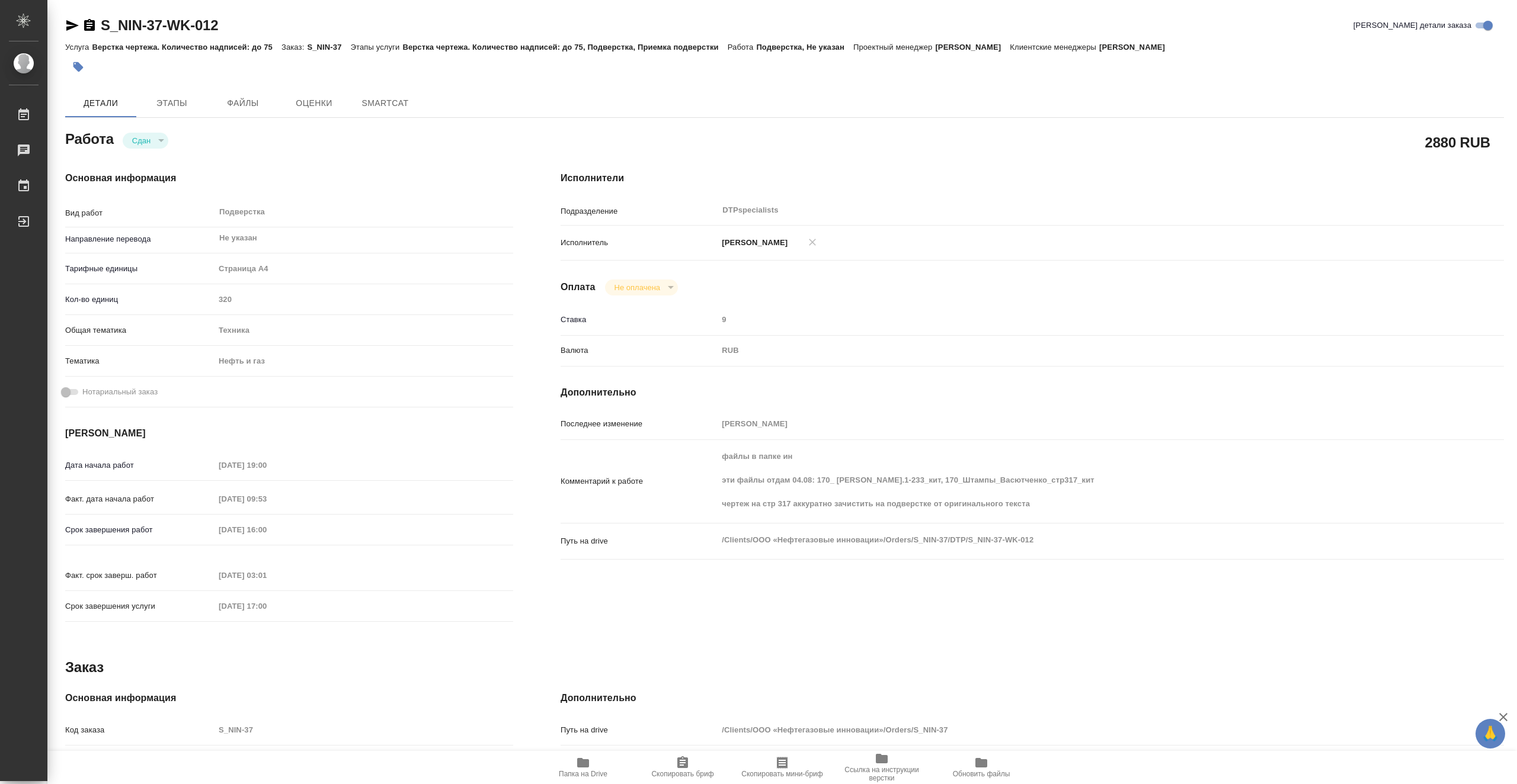
type textarea "x"
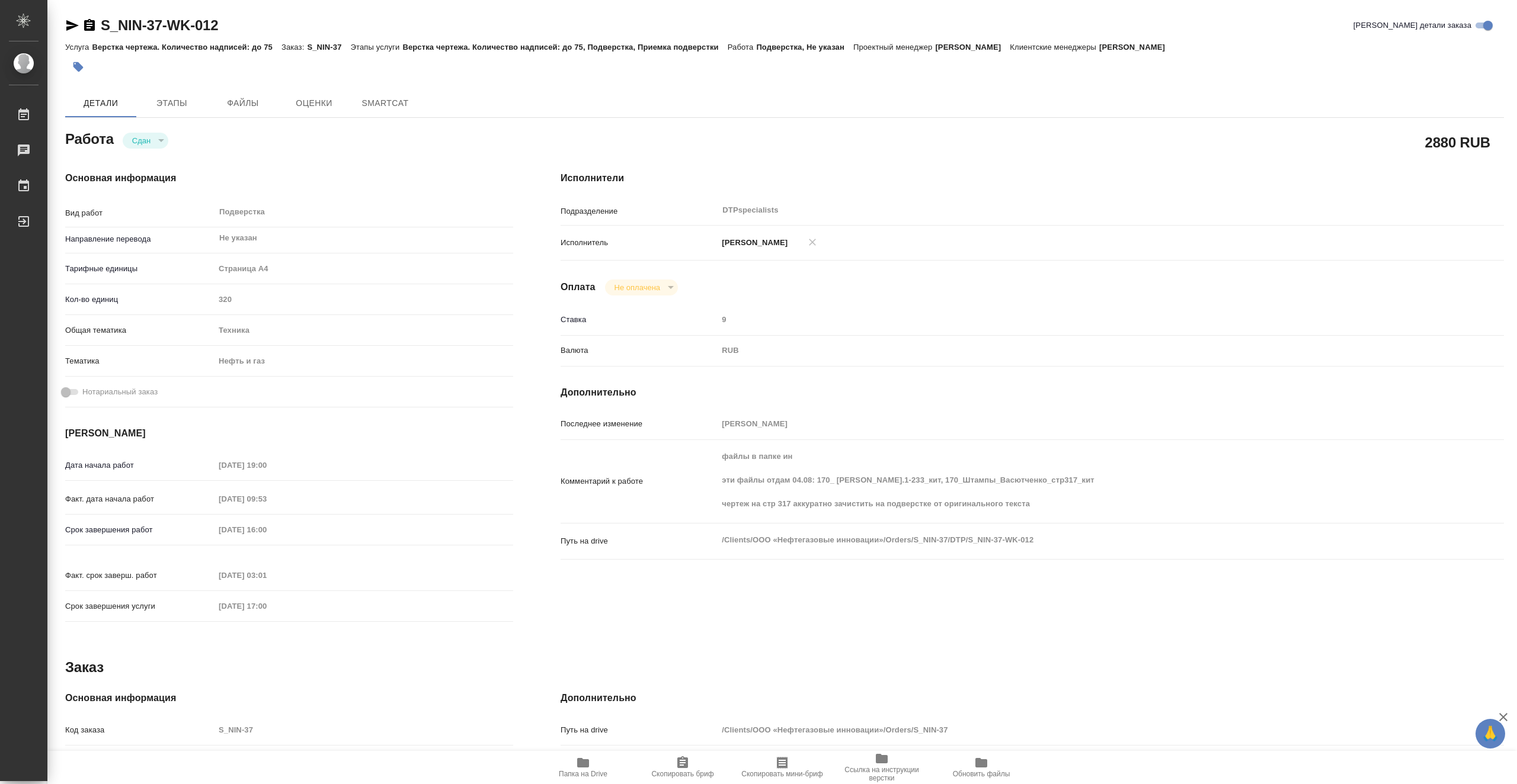
type textarea "x"
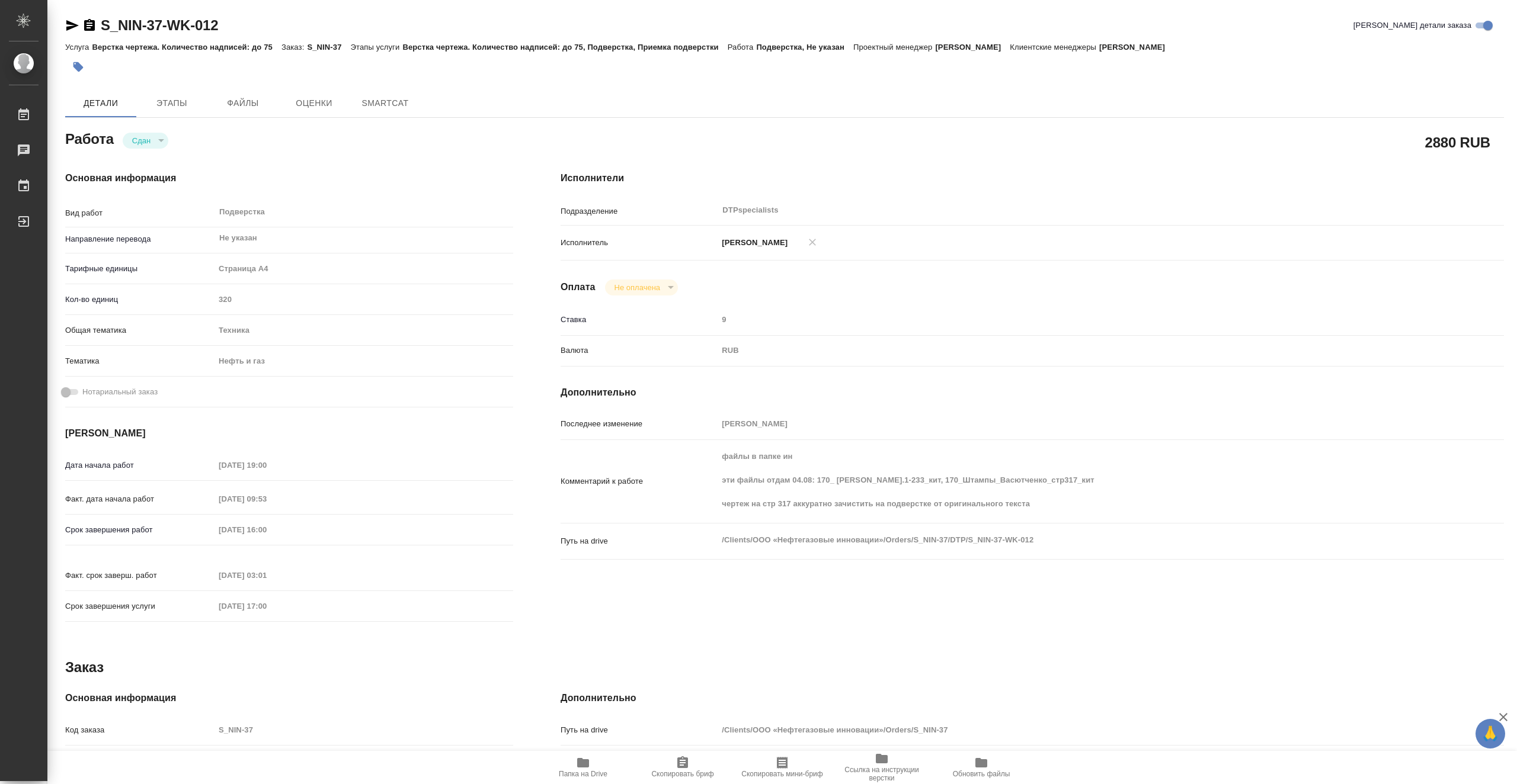
type textarea "x"
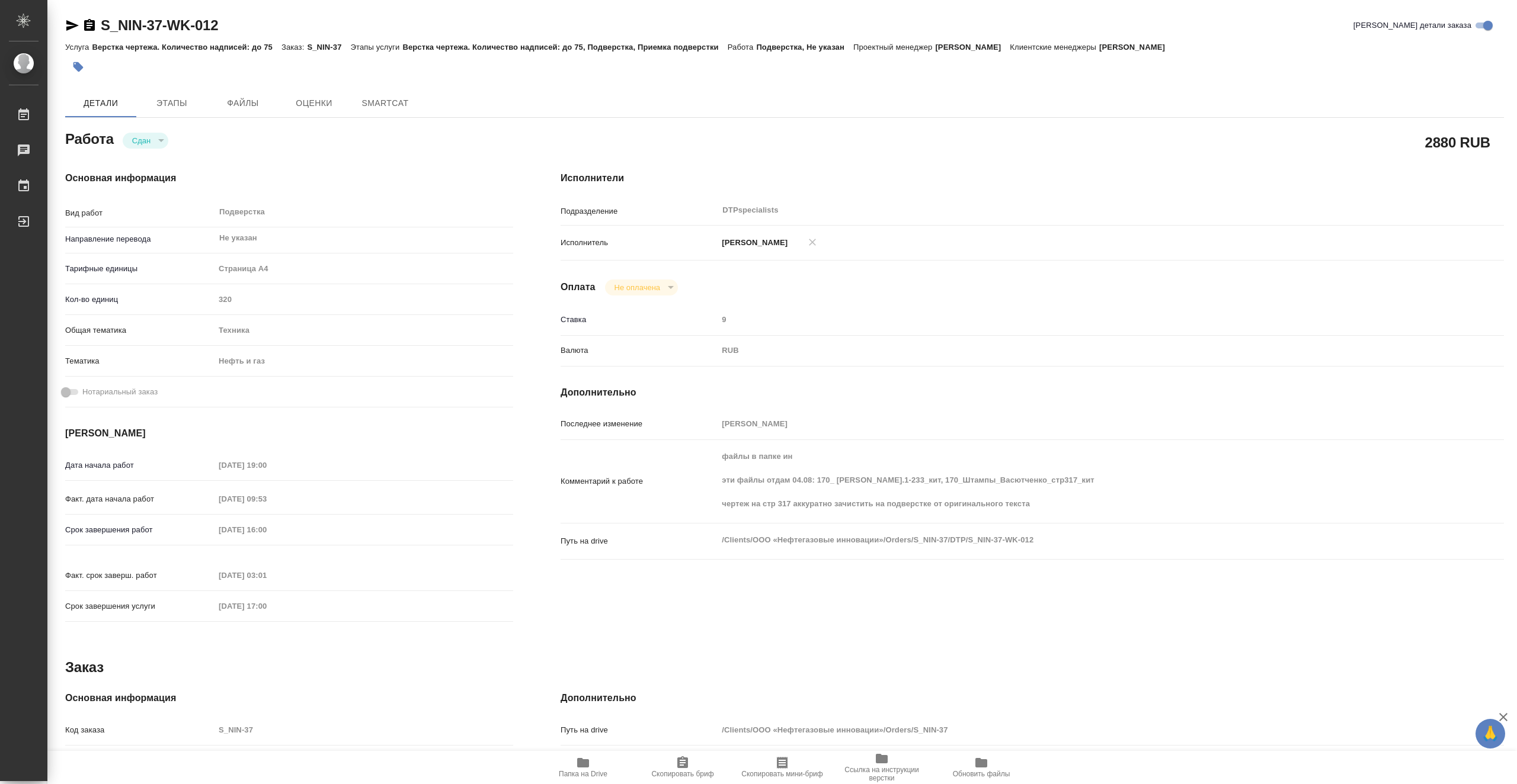
type textarea "x"
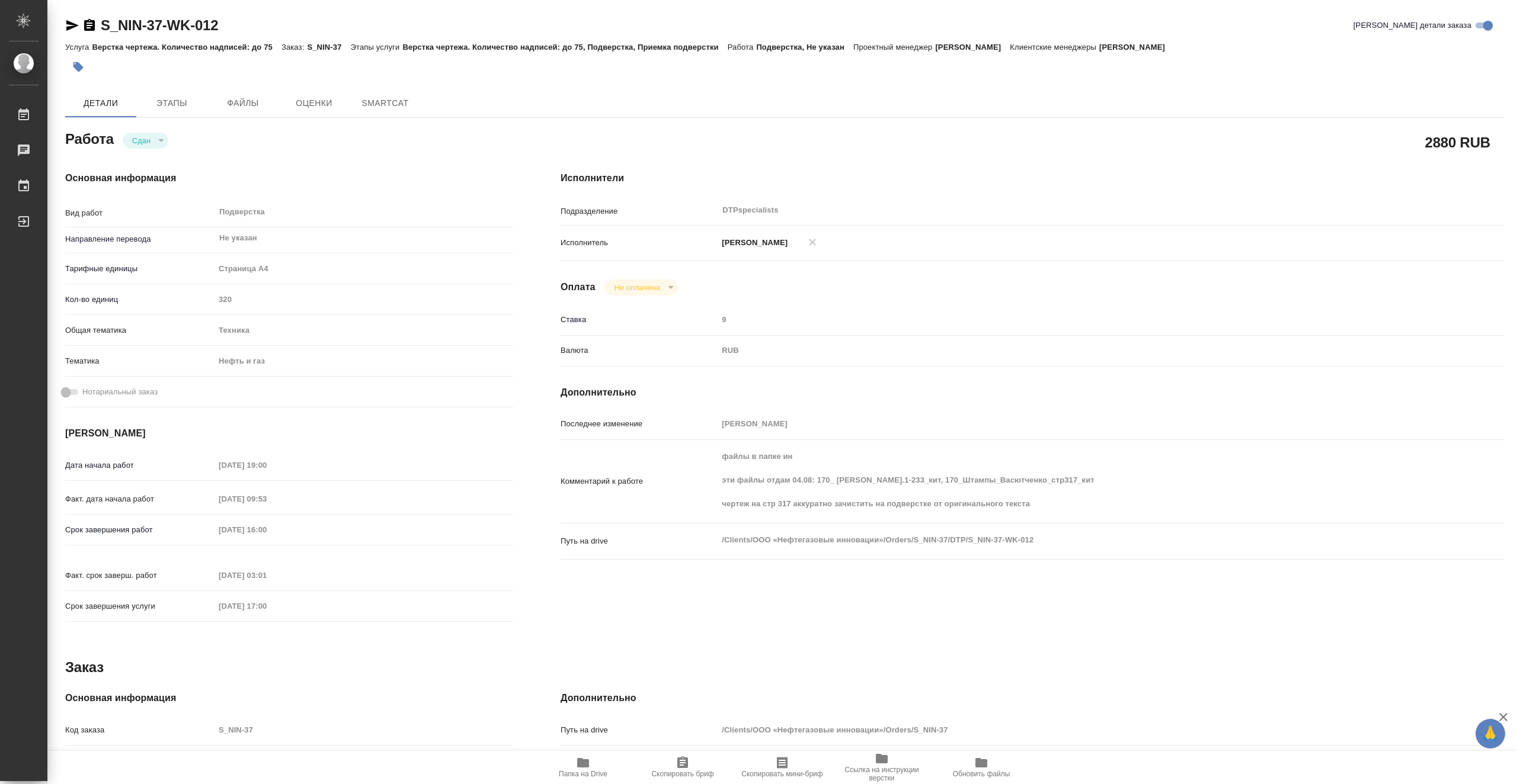
type textarea "x"
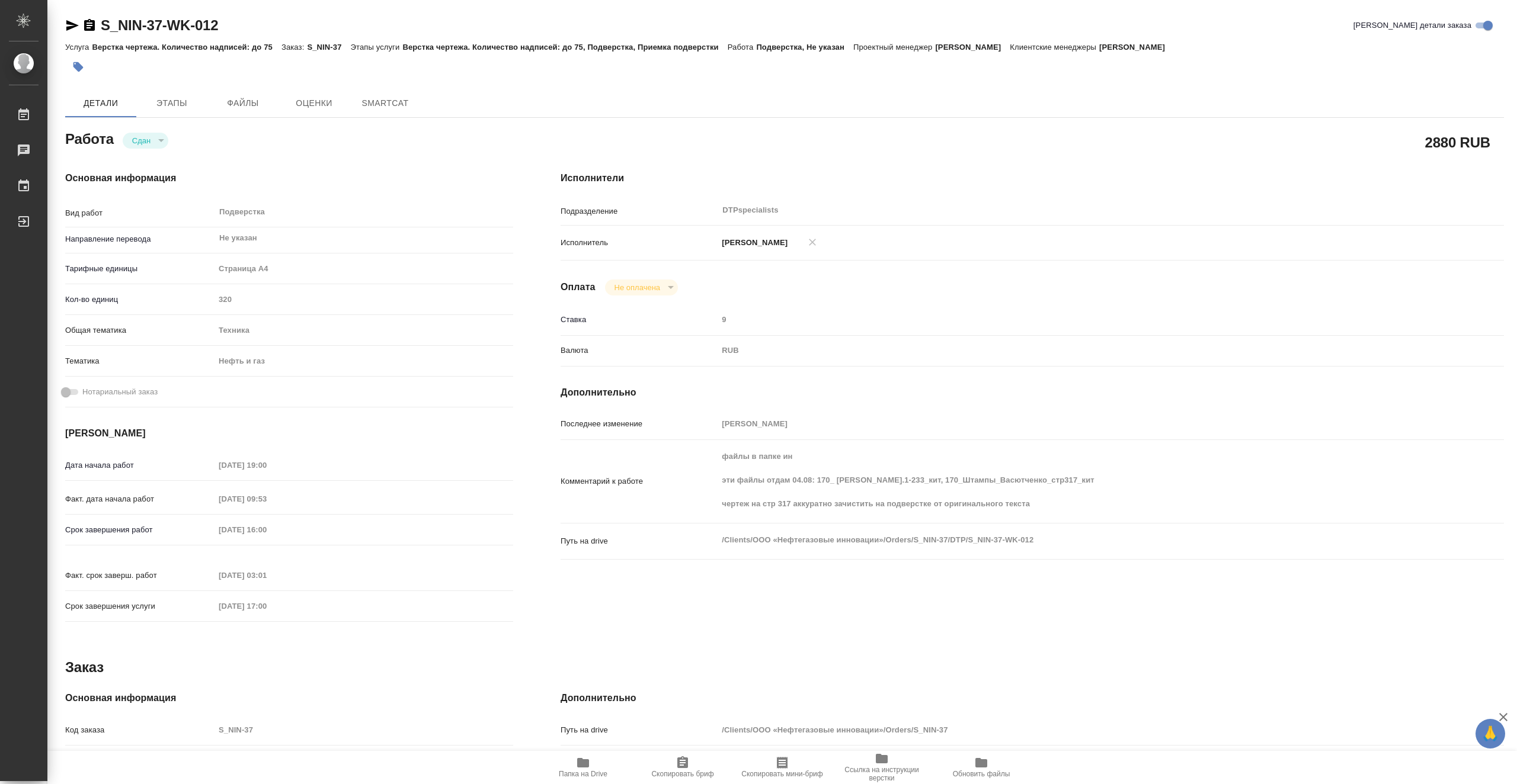
type textarea "x"
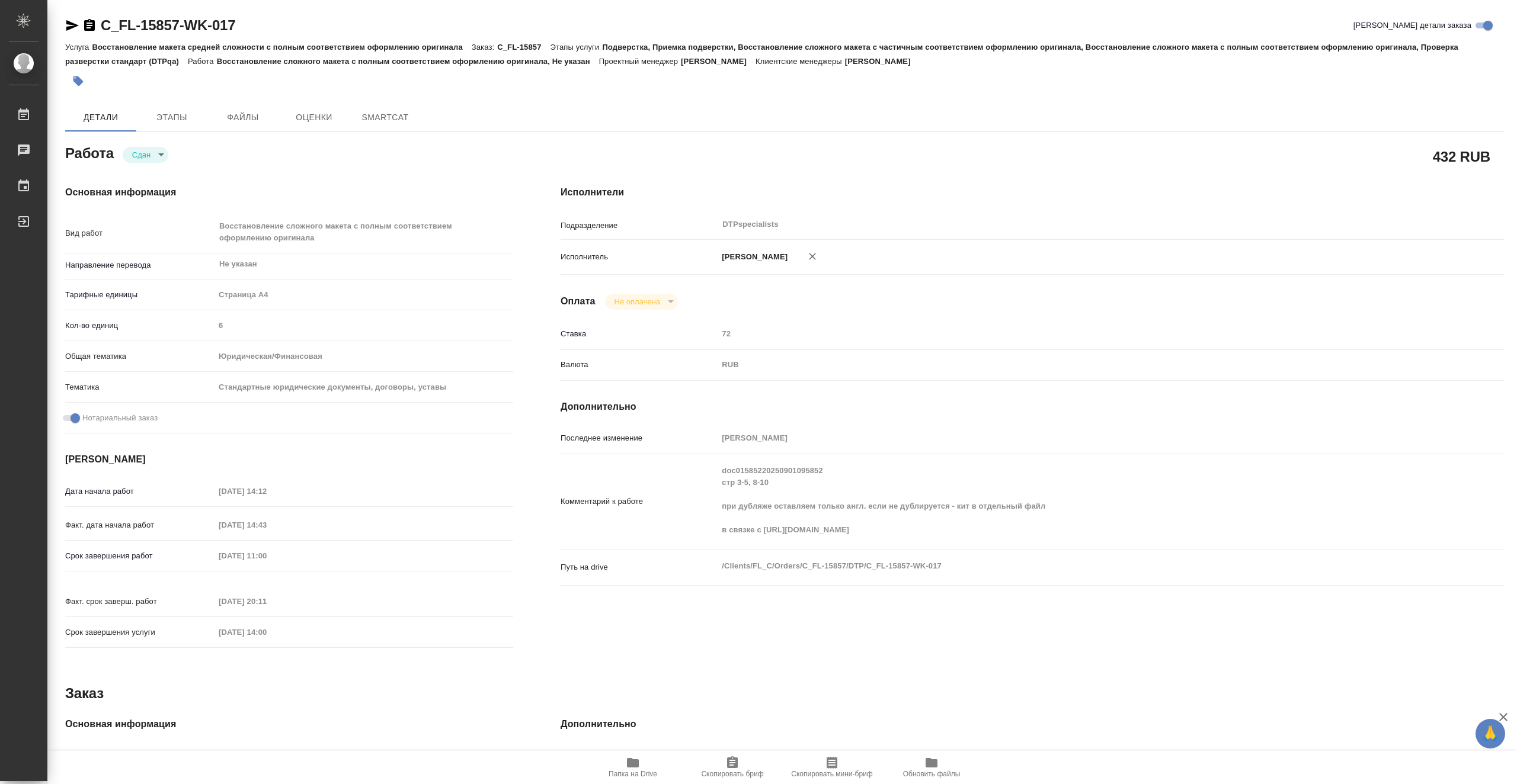
type textarea "x"
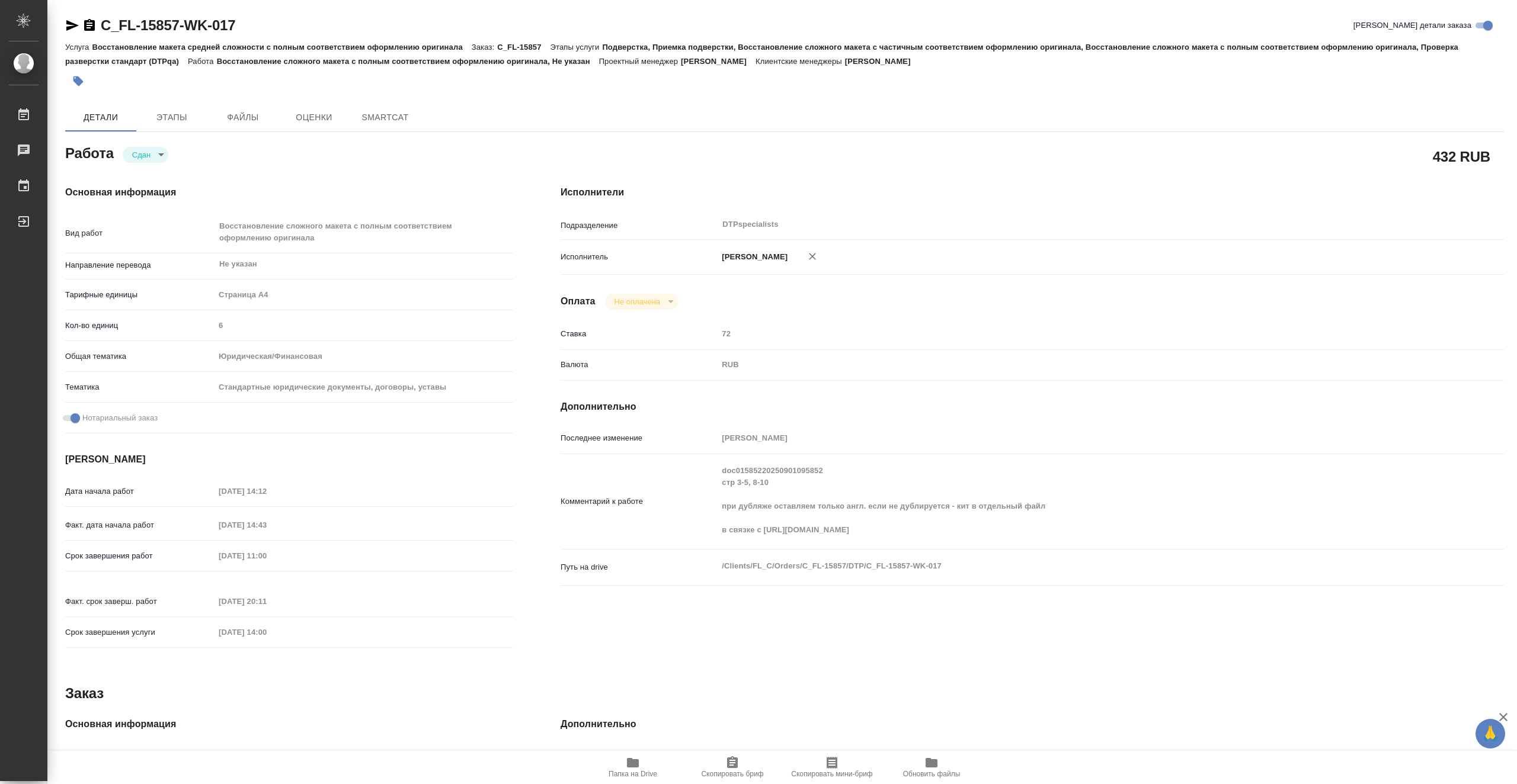
type textarea "x"
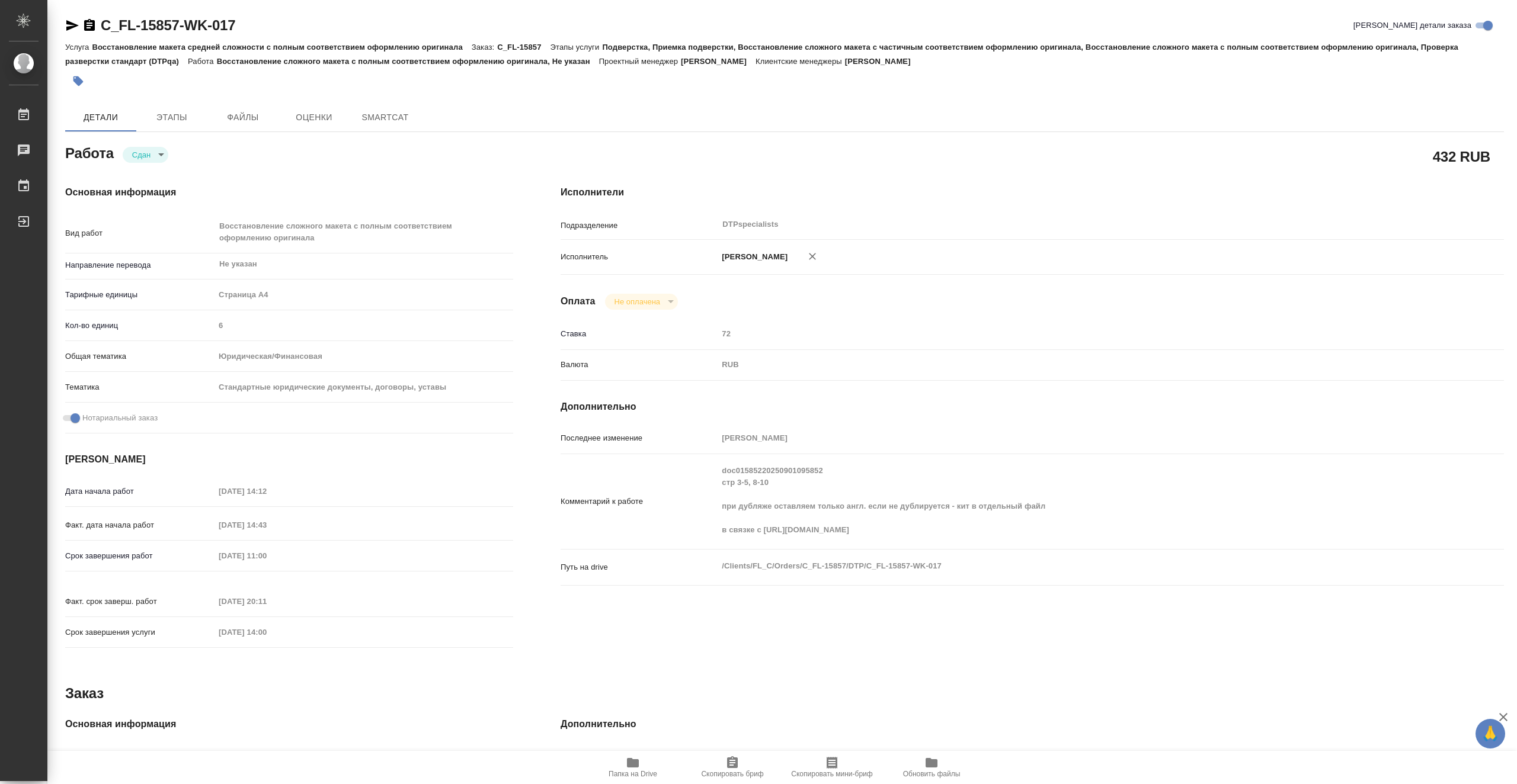
type textarea "x"
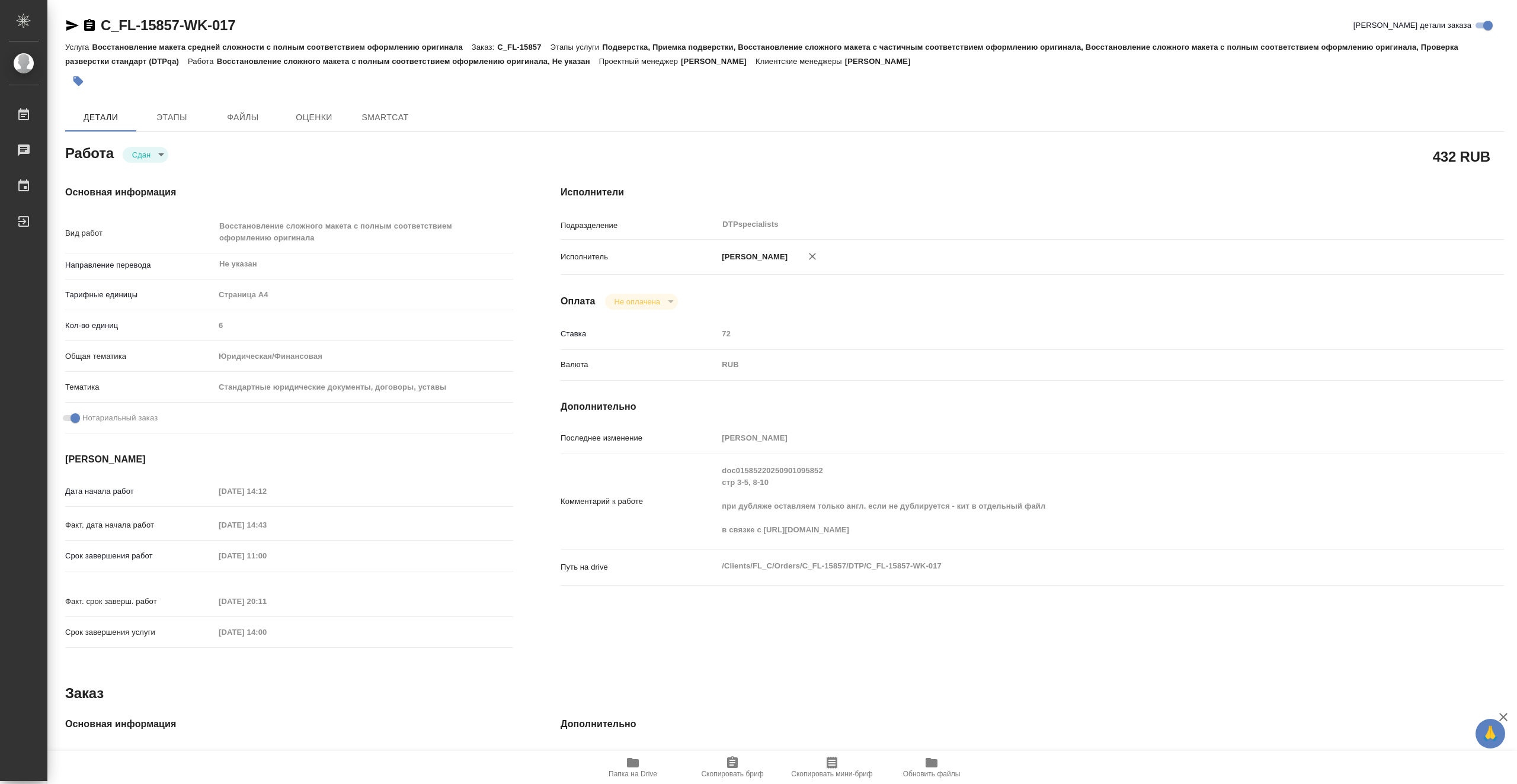
type textarea "x"
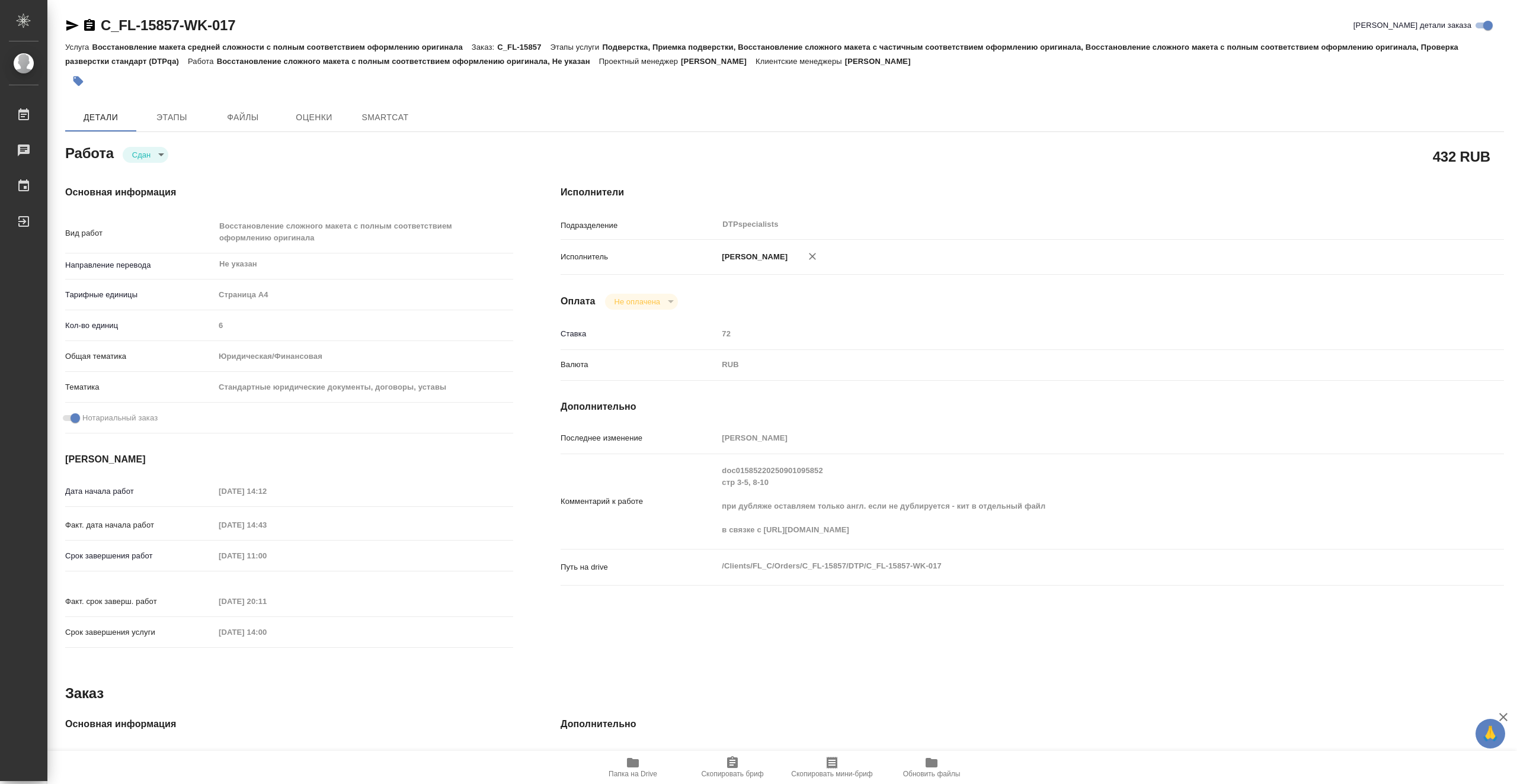
type textarea "x"
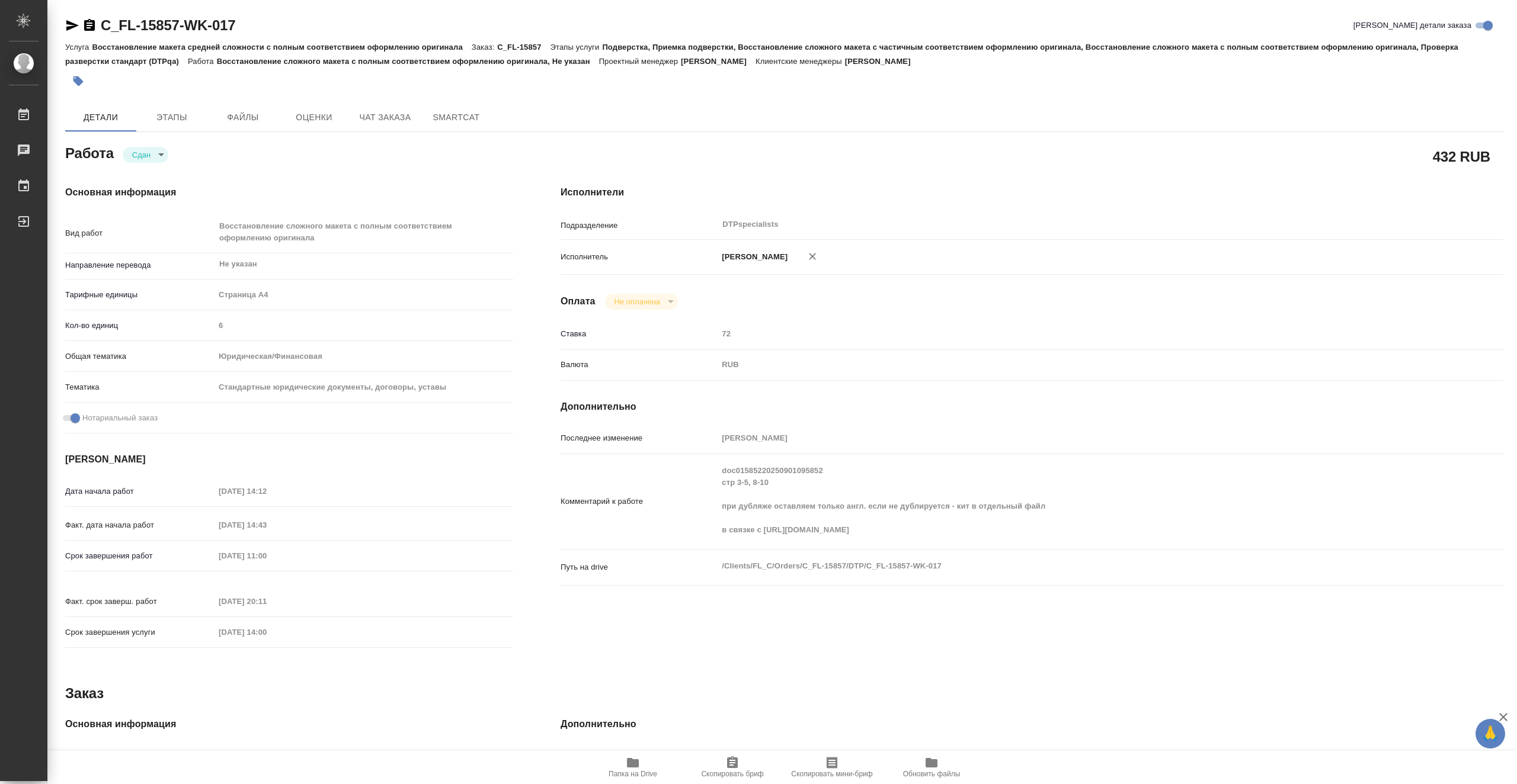
type textarea "x"
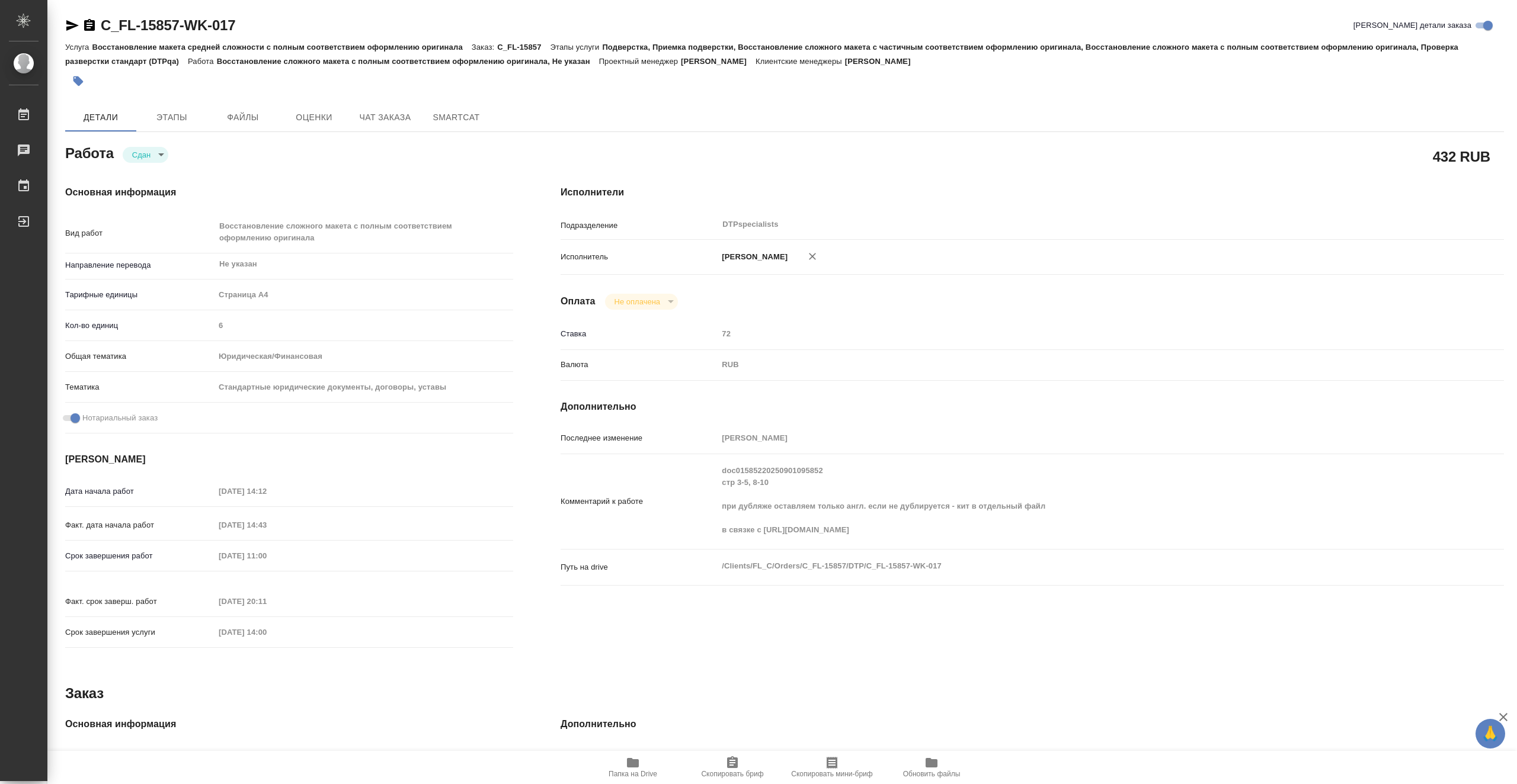
type textarea "x"
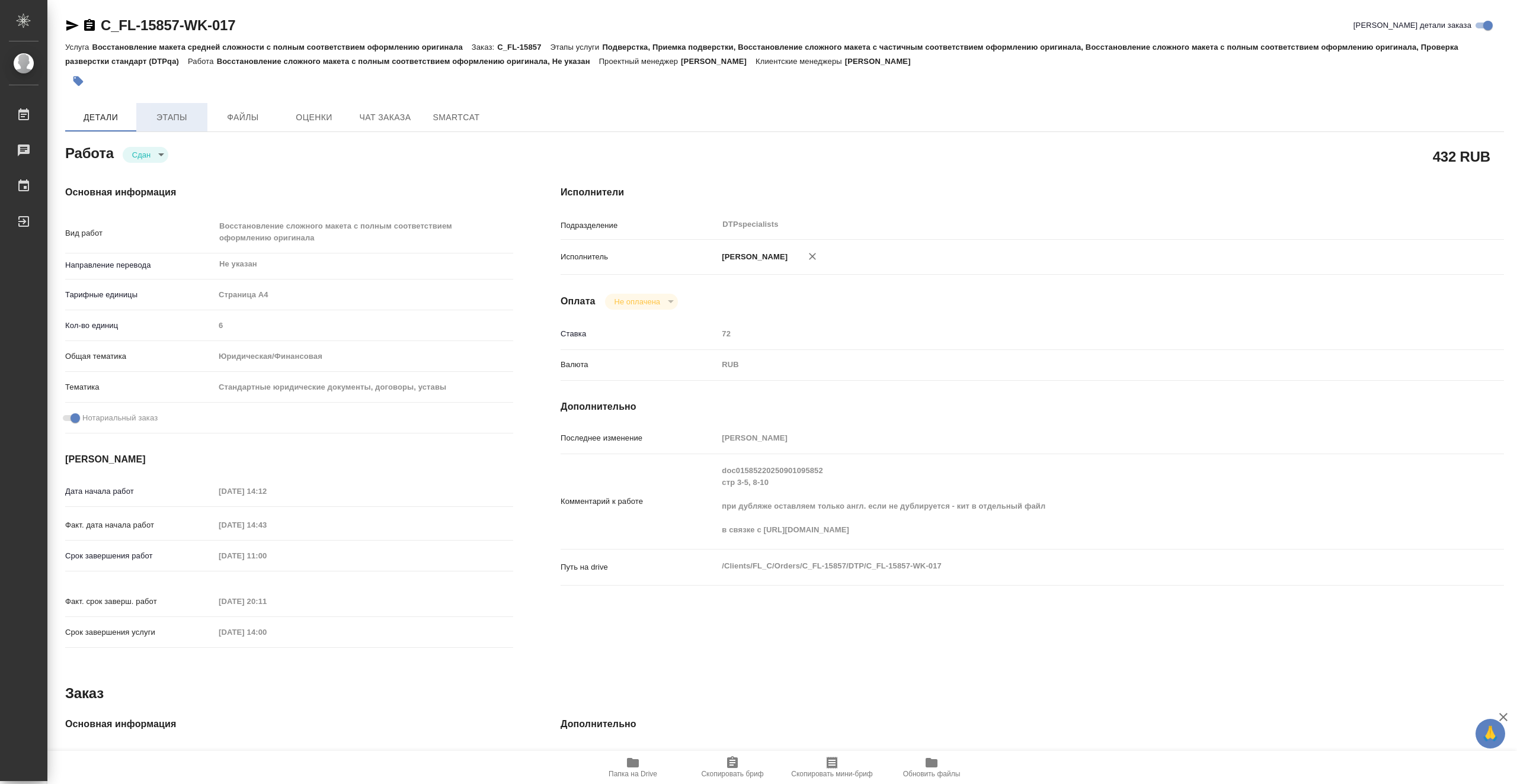
click at [192, 118] on span "Этапы" at bounding box center [171, 118] width 57 height 15
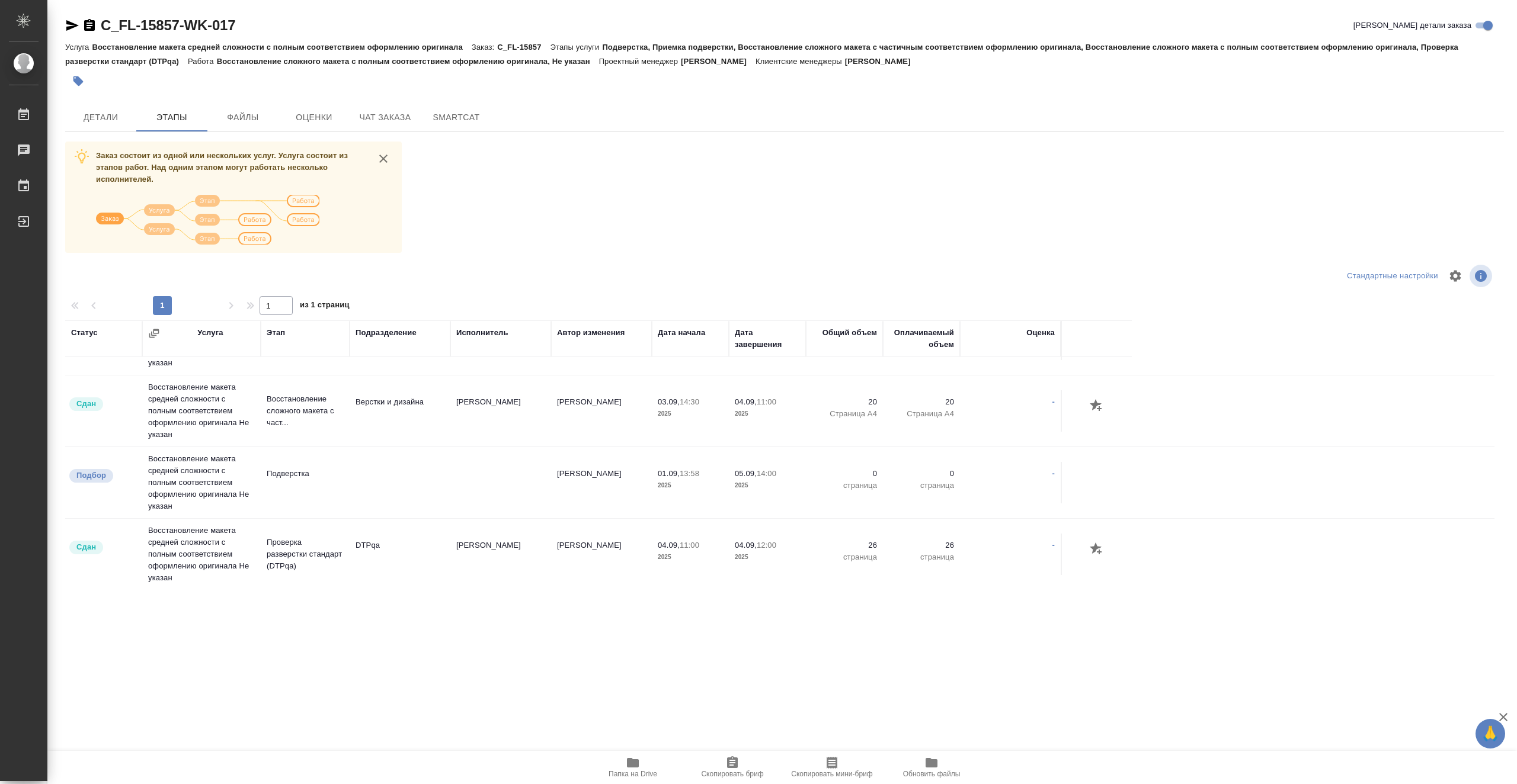
scroll to position [507, 0]
